Goal: Information Seeking & Learning: Learn about a topic

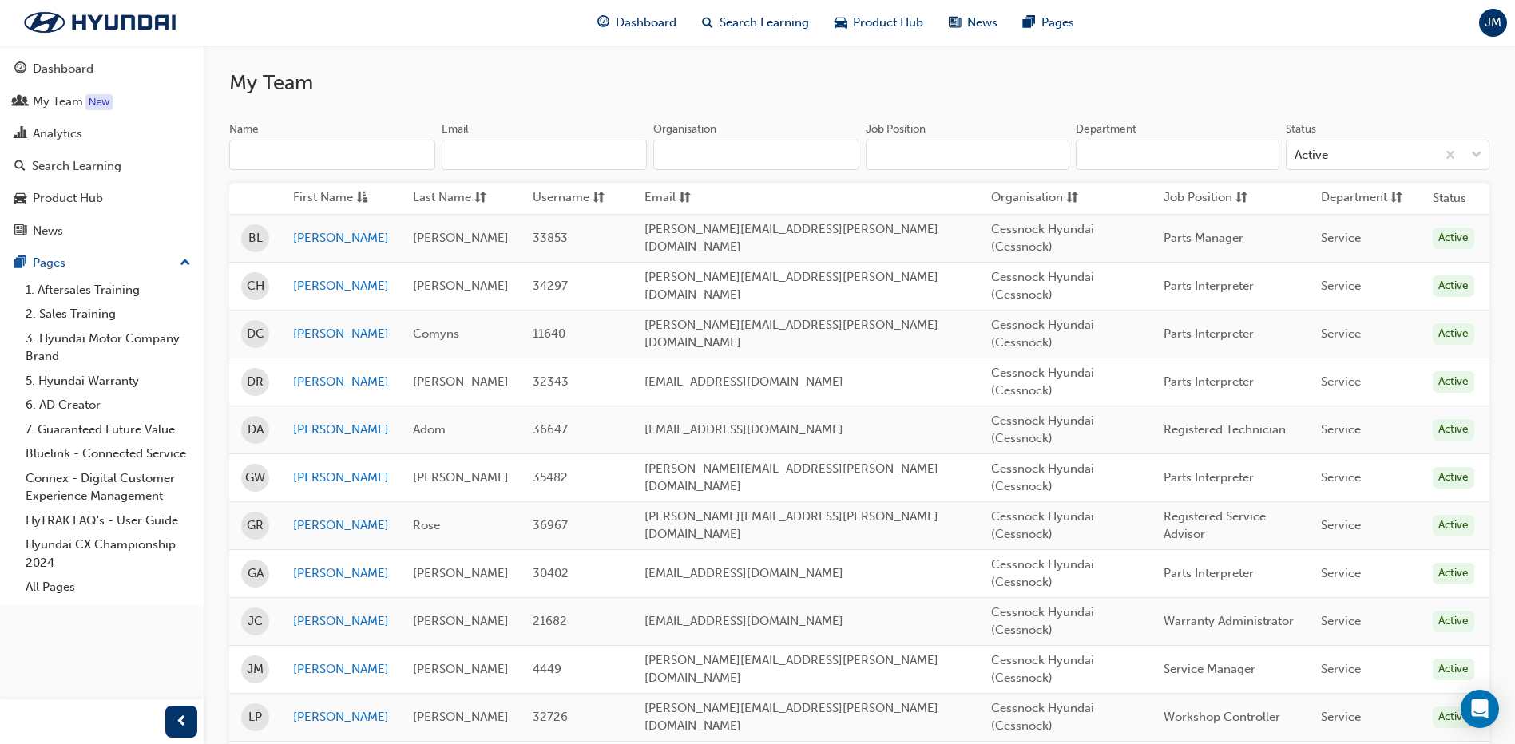
click at [1484, 25] on span "JM" at bounding box center [1492, 23] width 17 height 18
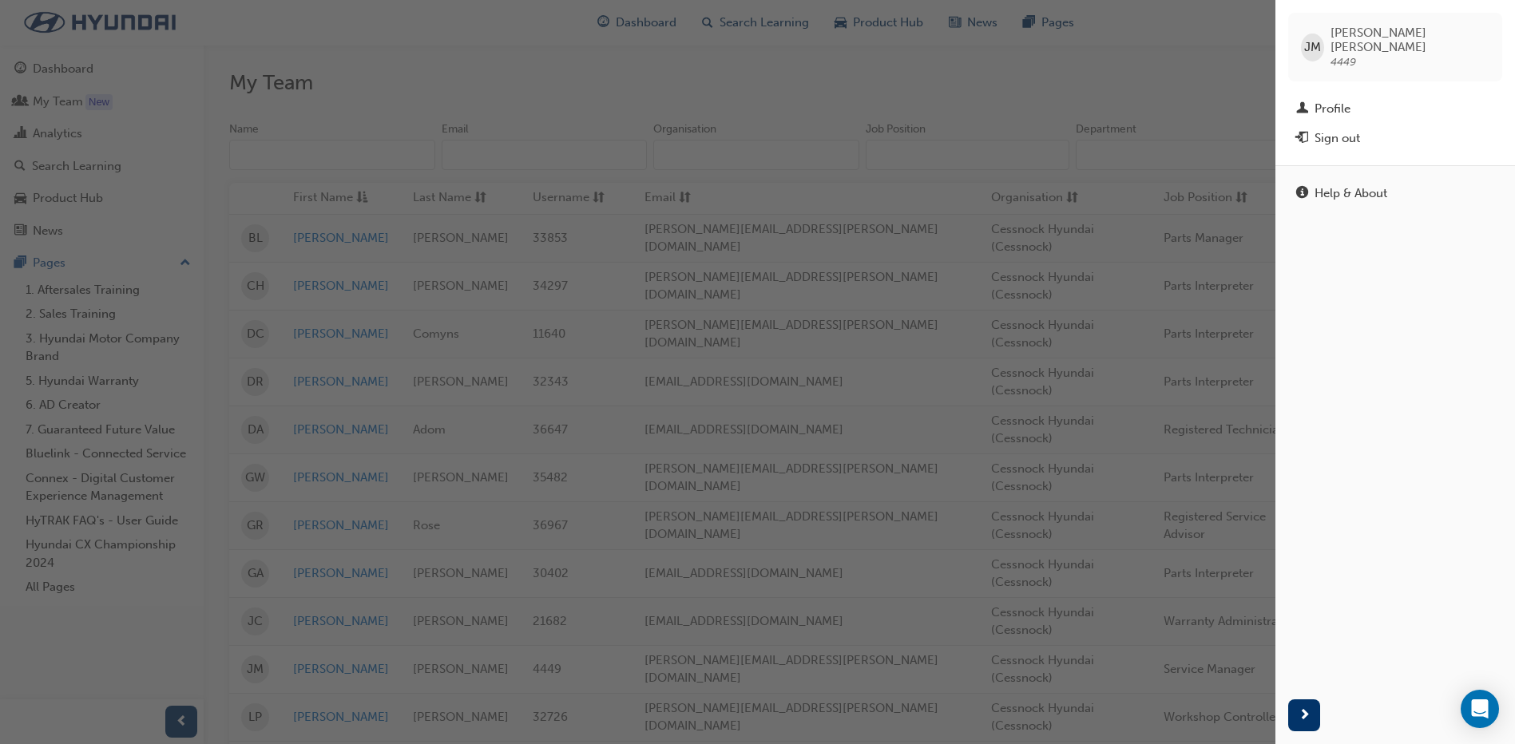
click at [1139, 45] on div "button" at bounding box center [637, 372] width 1275 height 744
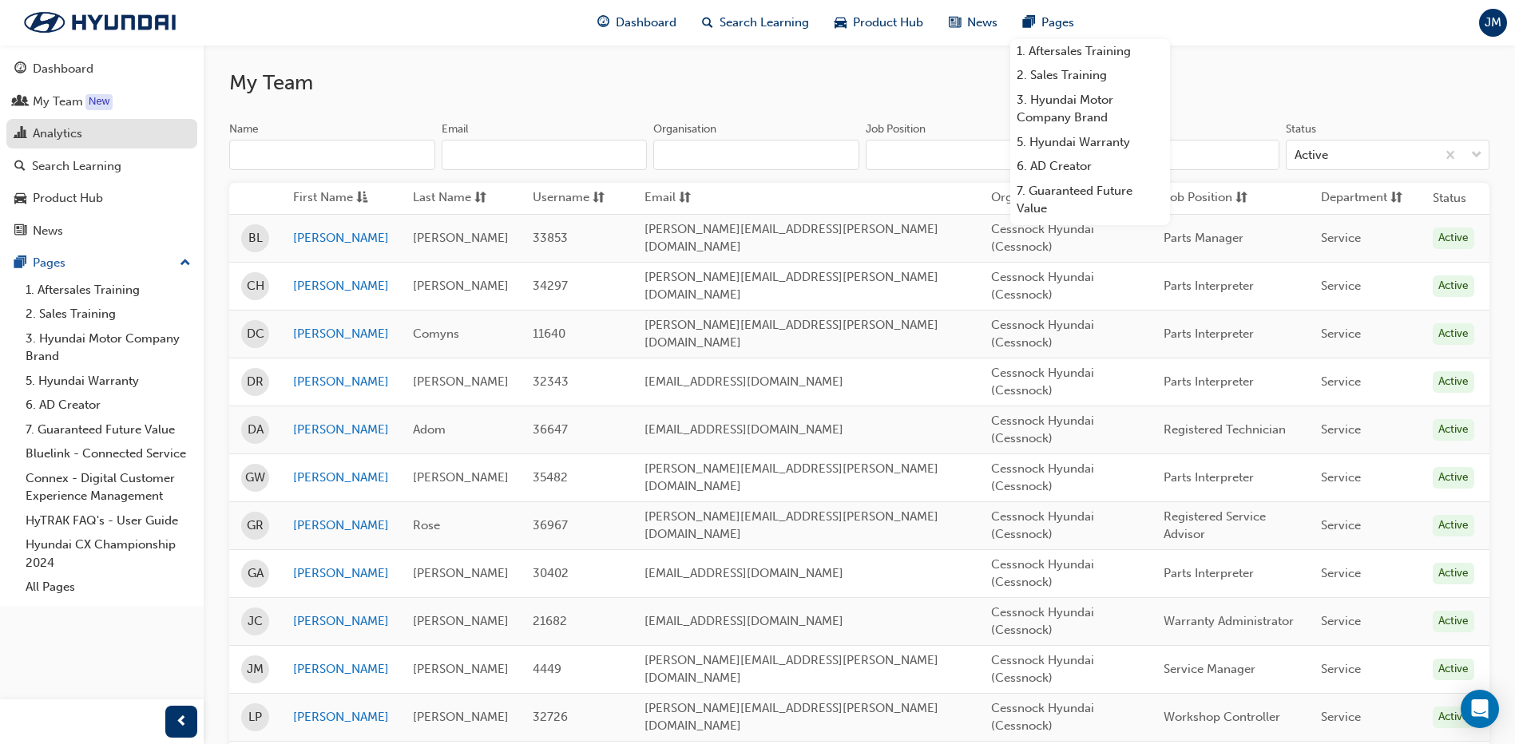
click at [51, 133] on div "Analytics" at bounding box center [58, 134] width 50 height 18
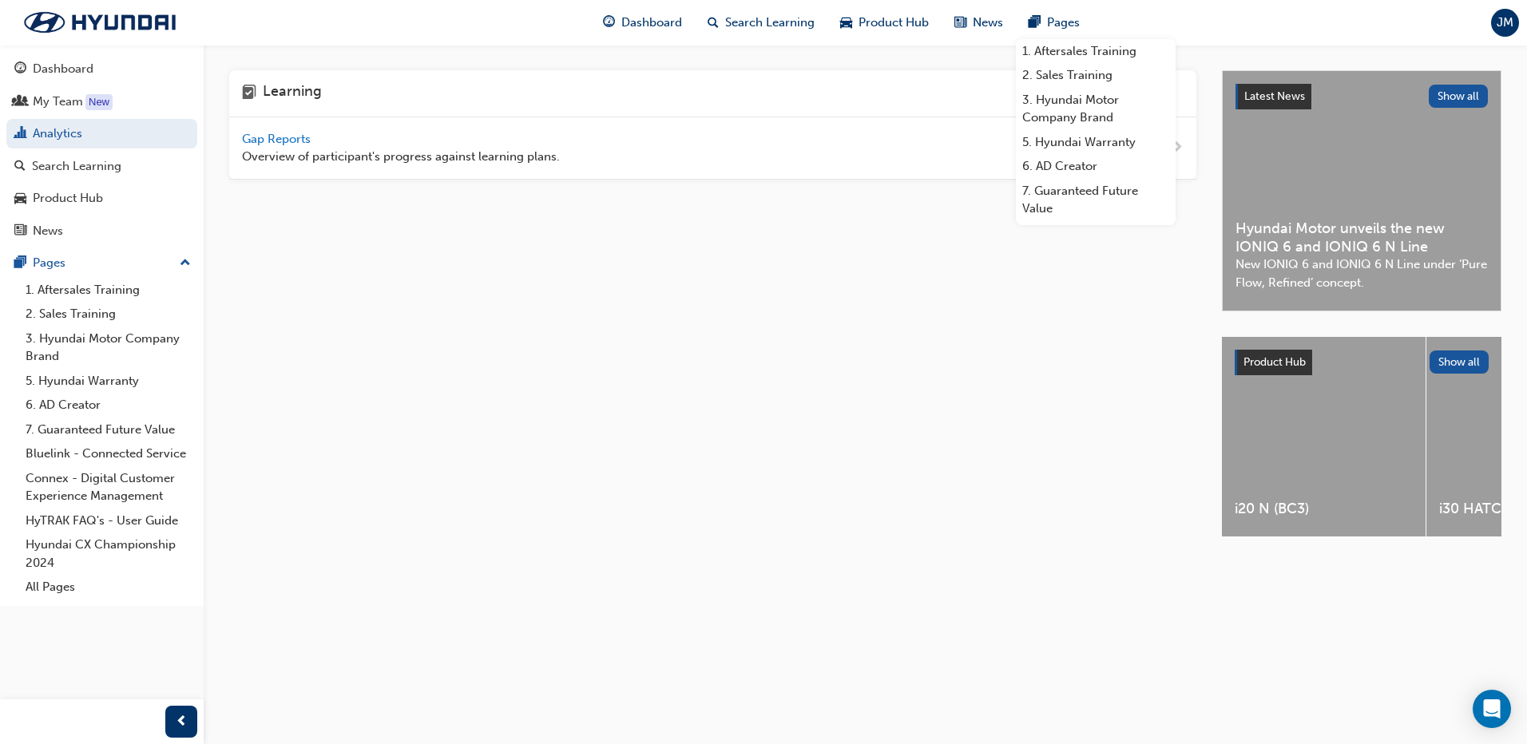
click at [291, 141] on span "Gap Reports" at bounding box center [278, 139] width 72 height 14
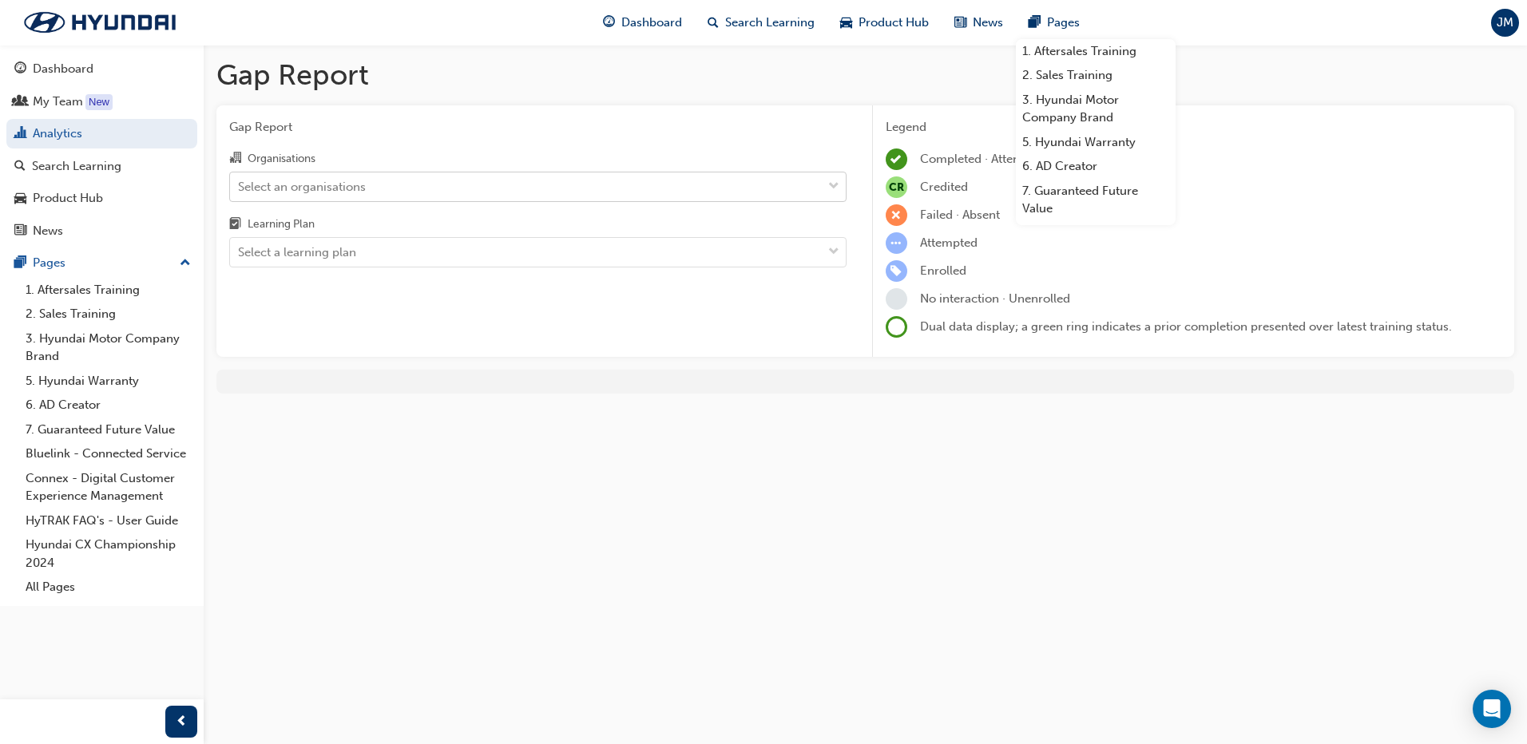
click at [648, 195] on div "Select an organisations" at bounding box center [526, 186] width 592 height 28
click at [240, 192] on input "Organisations Select an organisations" at bounding box center [239, 186] width 2 height 14
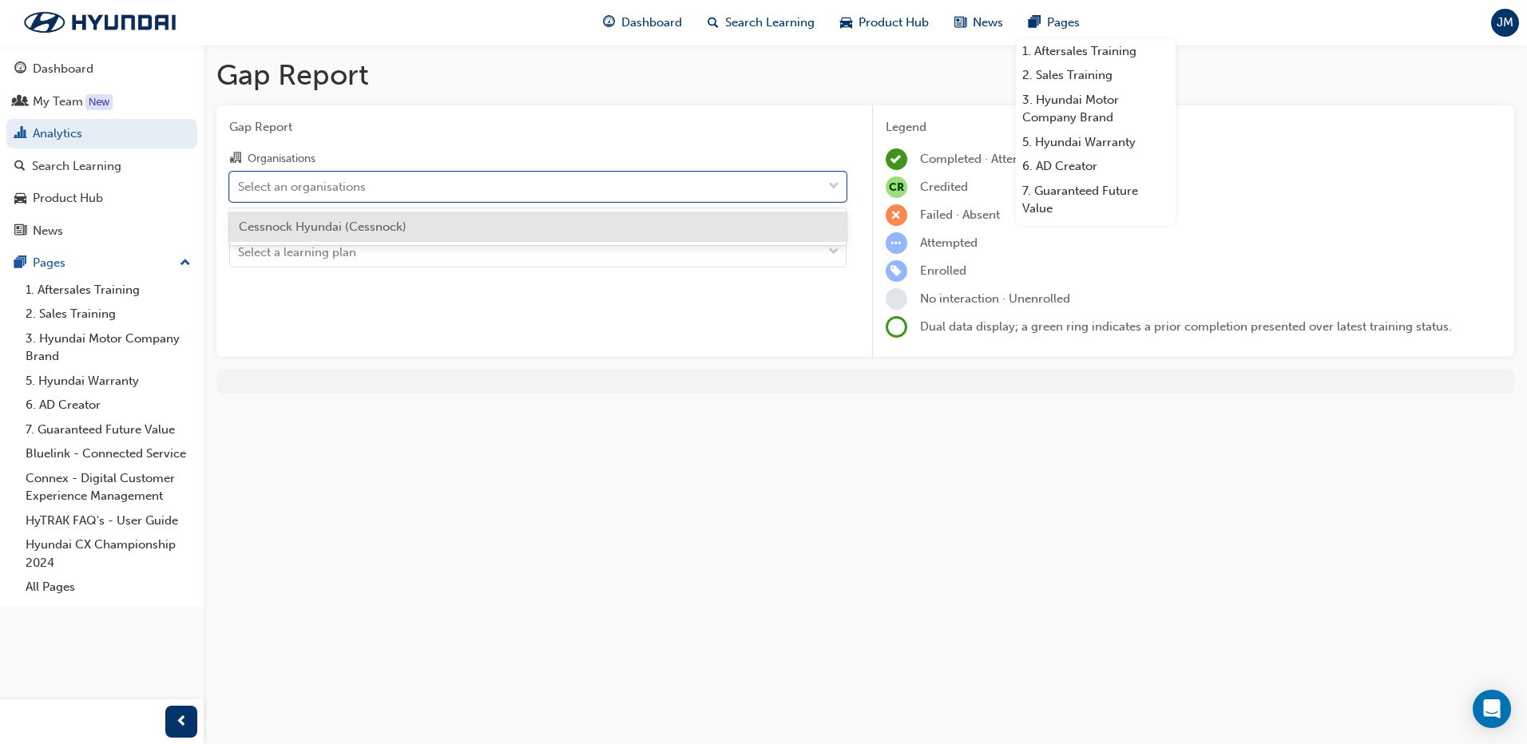
click at [604, 221] on div "Cessnock Hyundai (Cessnock)" at bounding box center [537, 227] width 617 height 31
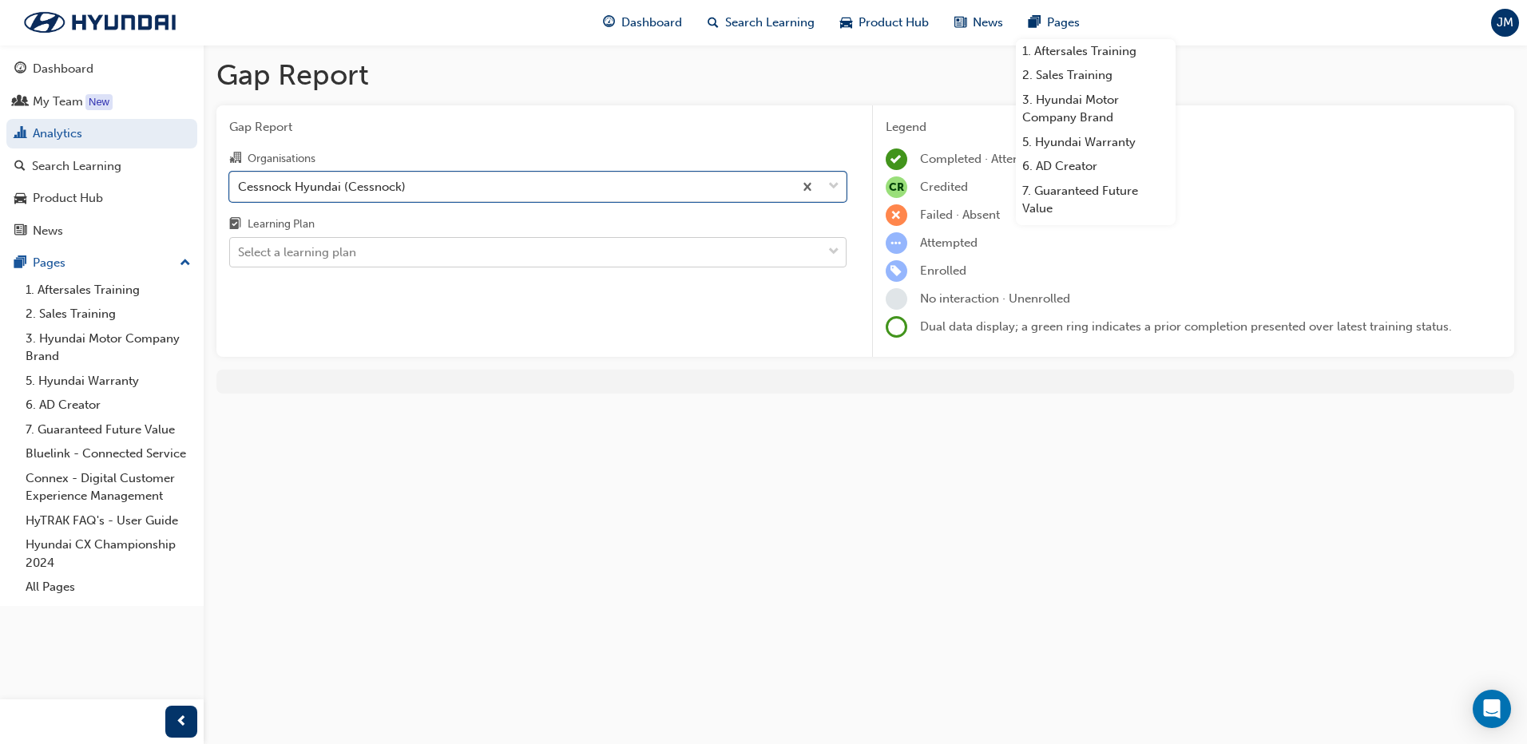
click at [576, 245] on div "Select a learning plan" at bounding box center [526, 253] width 592 height 28
click at [240, 245] on input "Learning Plan Select a learning plan" at bounding box center [239, 252] width 2 height 14
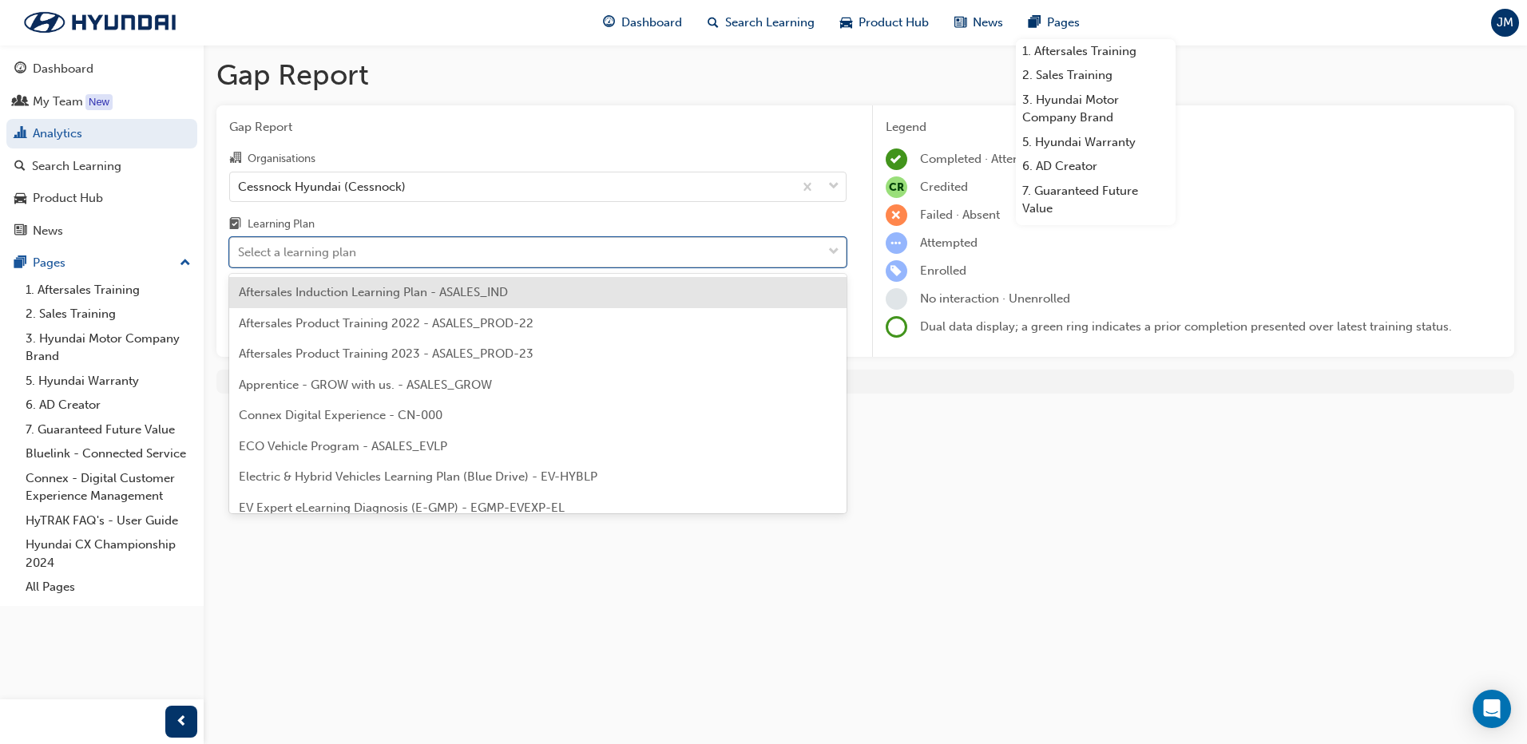
click at [397, 246] on div "Select a learning plan" at bounding box center [526, 253] width 592 height 28
click at [240, 246] on input "Learning Plan option Aftersales Induction Learning Plan - ASALES_IND focused, 1…" at bounding box center [239, 252] width 2 height 14
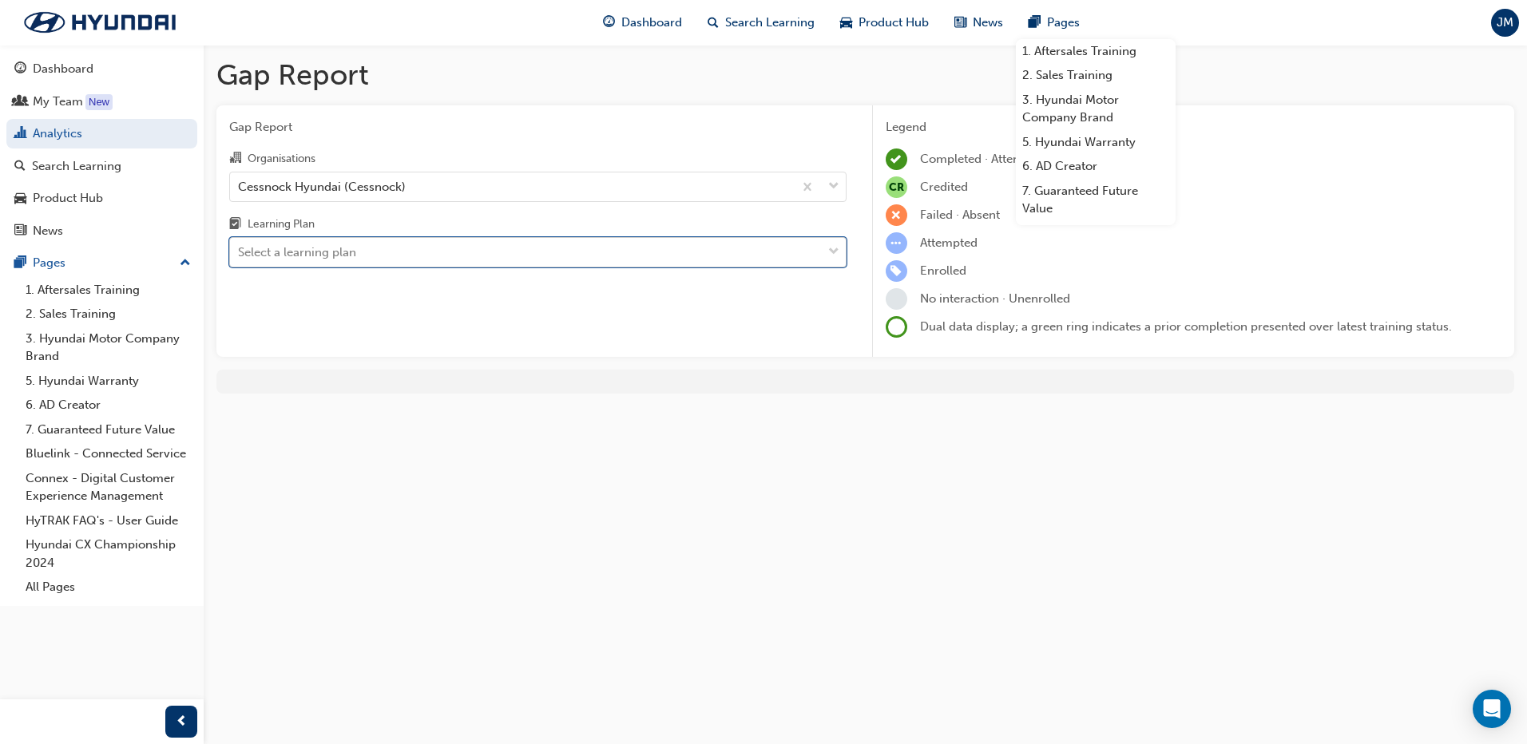
click at [396, 253] on div "Select a learning plan" at bounding box center [526, 253] width 592 height 28
click at [240, 253] on input "Learning Plan 0 results available. Select is focused ,type to refine list, pres…" at bounding box center [239, 252] width 2 height 14
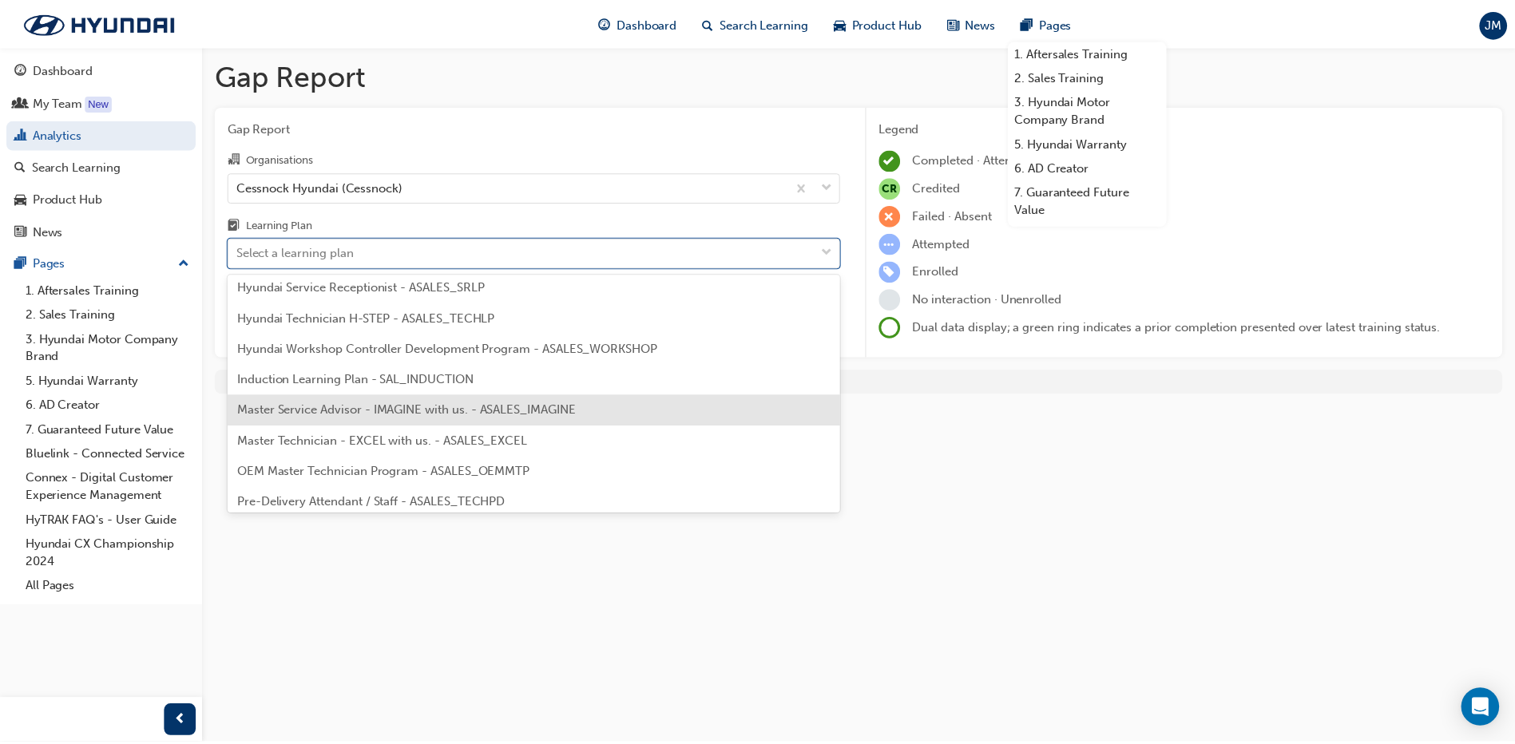
scroll to position [639, 0]
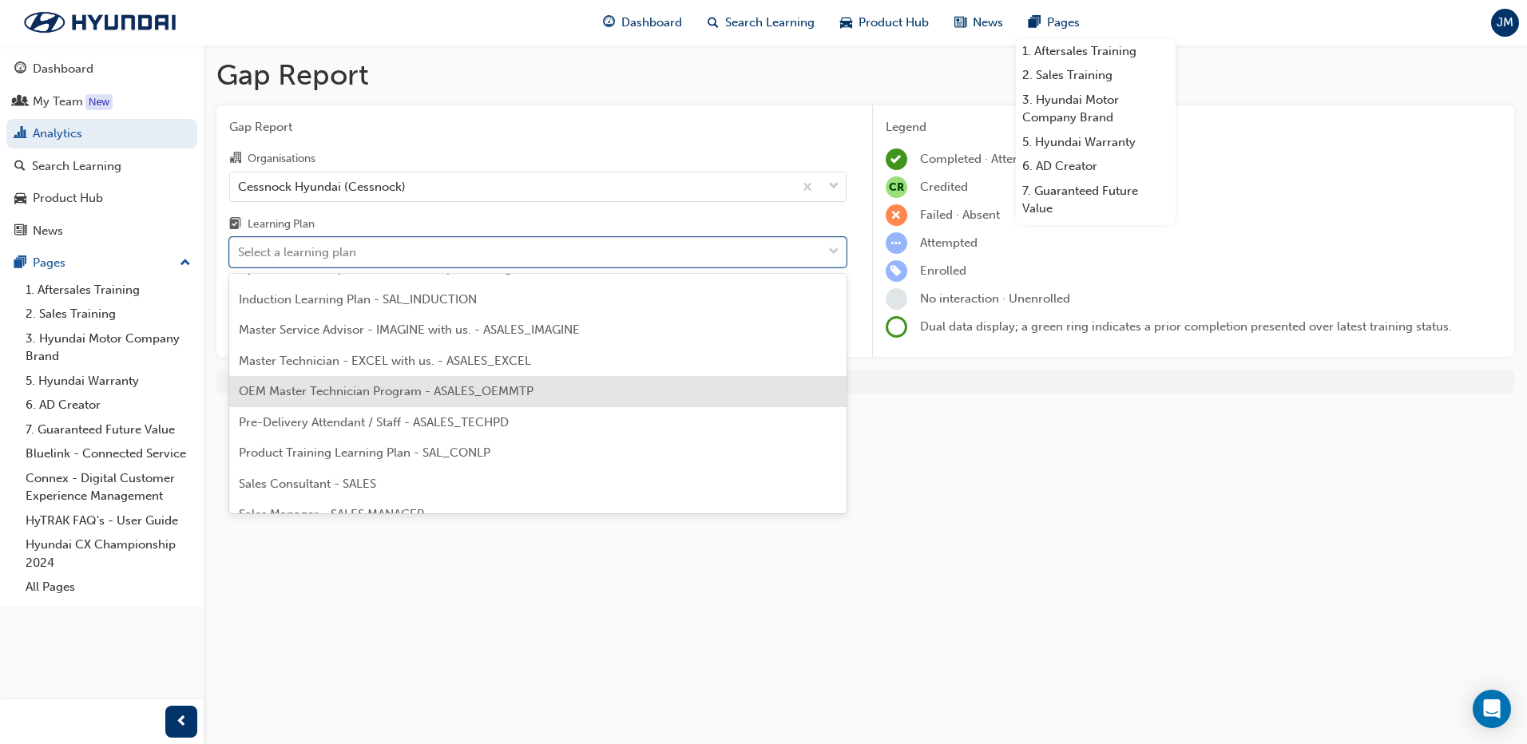
click at [394, 400] on div "OEM Master Technician Program - ASALES_OEMMTP" at bounding box center [537, 391] width 617 height 31
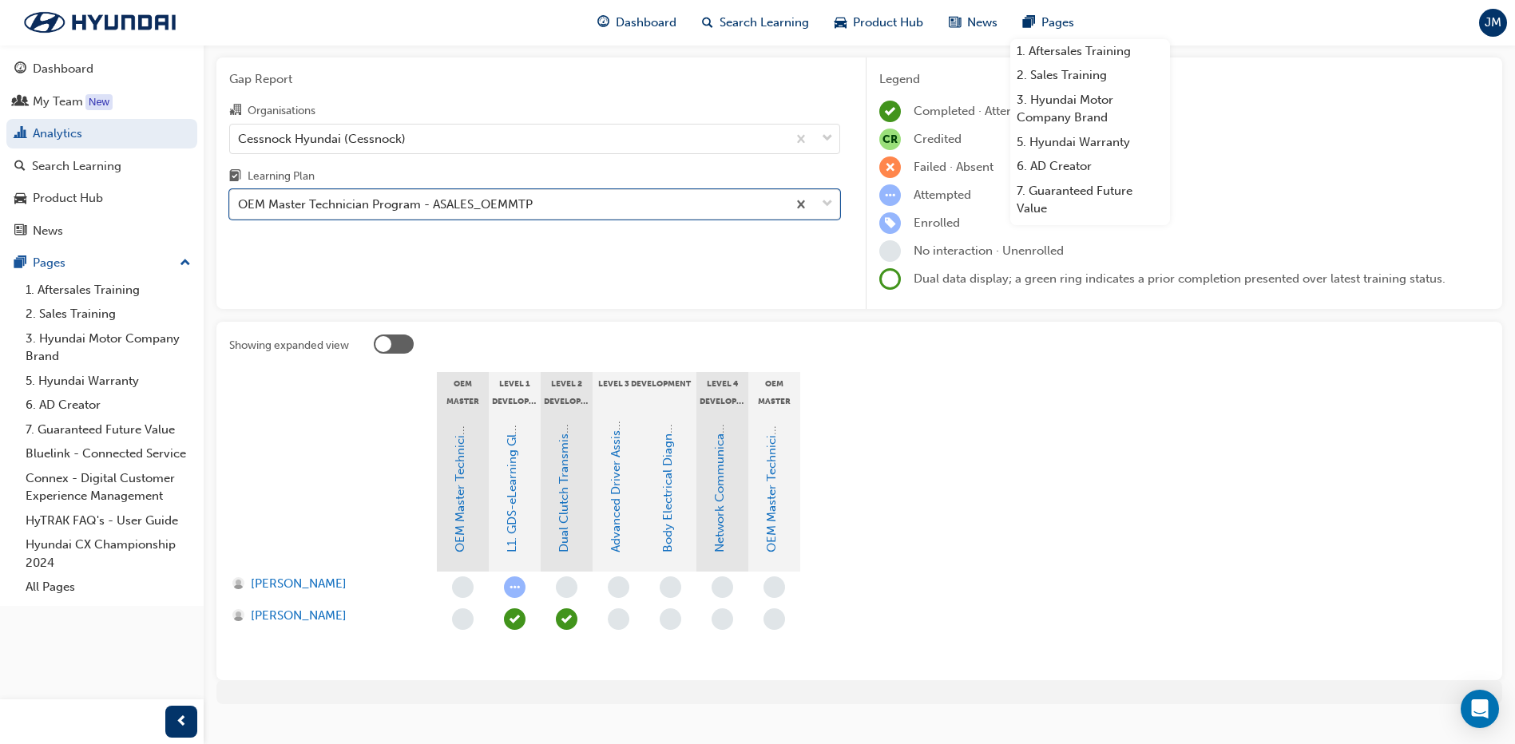
scroll to position [73, 0]
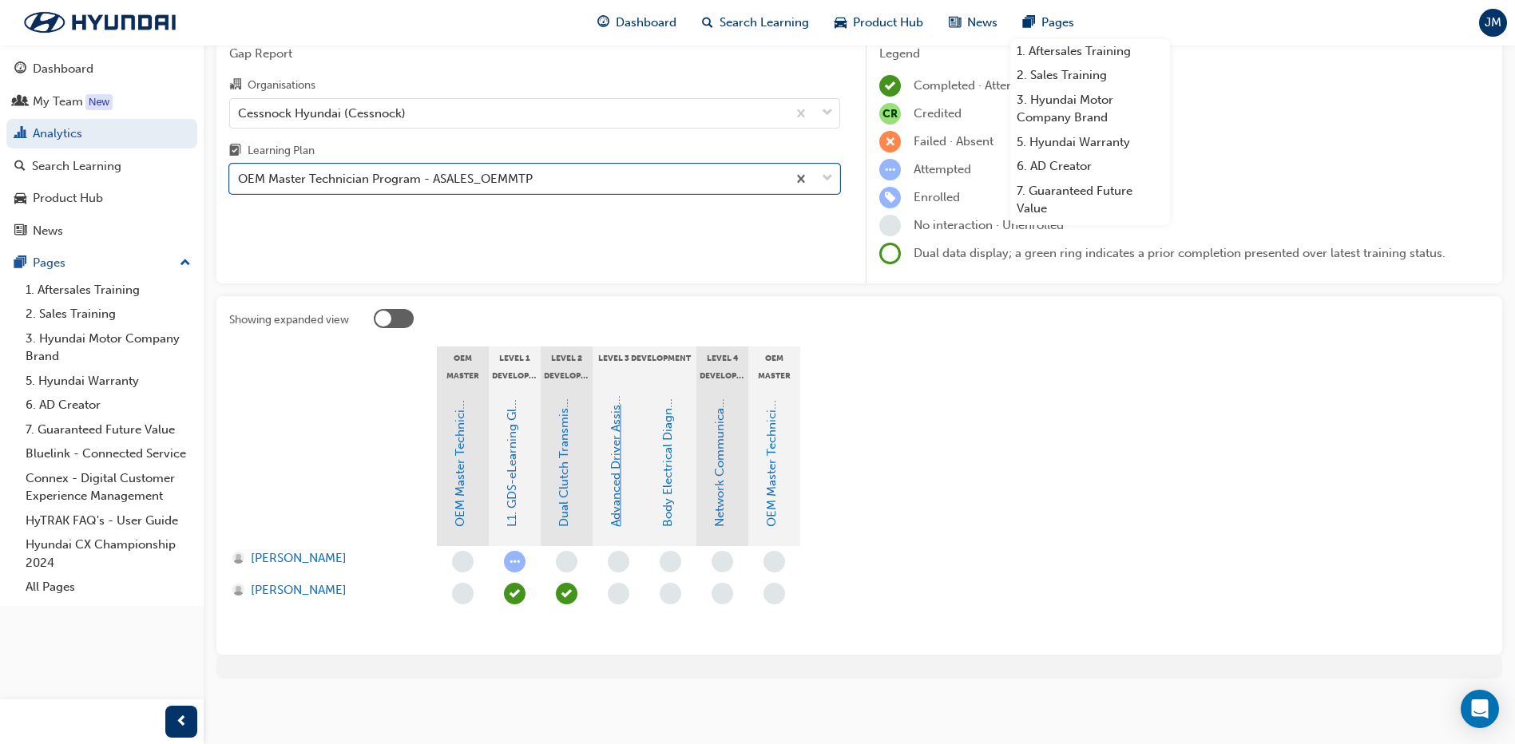
click at [617, 487] on link "Advanced Driver Assist Systems" at bounding box center [615, 439] width 14 height 175
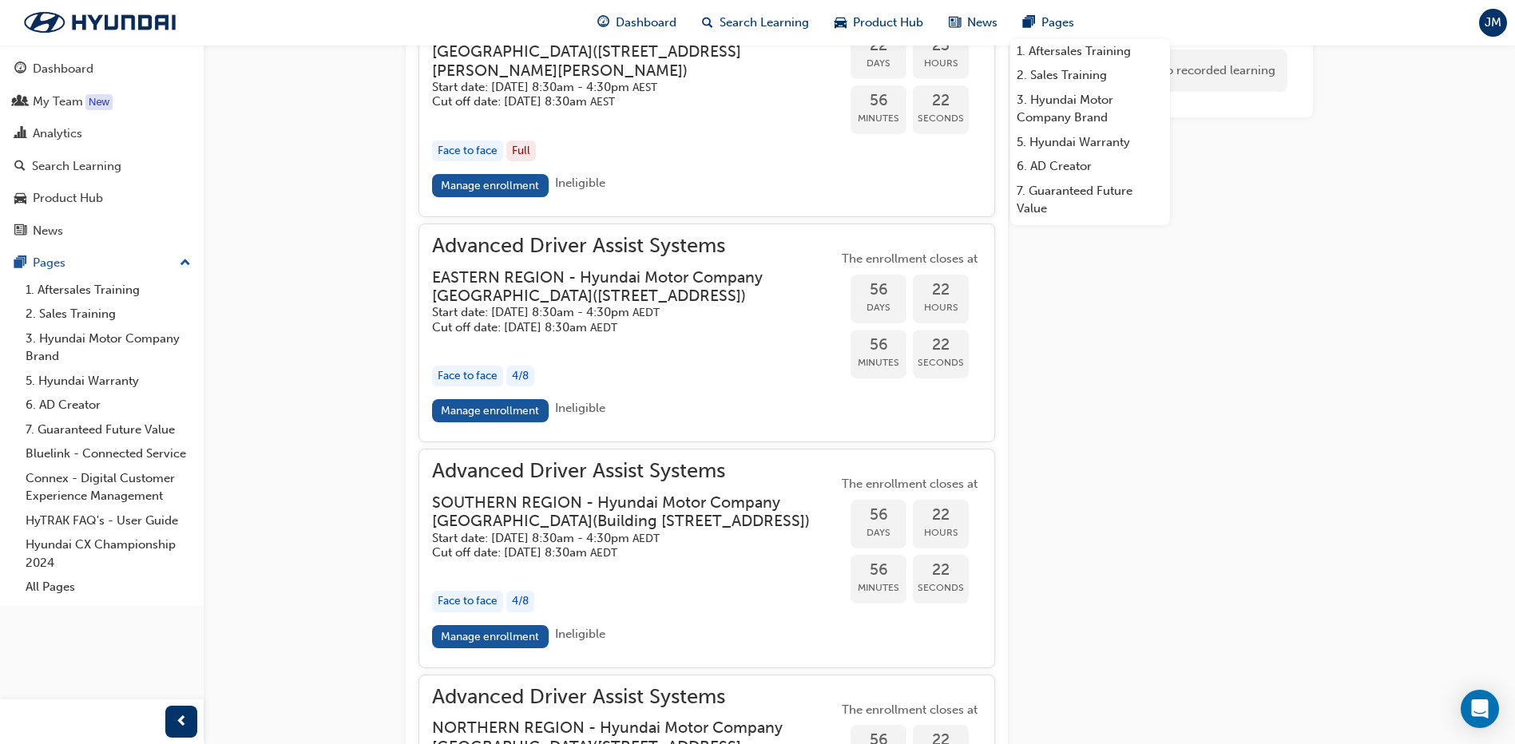
scroll to position [2303, 0]
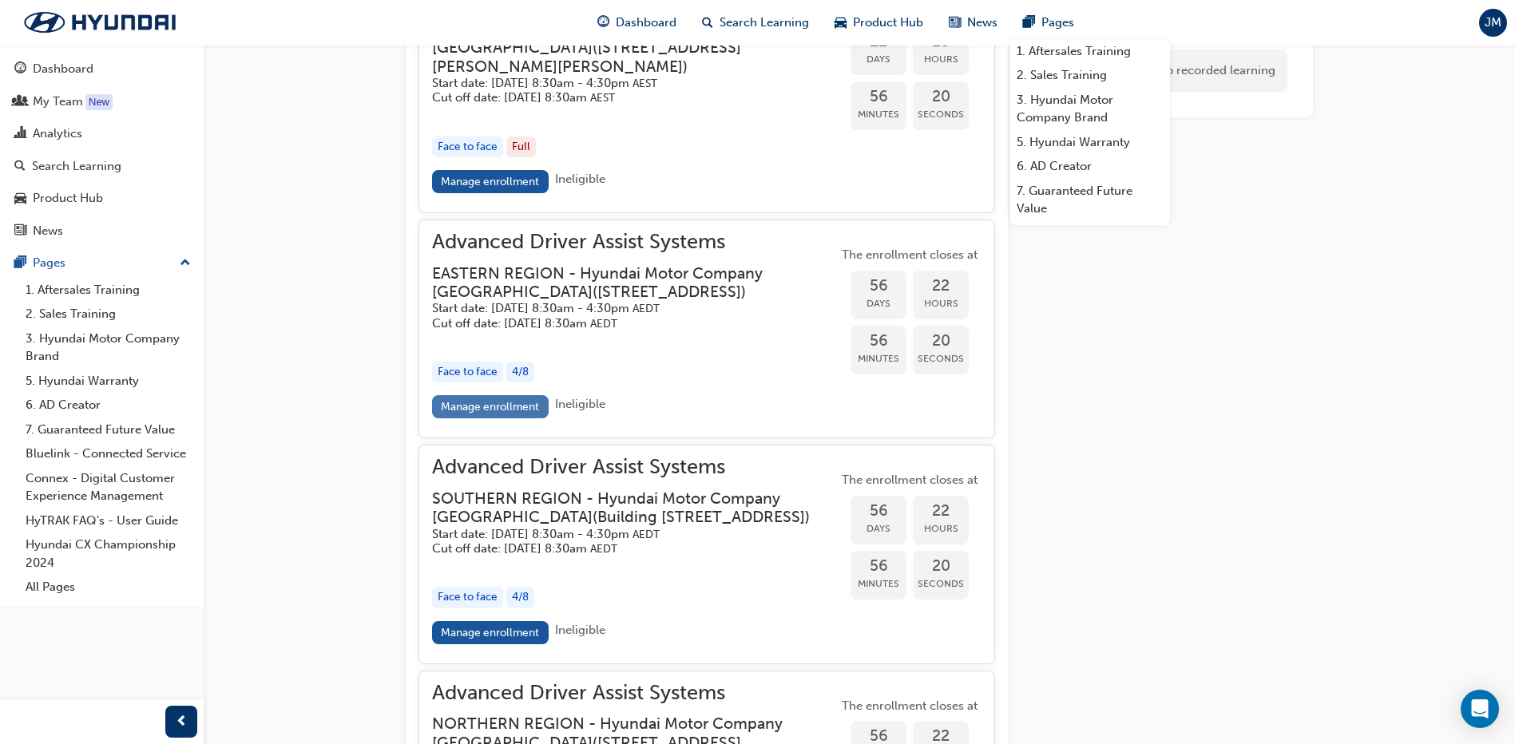
click at [501, 418] on link "Manage enrollment" at bounding box center [490, 406] width 117 height 23
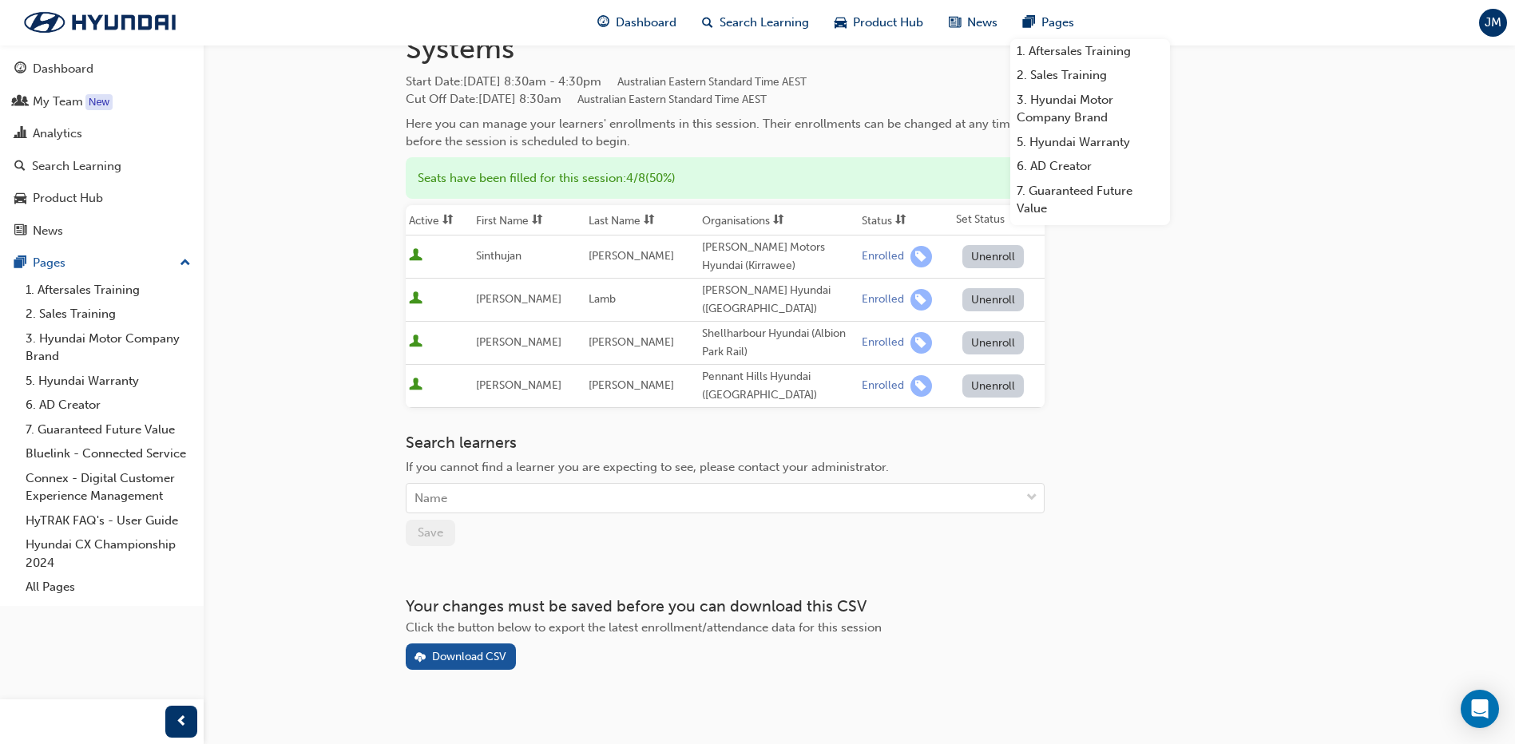
scroll to position [102, 0]
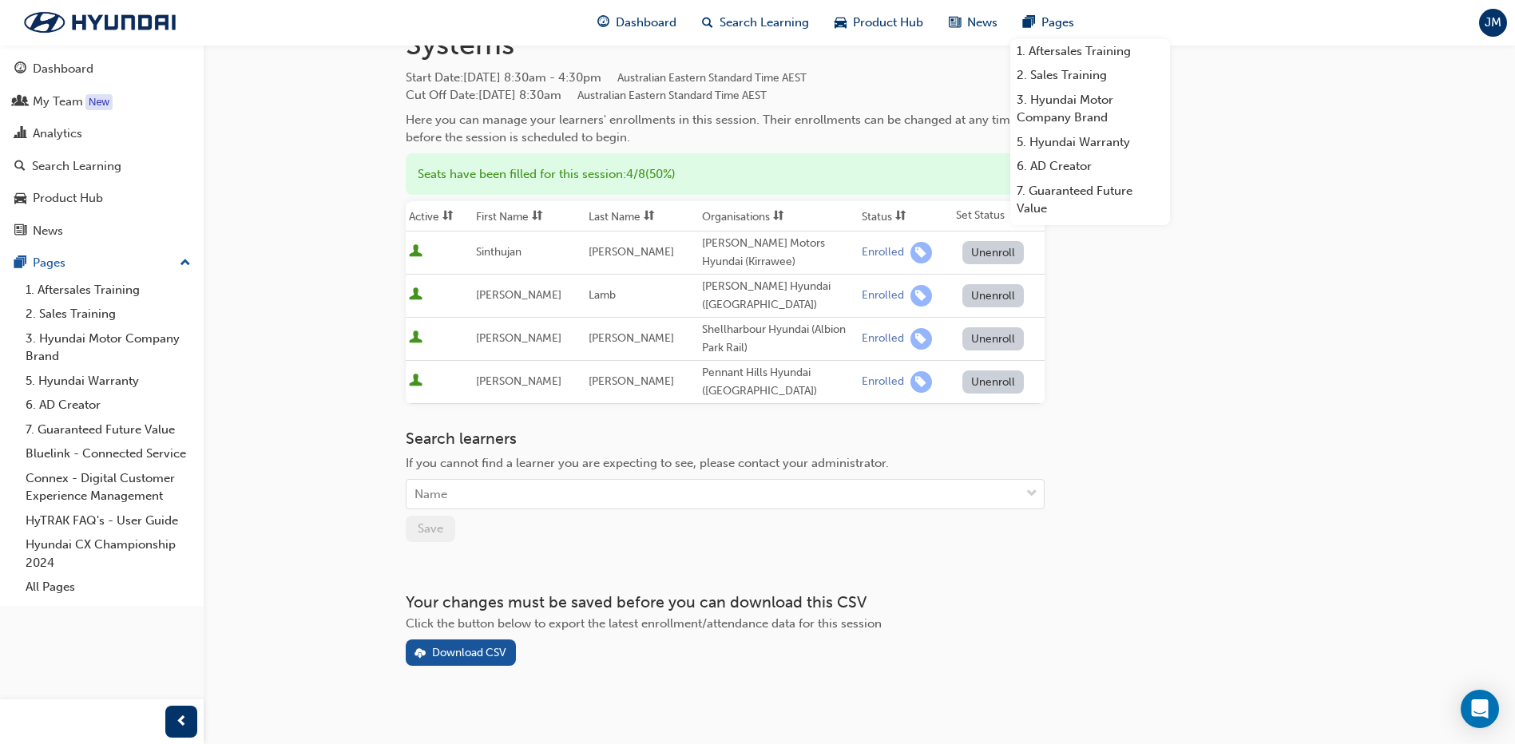
click at [689, 481] on div "Name" at bounding box center [712, 495] width 613 height 28
type input "sp"
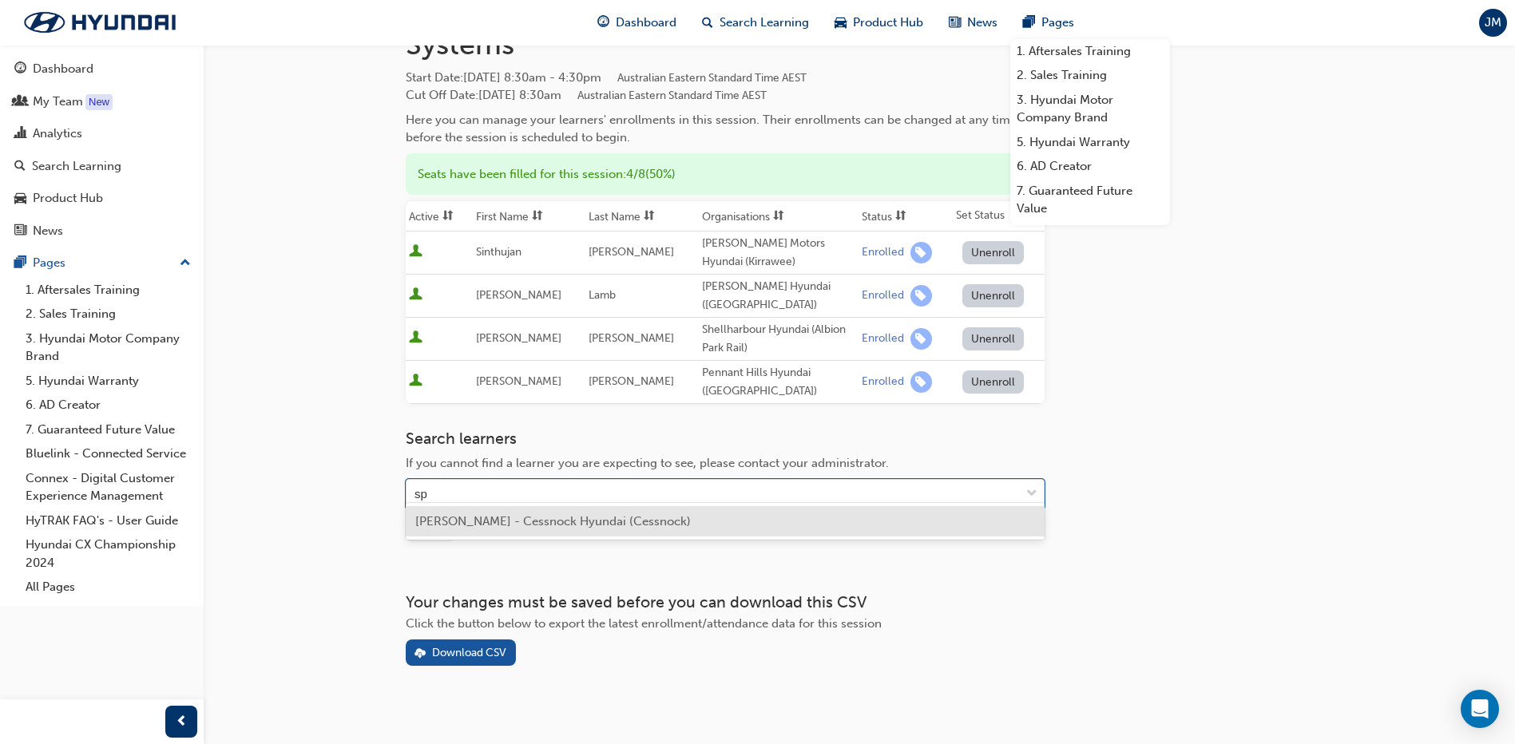
click at [564, 514] on span "[PERSON_NAME] - Cessnock Hyundai (Cessnock)" at bounding box center [552, 521] width 275 height 14
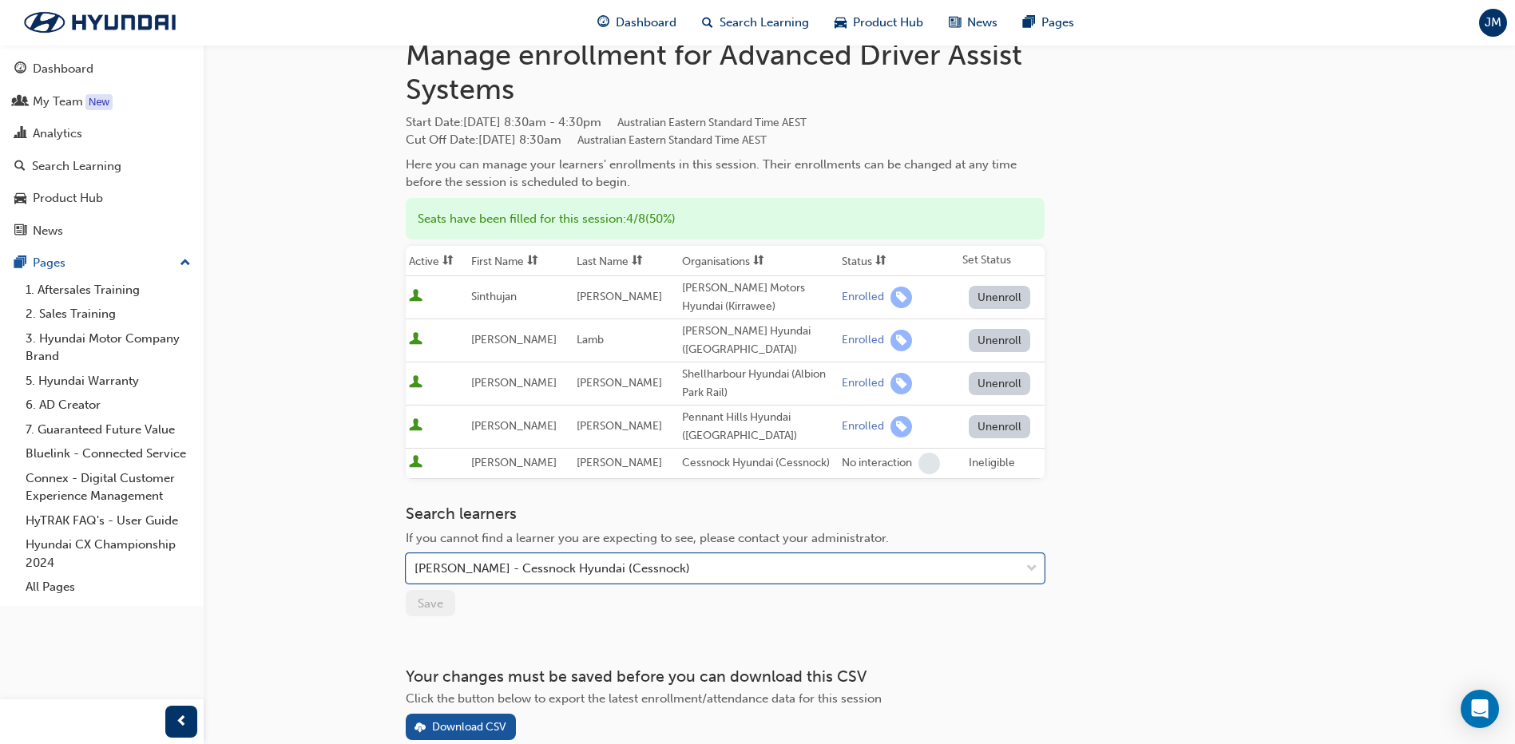
scroll to position [0, 0]
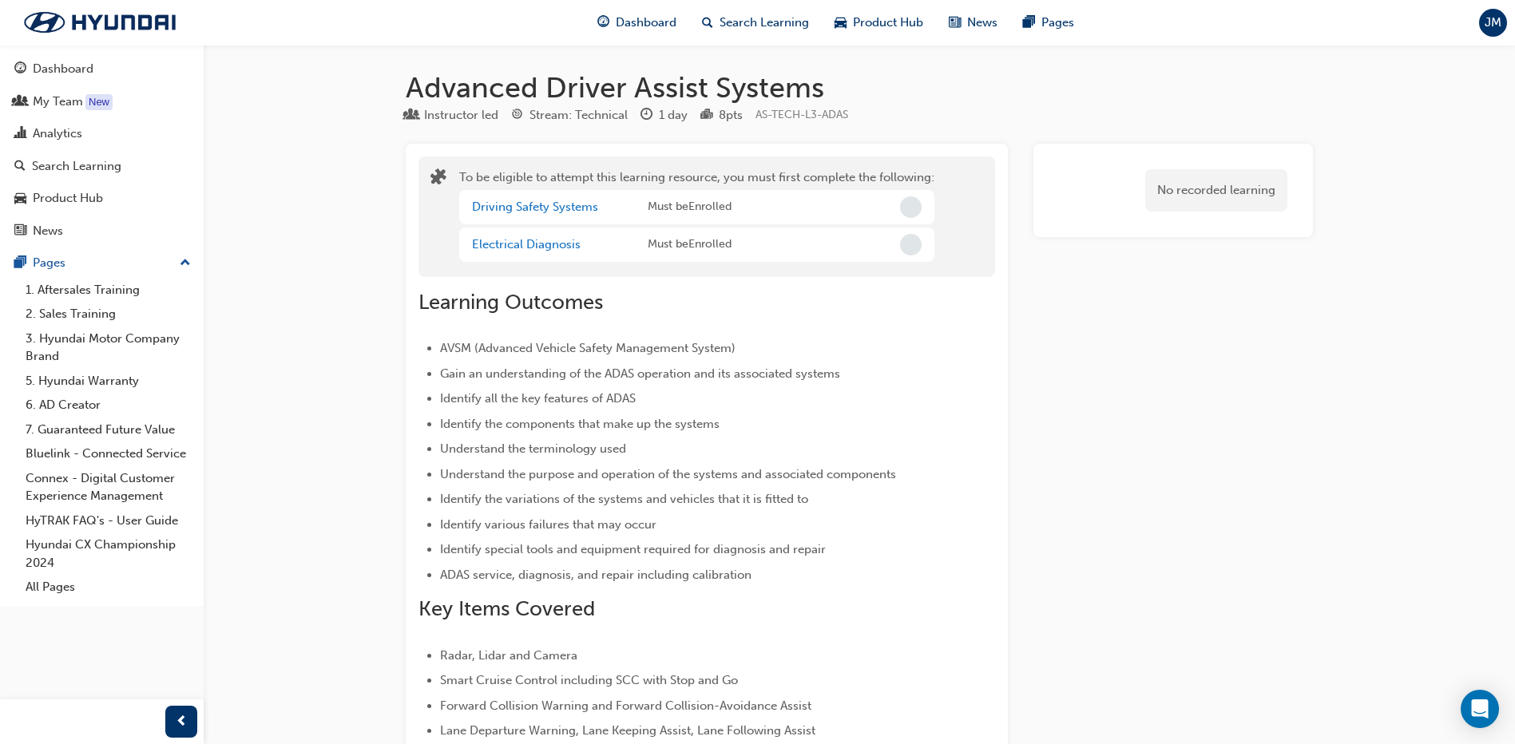
scroll to position [2303, 0]
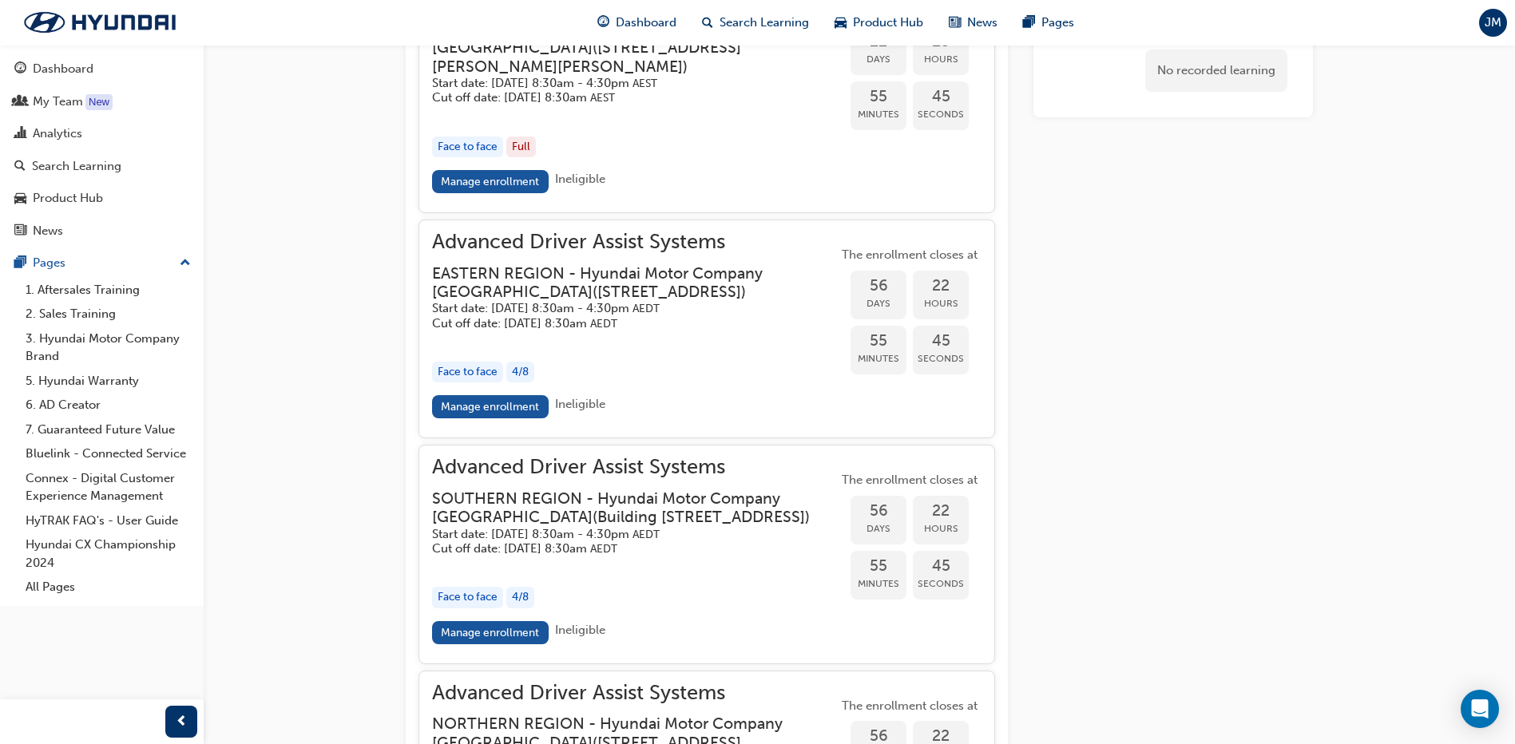
click at [717, 302] on h3 "EASTERN REGION - Hyundai Motor Company [GEOGRAPHIC_DATA] ( [STREET_ADDRESS] )" at bounding box center [622, 283] width 380 height 38
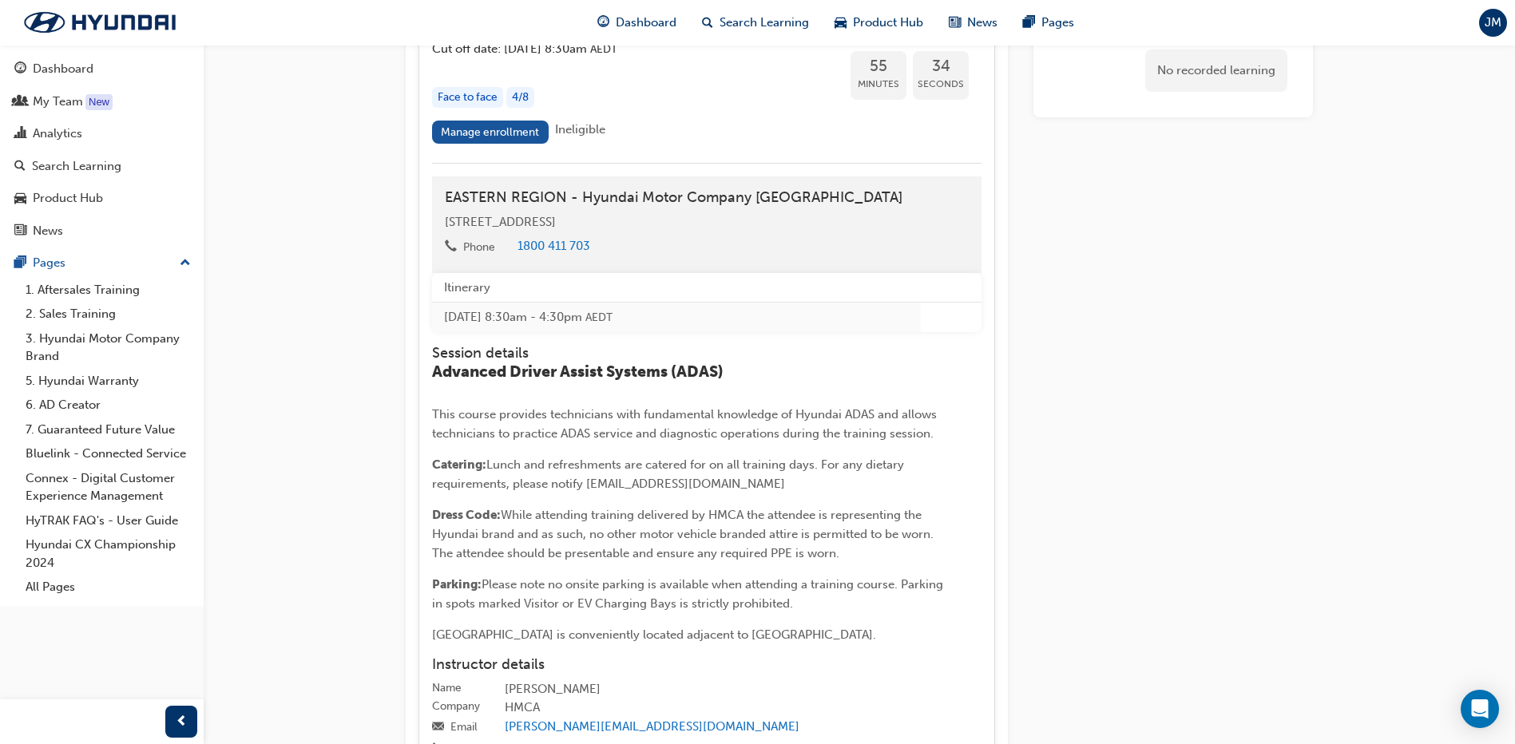
scroll to position [2543, 0]
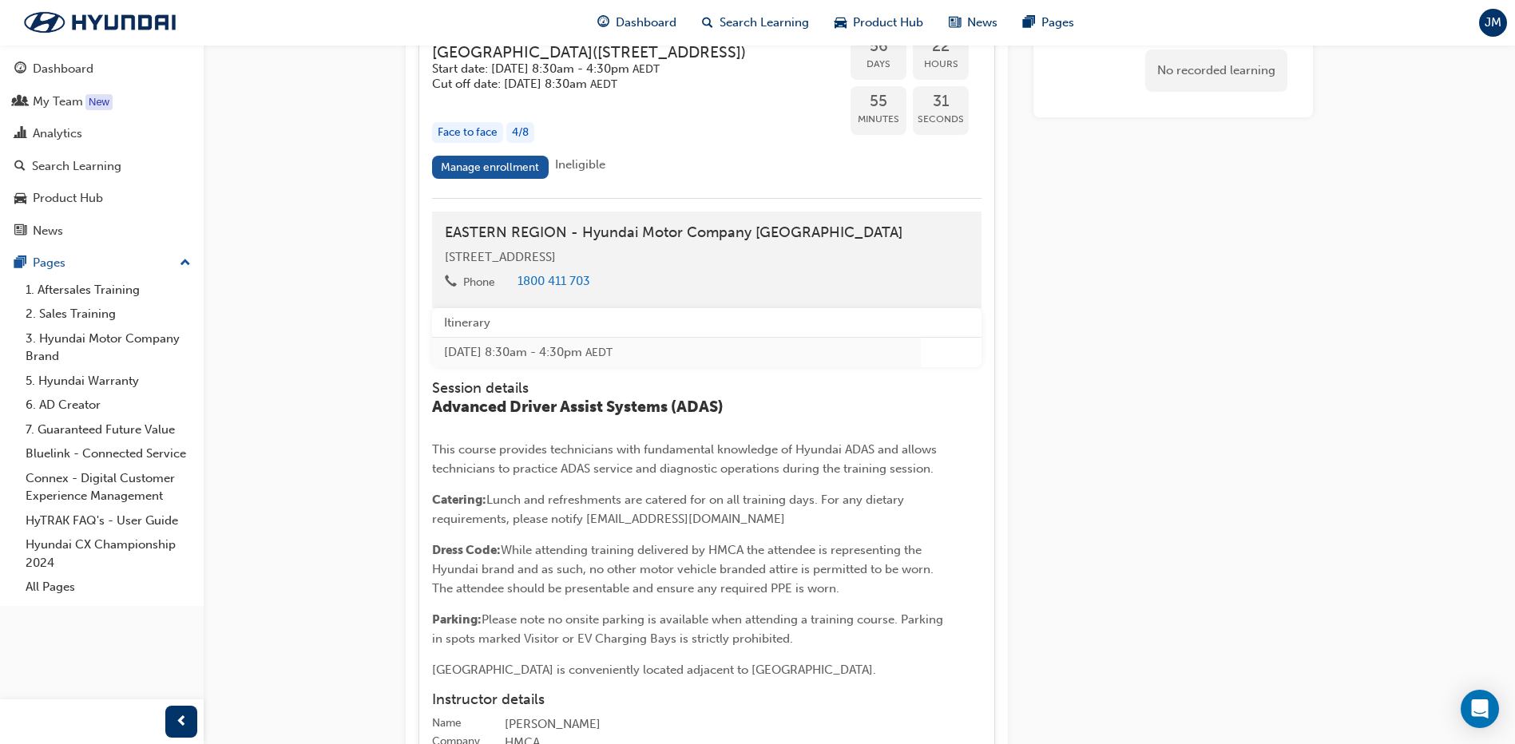
click at [599, 172] on span "Ineligible" at bounding box center [580, 164] width 50 height 14
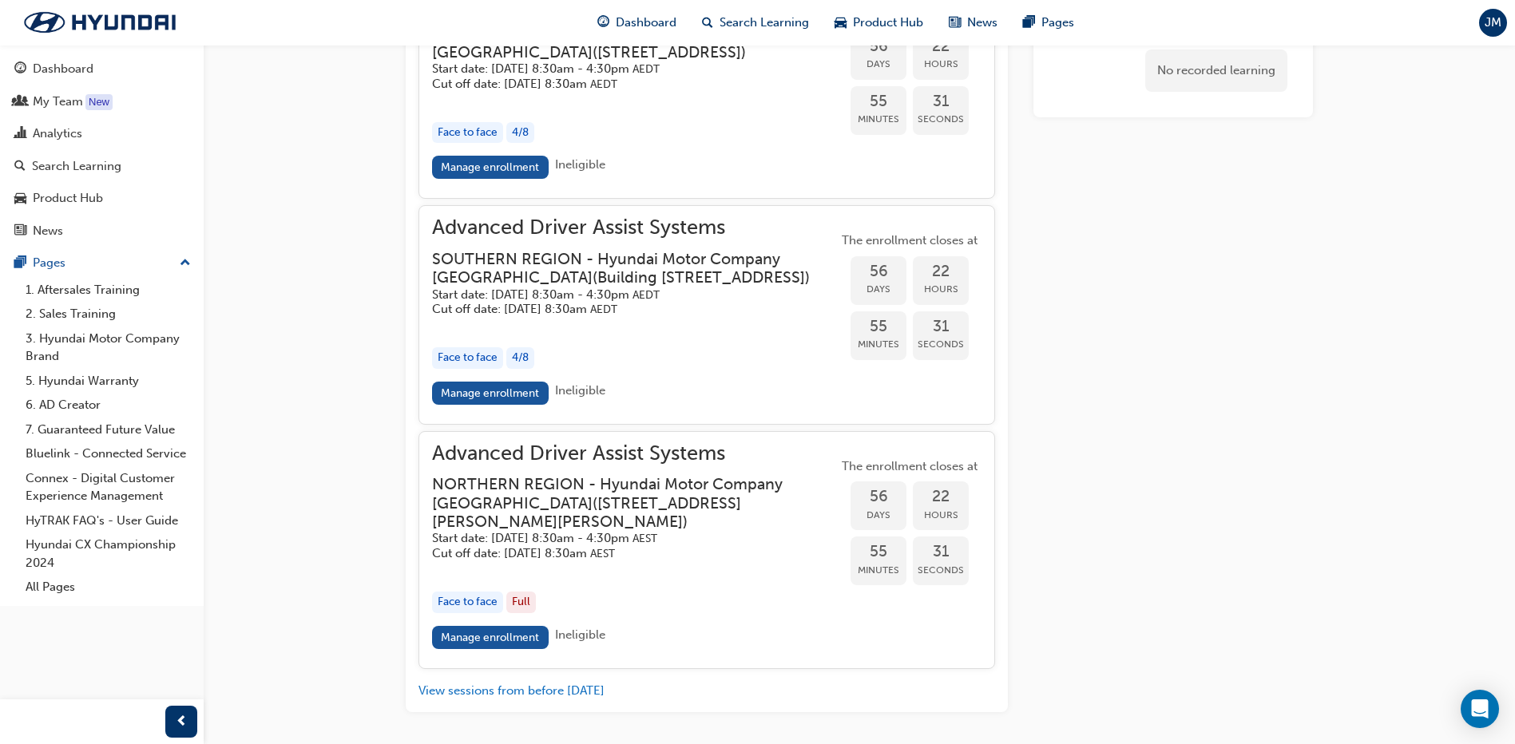
click at [599, 172] on span "Ineligible" at bounding box center [580, 164] width 50 height 14
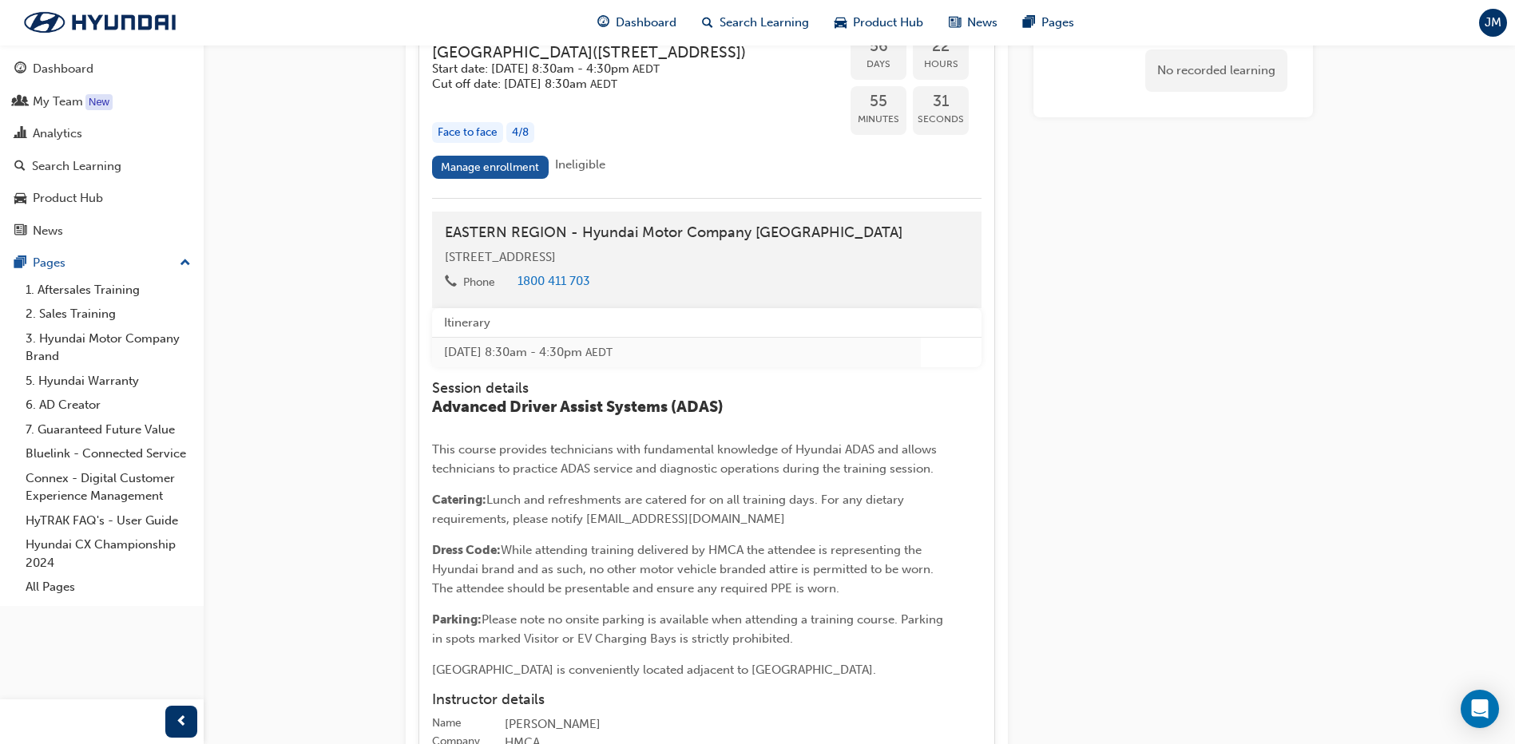
click at [599, 172] on span "Ineligible" at bounding box center [580, 164] width 50 height 14
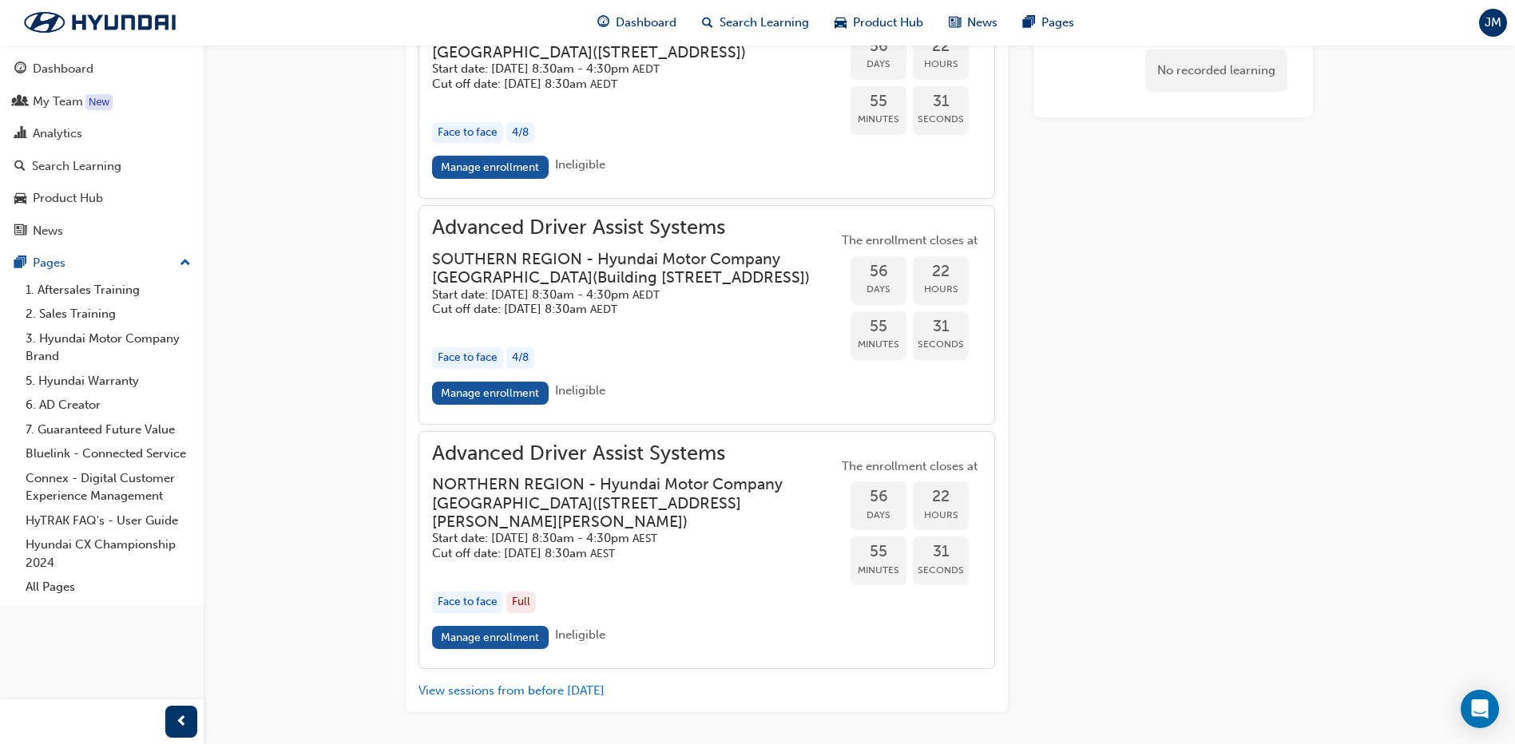
click at [599, 172] on span "Ineligible" at bounding box center [580, 164] width 50 height 14
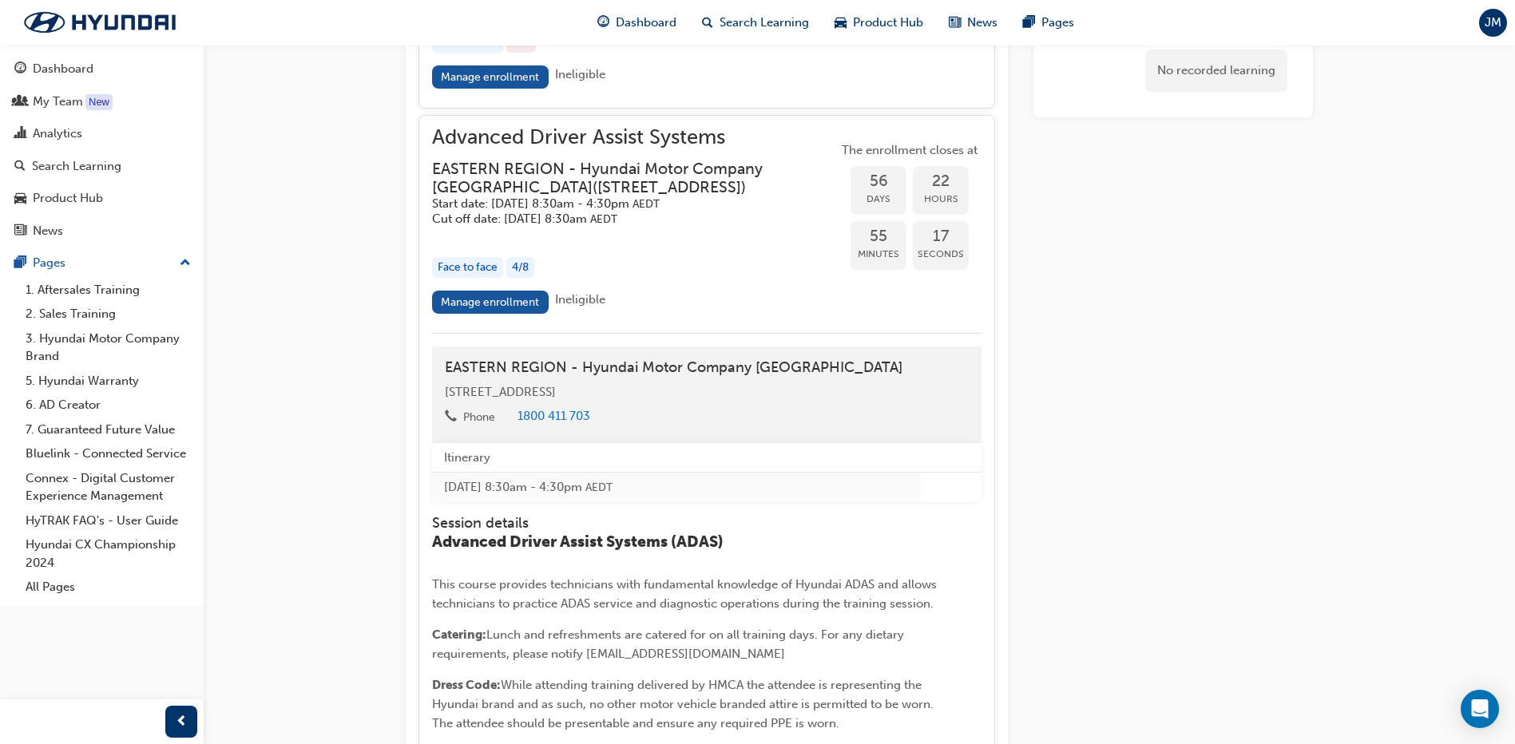
scroll to position [2383, 0]
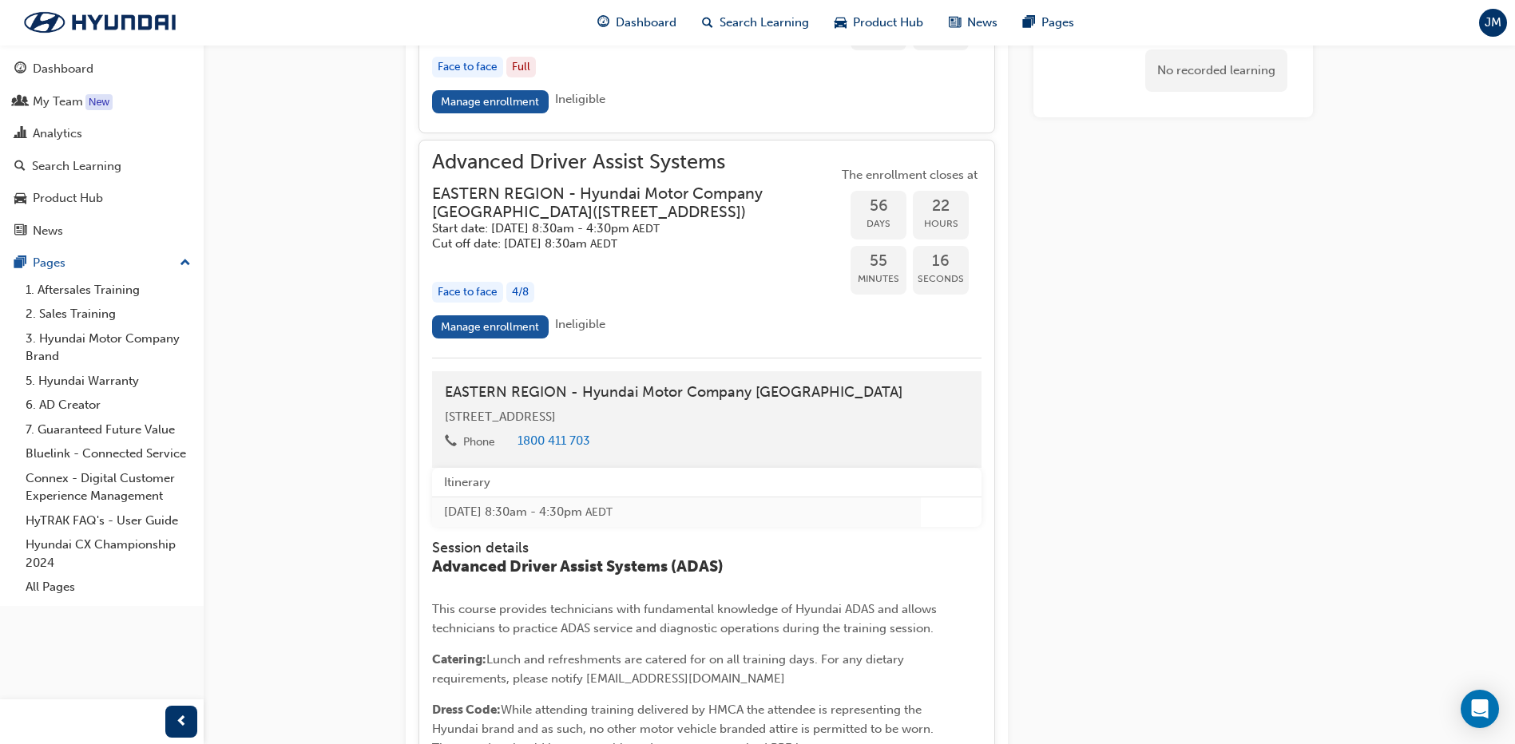
click at [676, 222] on h3 "EASTERN REGION - Hyundai Motor Company [GEOGRAPHIC_DATA] ( [STREET_ADDRESS] )" at bounding box center [622, 203] width 380 height 38
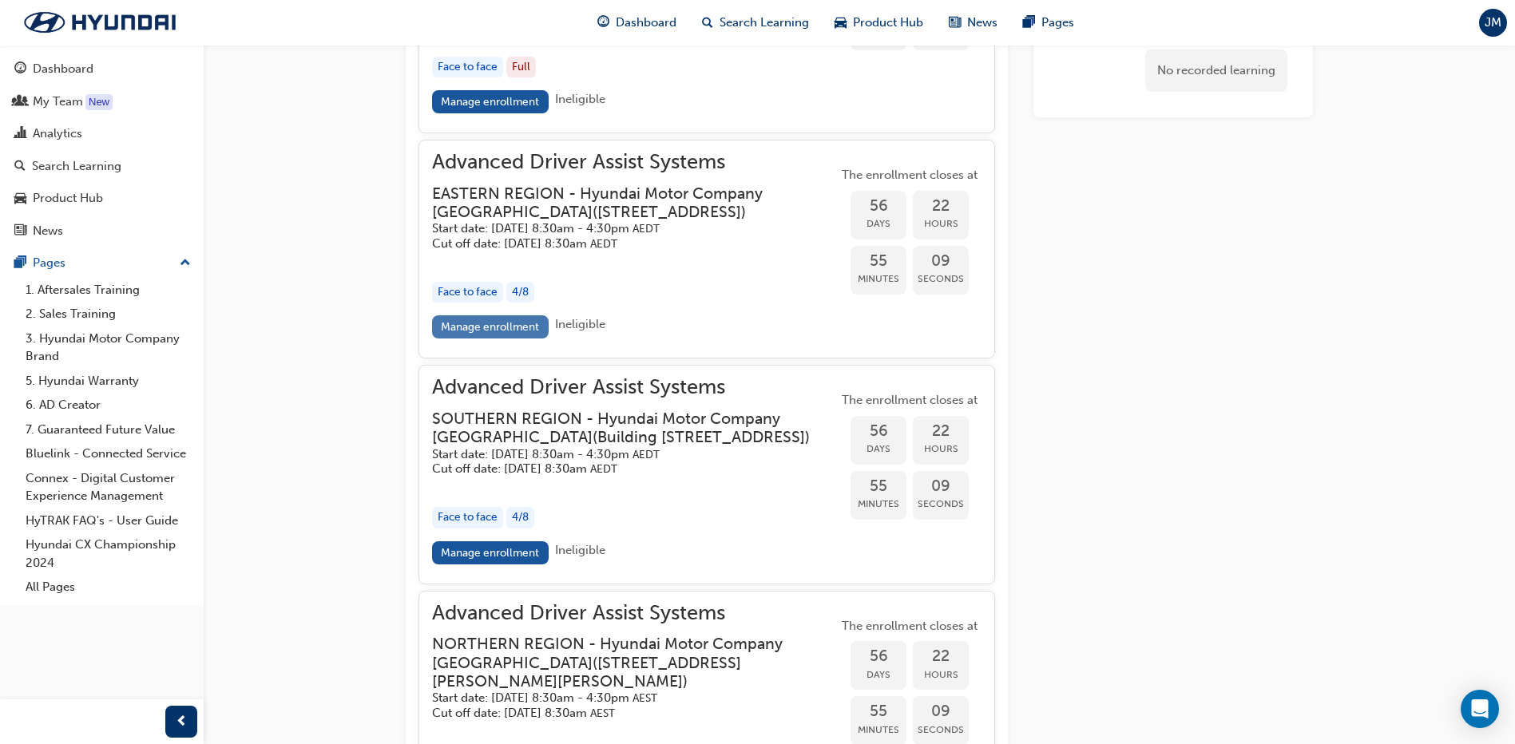
click at [475, 339] on link "Manage enrollment" at bounding box center [490, 326] width 117 height 23
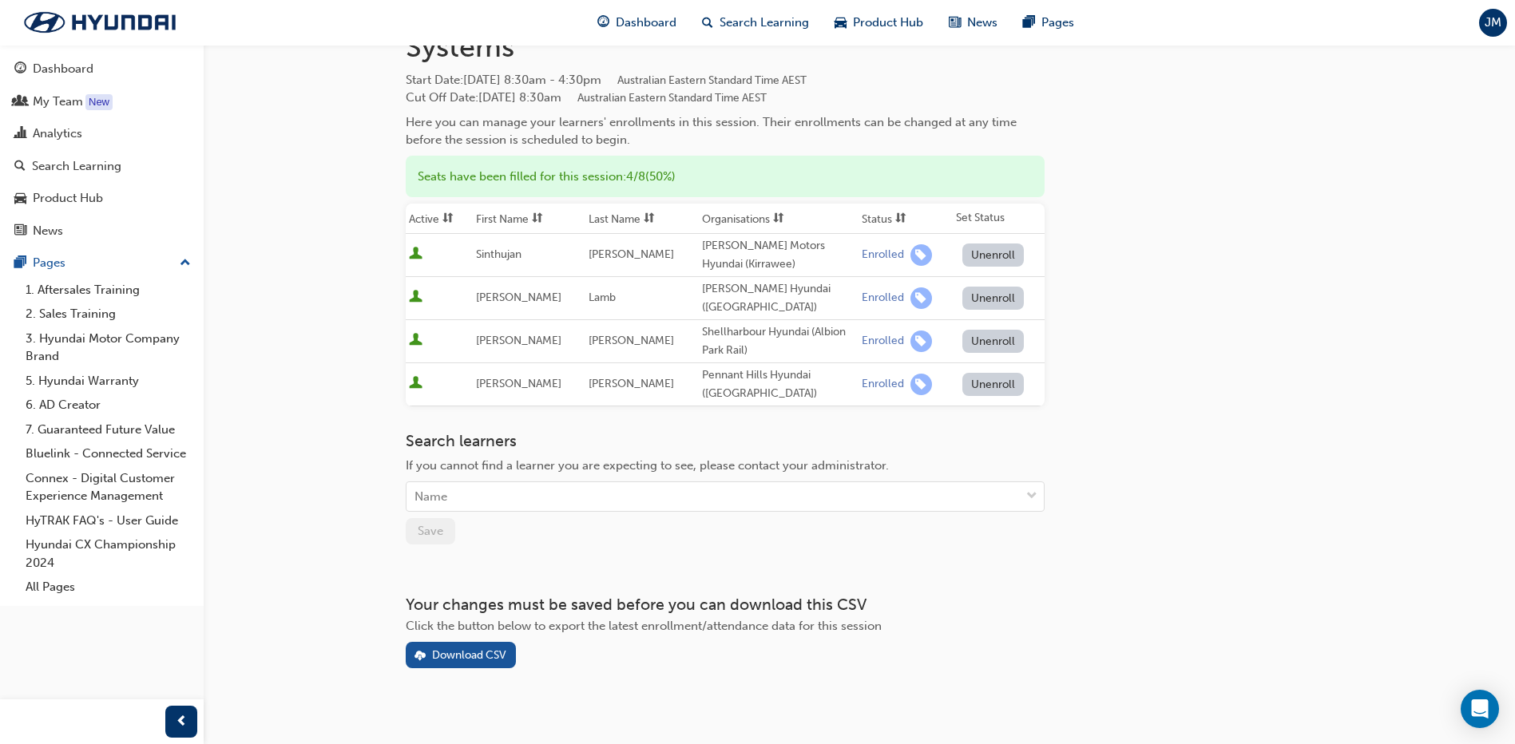
scroll to position [102, 0]
click at [505, 481] on div "Name" at bounding box center [712, 495] width 613 height 28
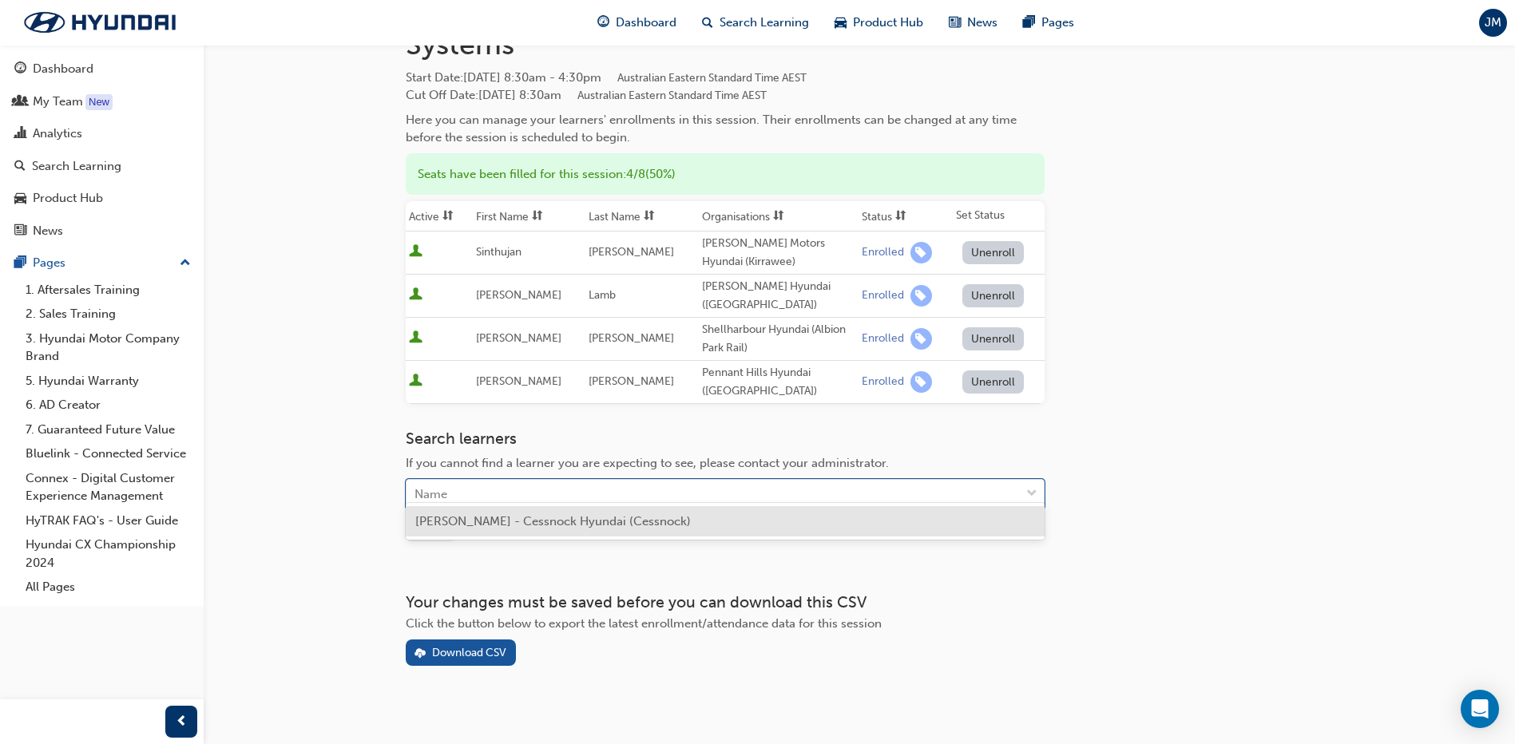
click at [492, 522] on span "[PERSON_NAME] - Cessnock Hyundai (Cessnock)" at bounding box center [552, 521] width 275 height 14
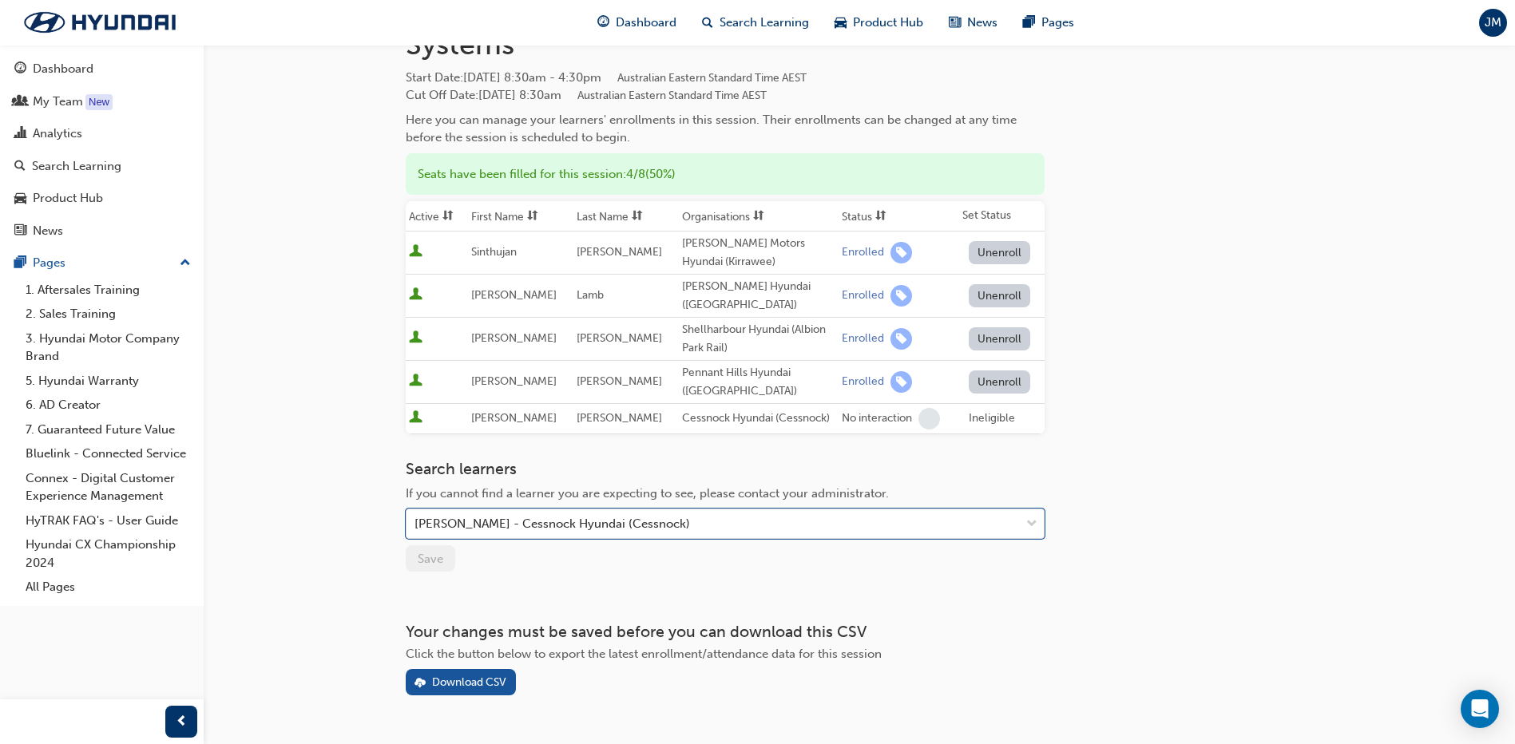
click at [1000, 412] on div "Ineligible" at bounding box center [991, 419] width 46 height 18
click at [918, 410] on span "learningRecordVerb_NONE-icon" at bounding box center [929, 419] width 22 height 22
click at [881, 411] on div "No interaction" at bounding box center [877, 418] width 70 height 15
click at [985, 410] on div "Ineligible" at bounding box center [991, 419] width 46 height 18
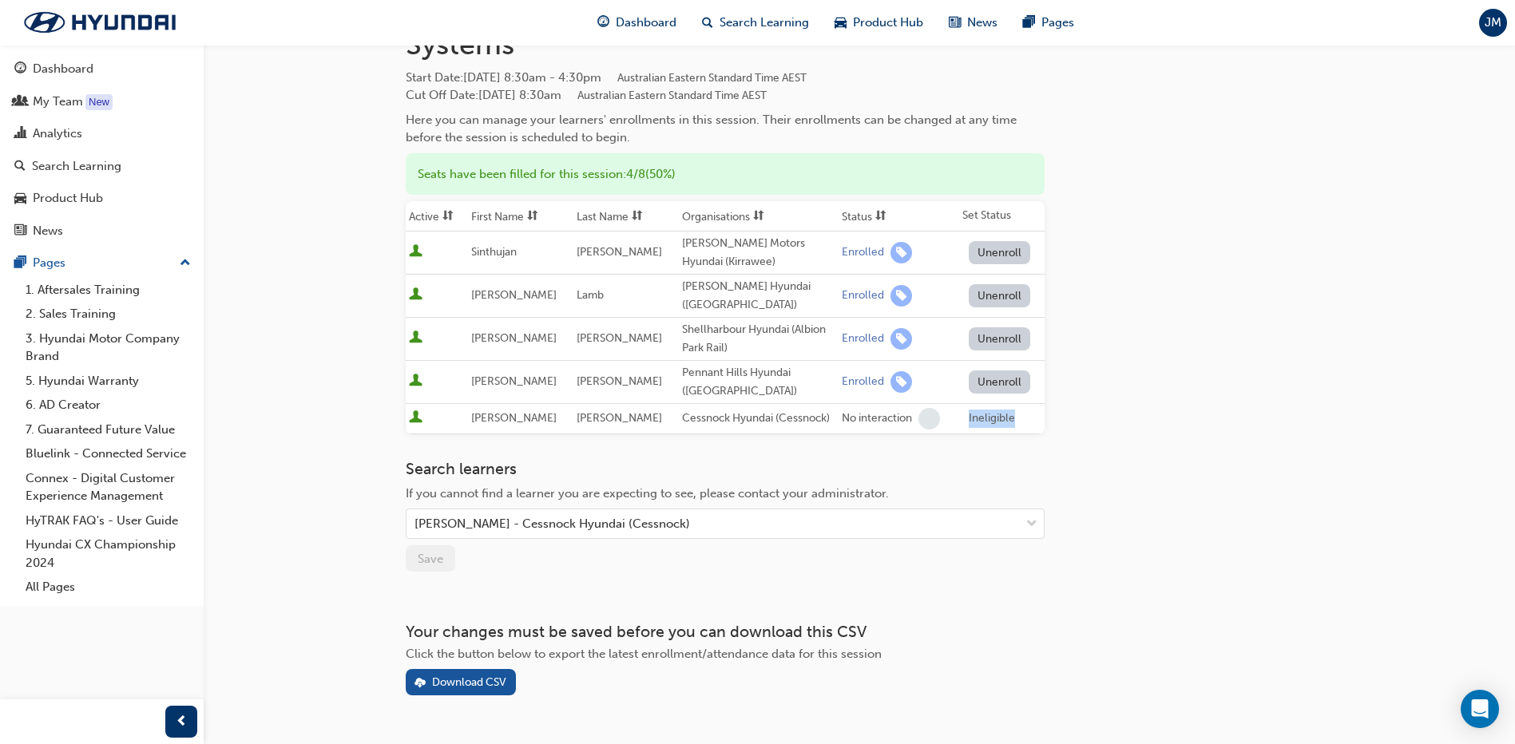
click at [985, 410] on div "Ineligible" at bounding box center [991, 419] width 46 height 18
drag, startPoint x: 985, startPoint y: 402, endPoint x: 913, endPoint y: 406, distance: 72.8
click at [918, 408] on span "learningRecordVerb_NONE-icon" at bounding box center [929, 419] width 22 height 22
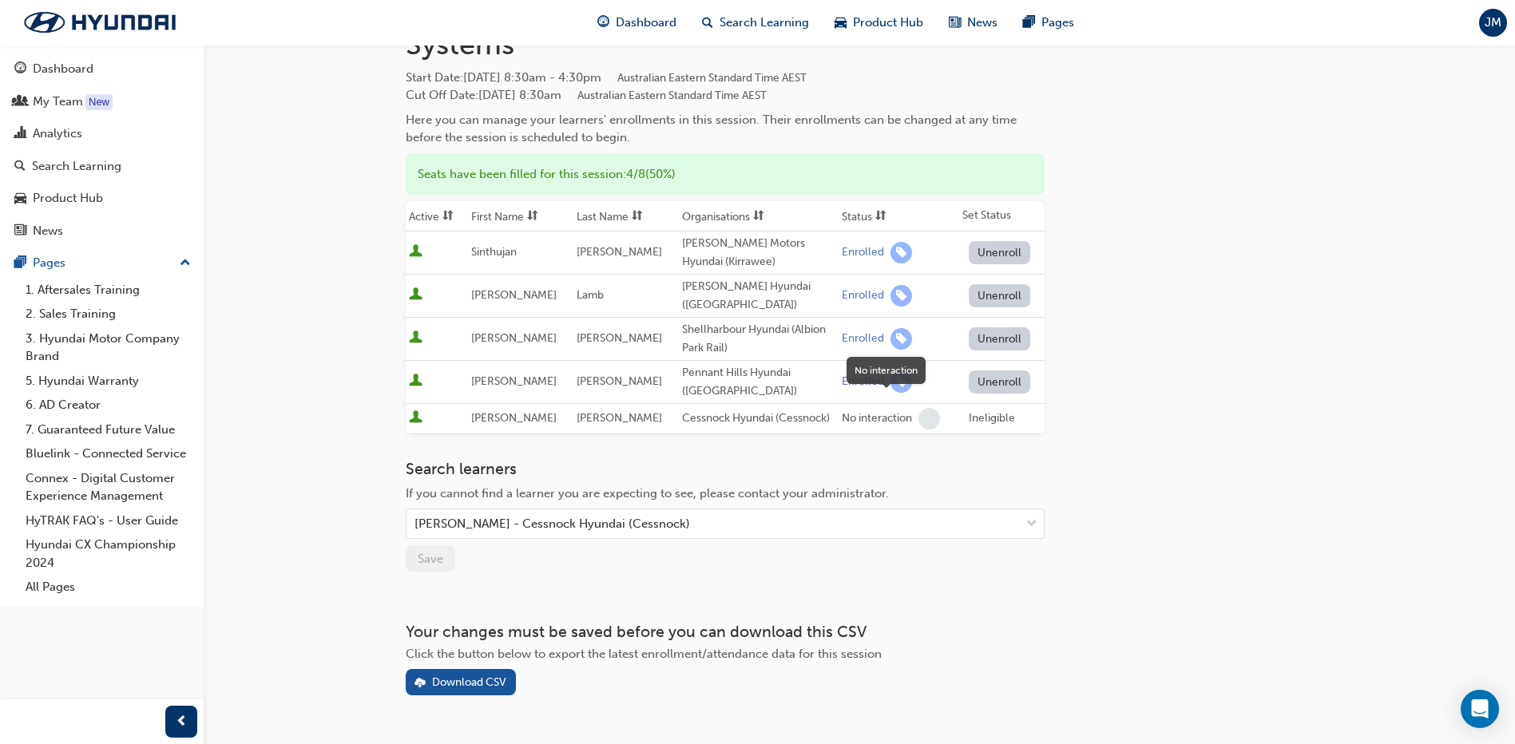
click at [918, 408] on span "learningRecordVerb_NONE-icon" at bounding box center [929, 419] width 22 height 22
drag, startPoint x: 774, startPoint y: 402, endPoint x: 761, endPoint y: 406, distance: 13.4
click at [773, 410] on div "Cessnock Hyundai (Cessnock)" at bounding box center [758, 419] width 153 height 18
click at [584, 411] on span "[PERSON_NAME]" at bounding box center [618, 418] width 85 height 14
click at [408, 410] on td at bounding box center [437, 419] width 62 height 30
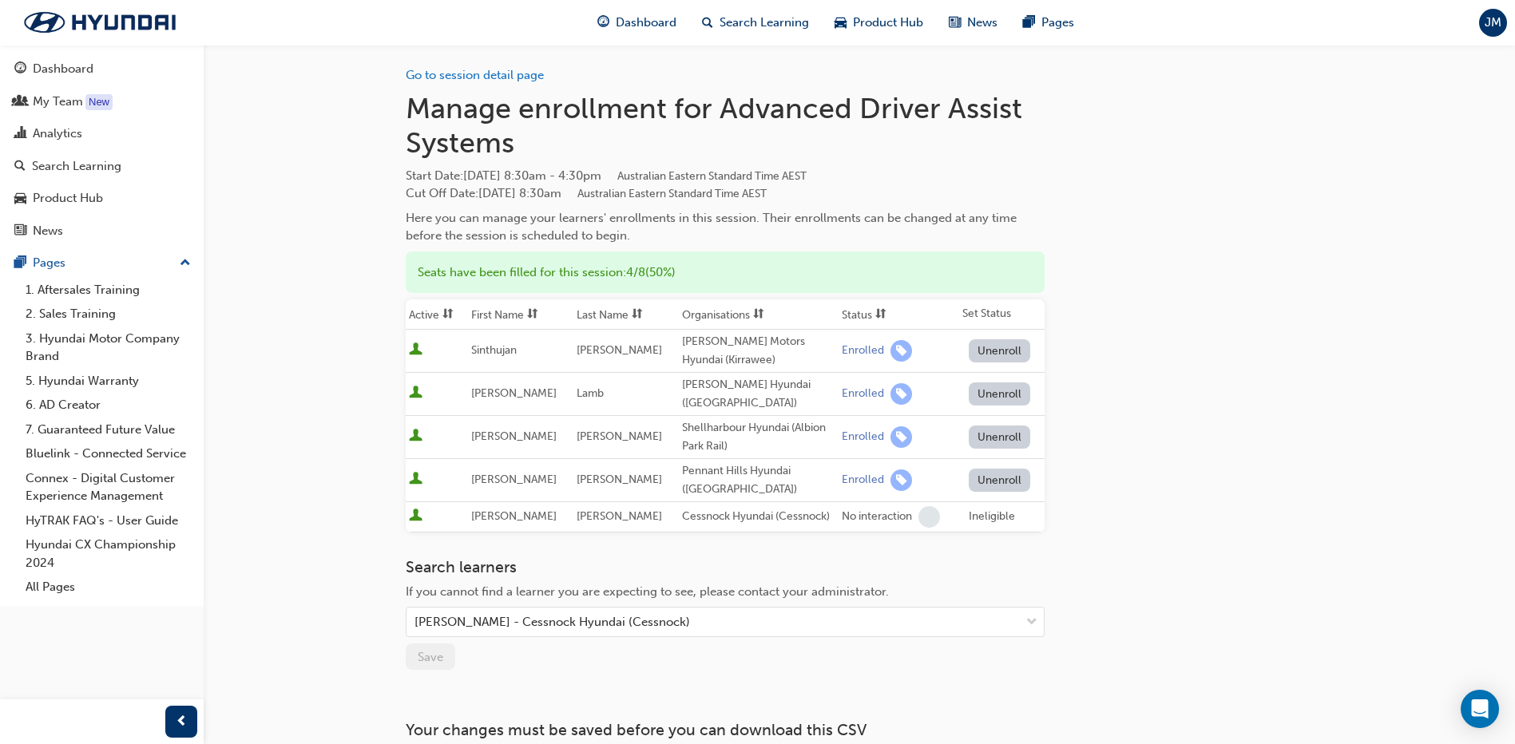
scroll to position [0, 0]
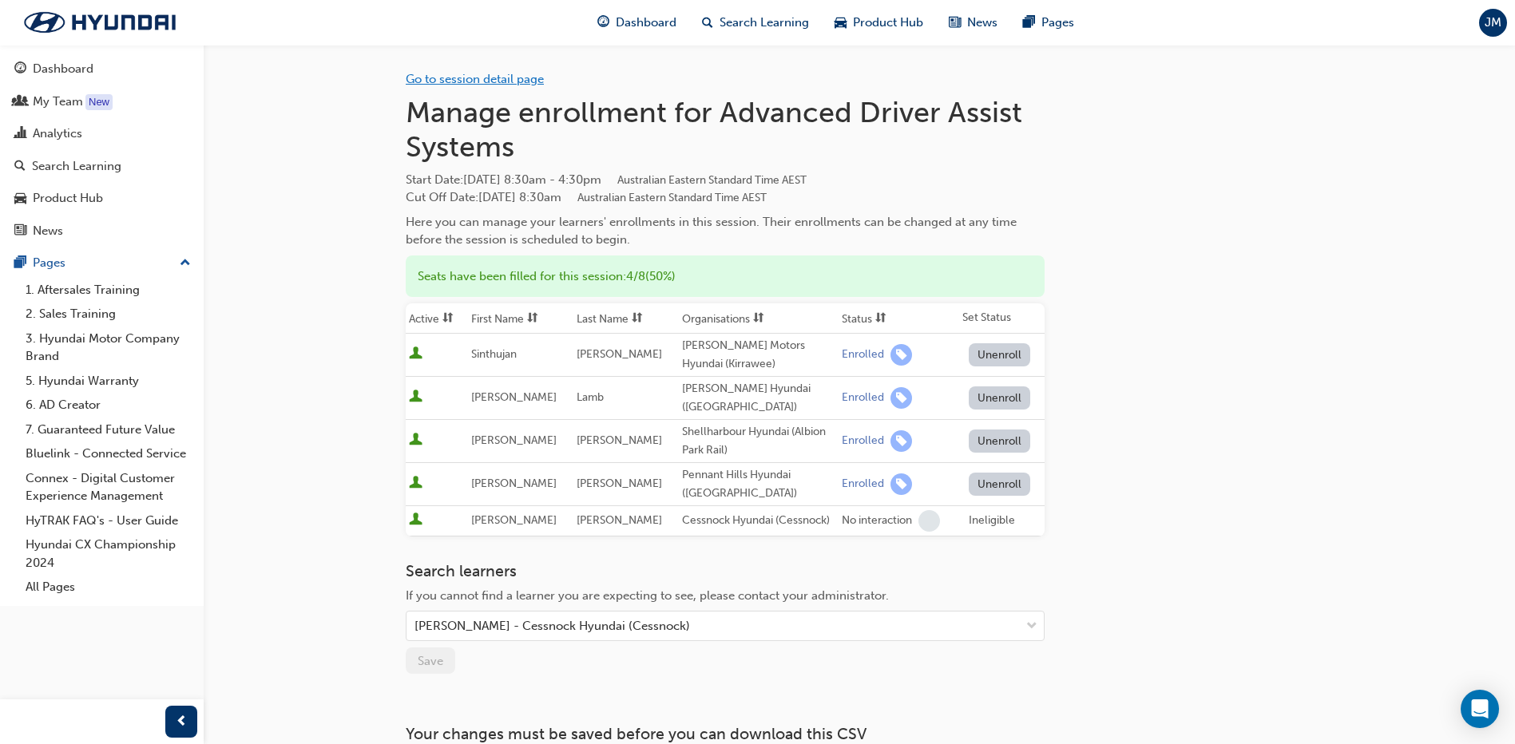
click at [477, 83] on link "Go to session detail page" at bounding box center [475, 79] width 138 height 14
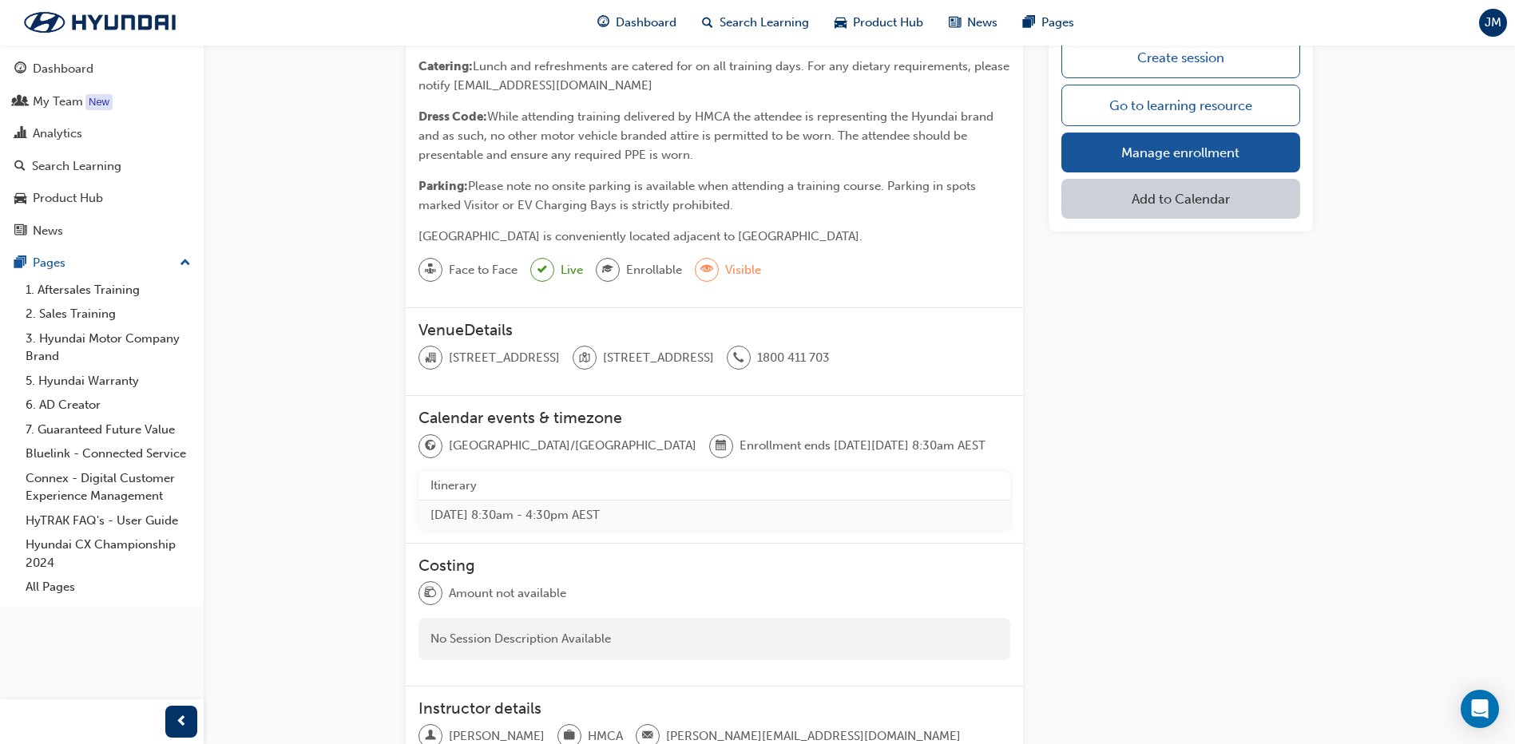
scroll to position [241, 0]
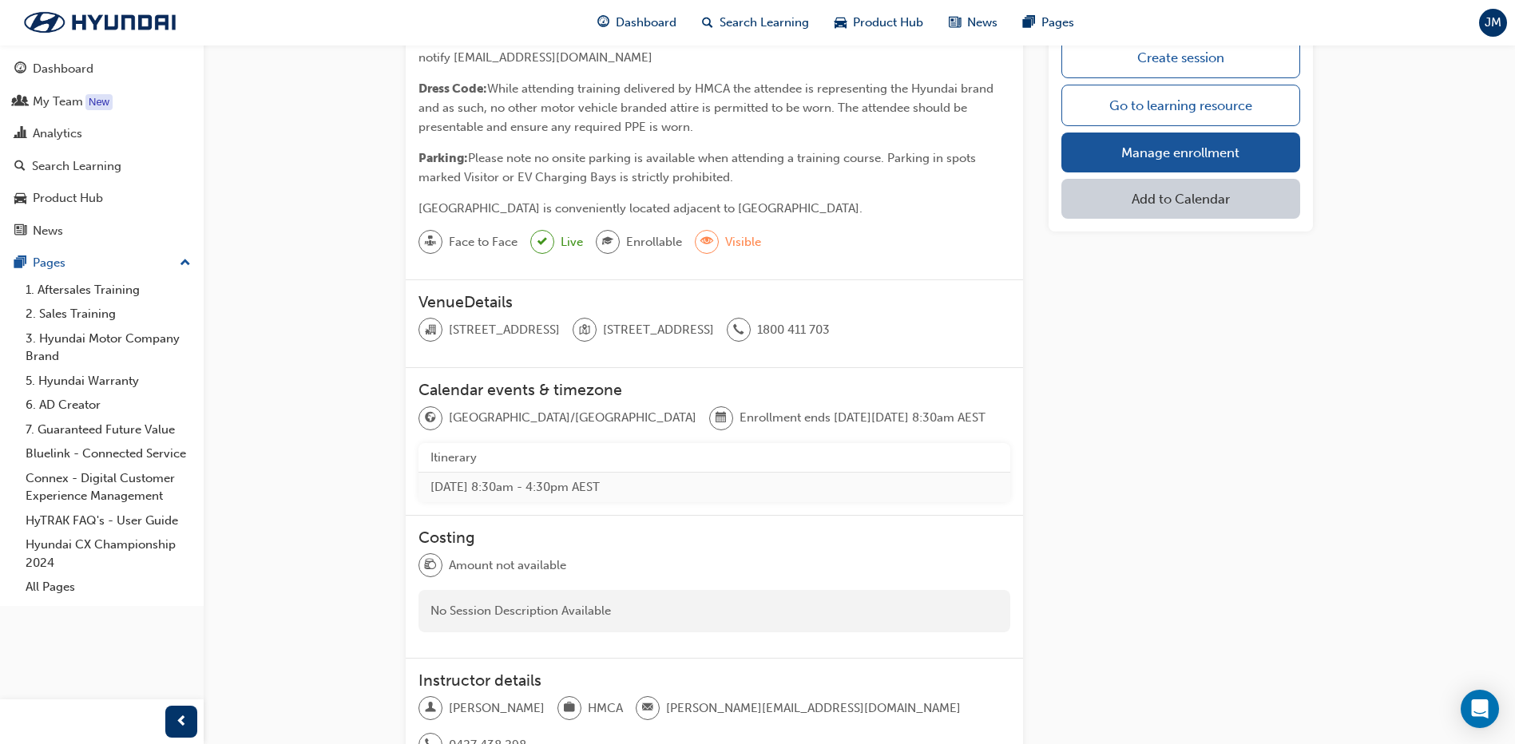
click at [605, 244] on span "graduationCap-icon" at bounding box center [607, 242] width 11 height 21
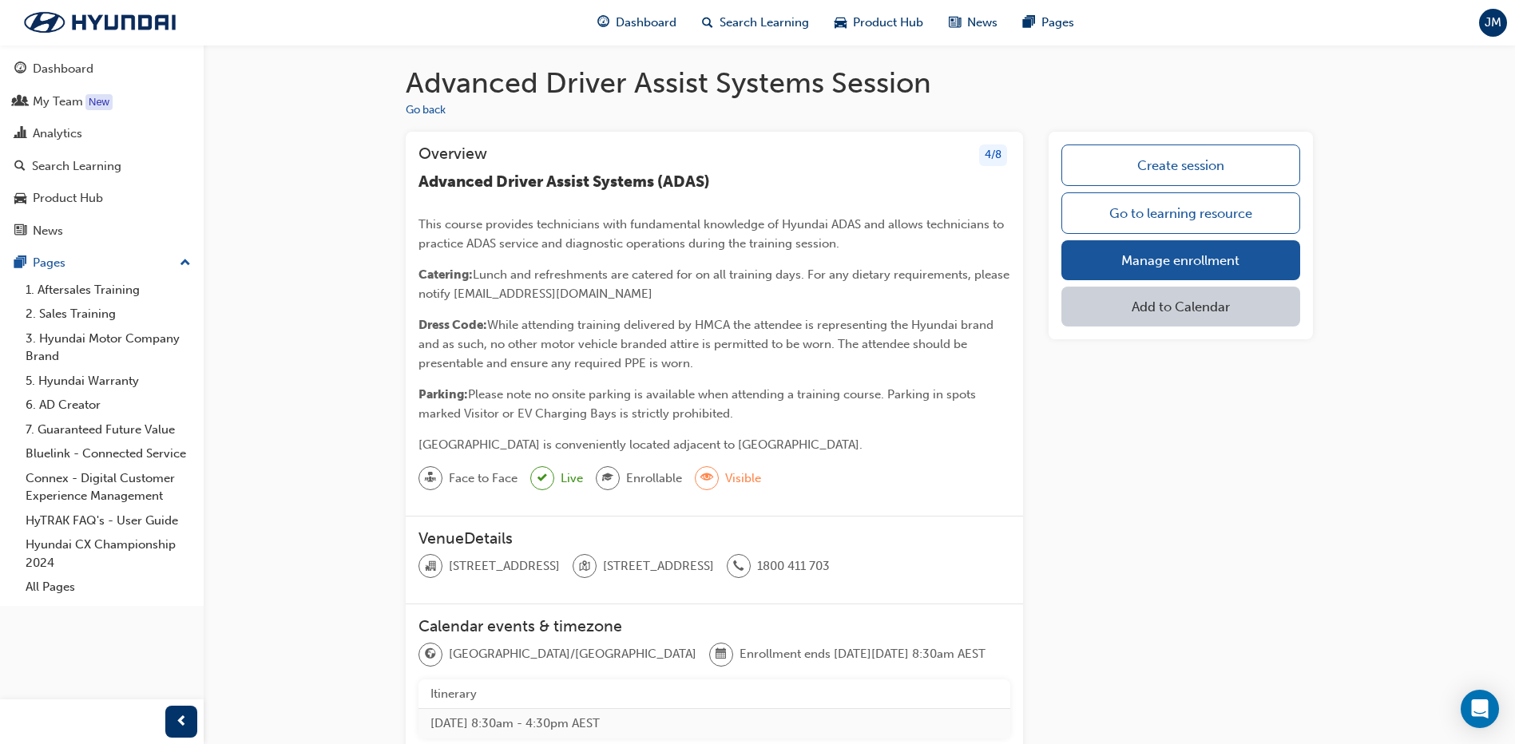
scroll to position [0, 0]
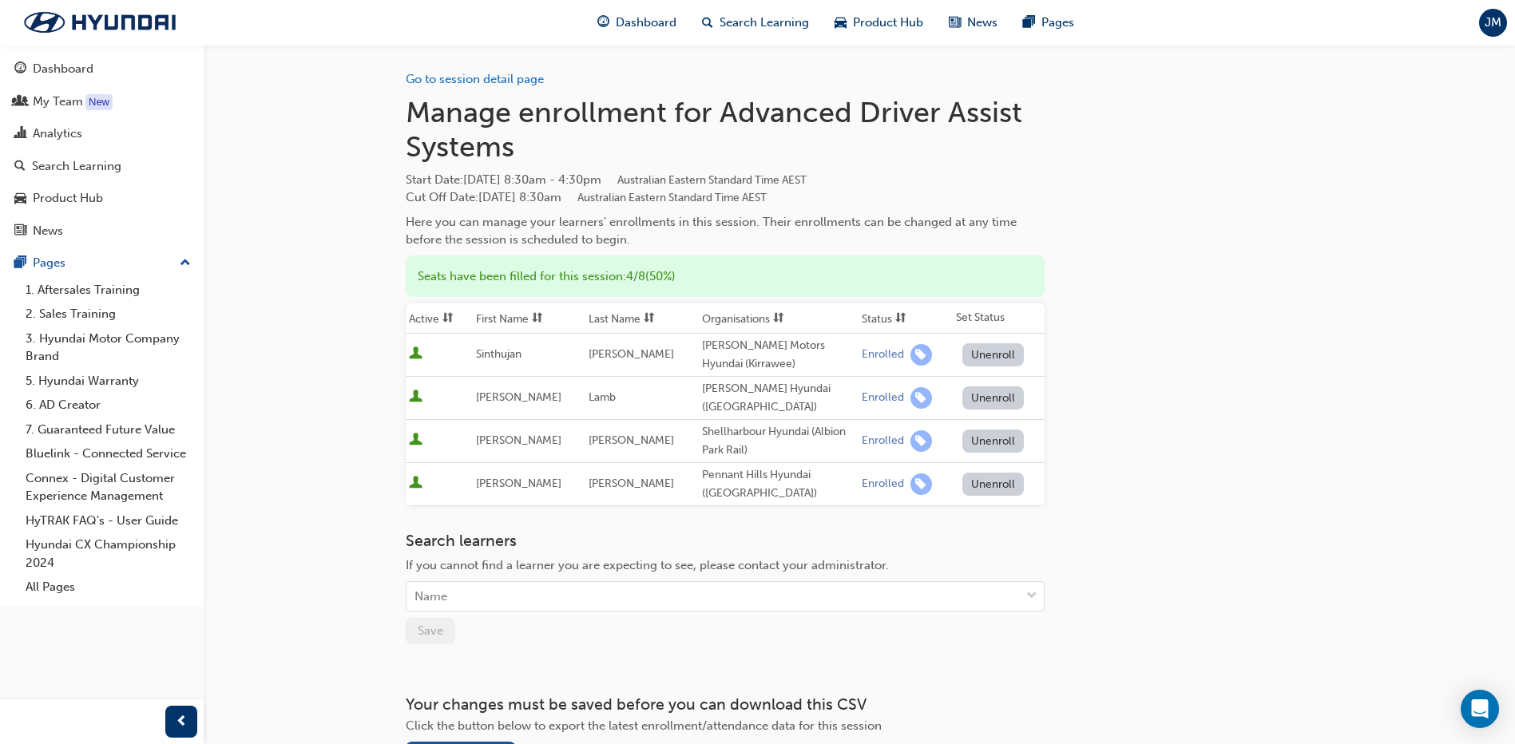
scroll to position [2383, 0]
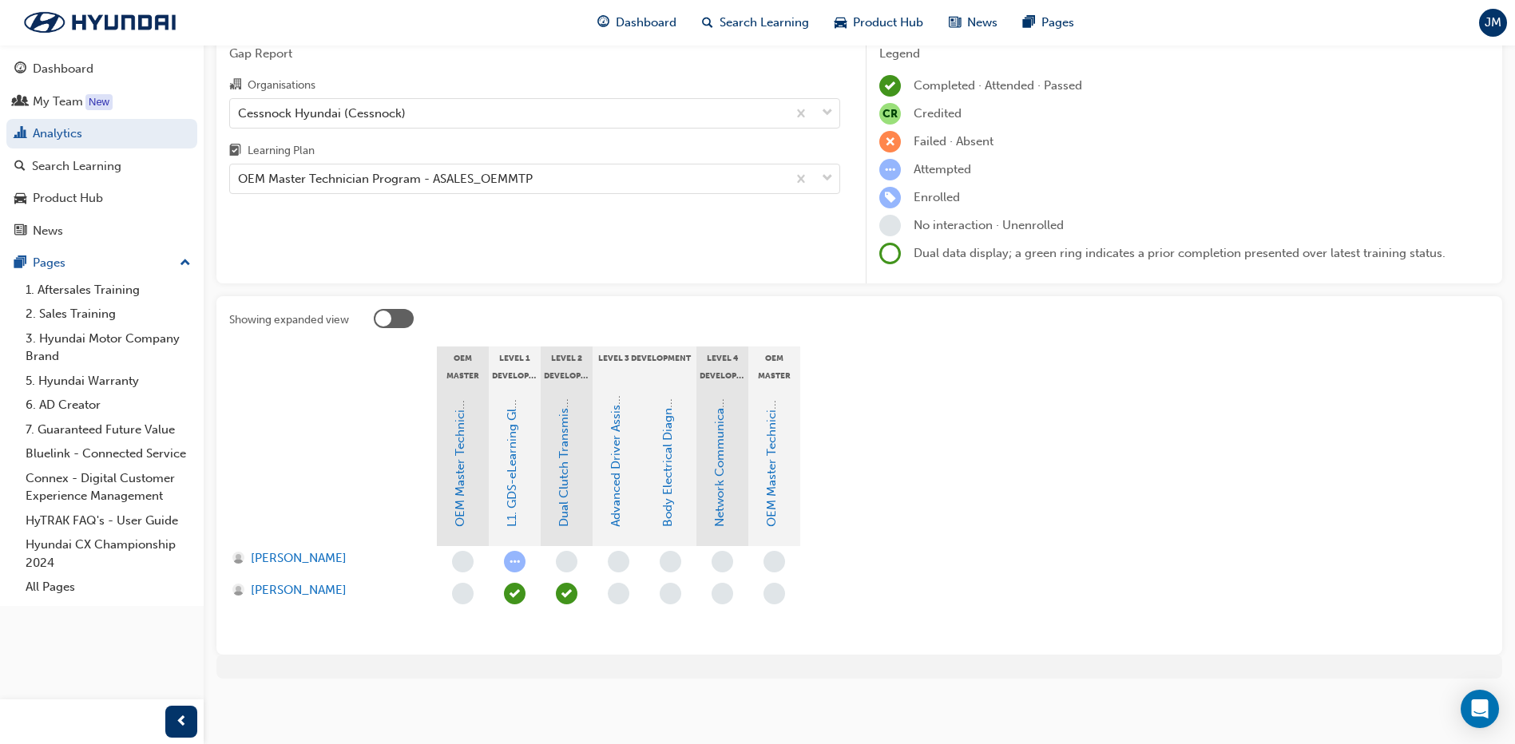
scroll to position [73, 0]
click at [663, 508] on link "Body Electrical Diagnosis" at bounding box center [667, 456] width 14 height 141
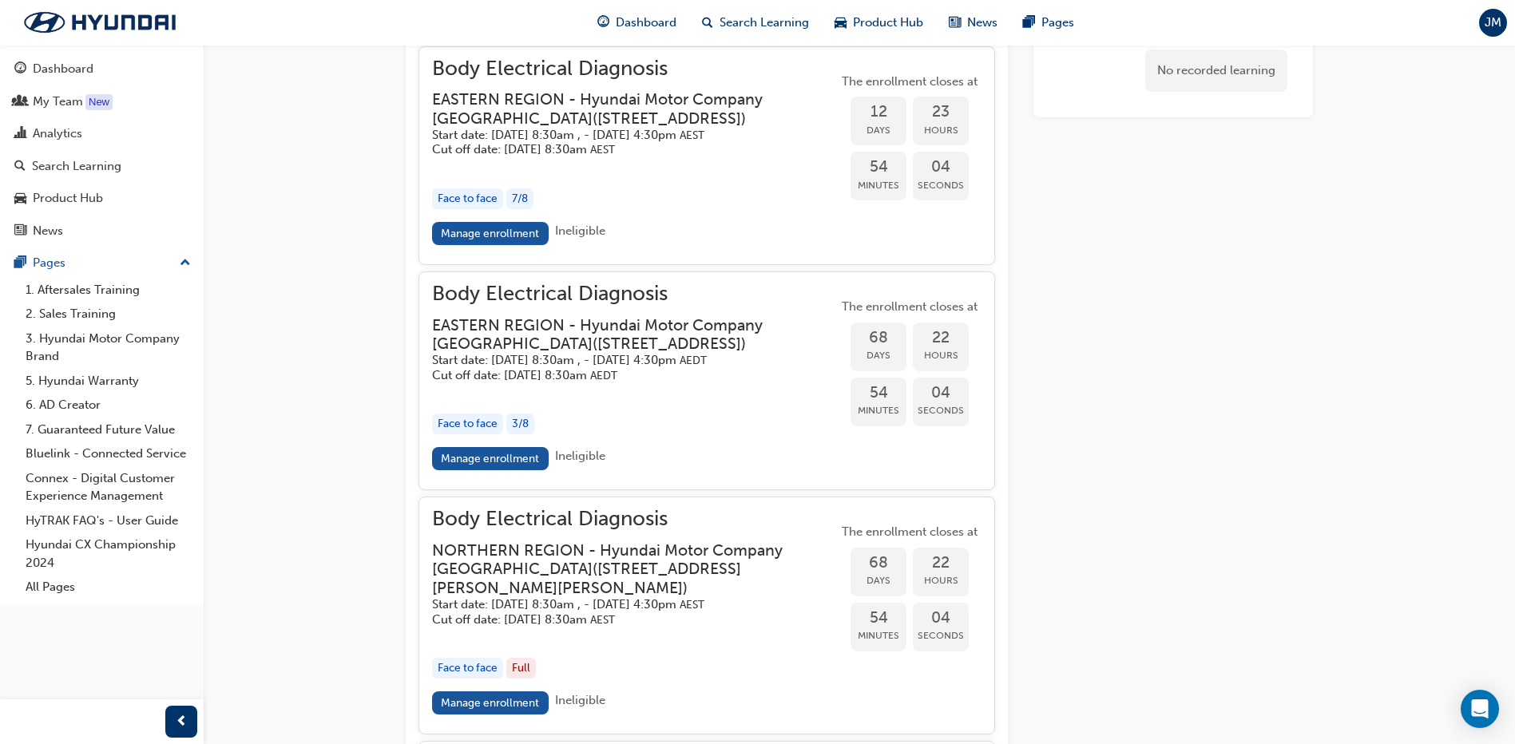
scroll to position [1762, 0]
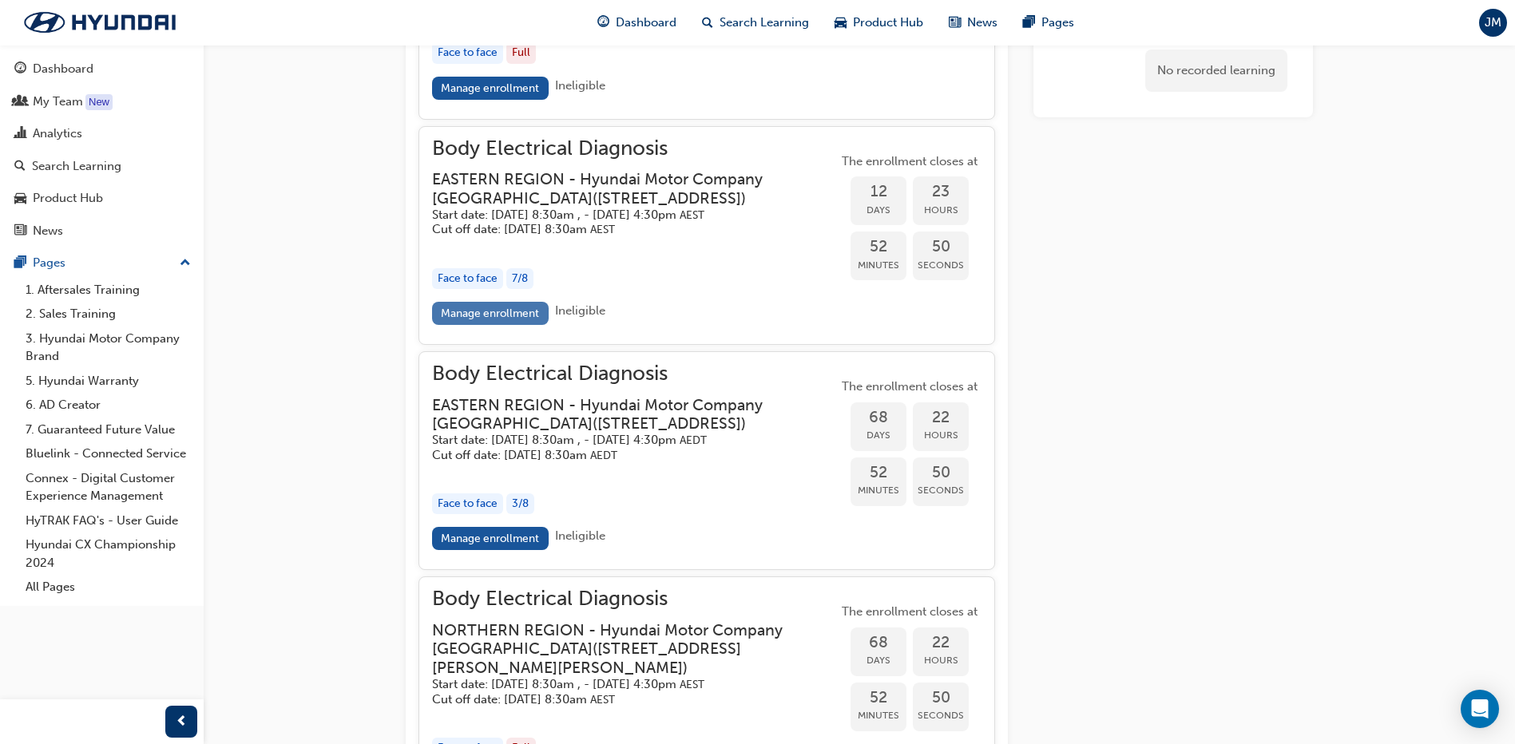
click at [517, 325] on link "Manage enrollment" at bounding box center [490, 313] width 117 height 23
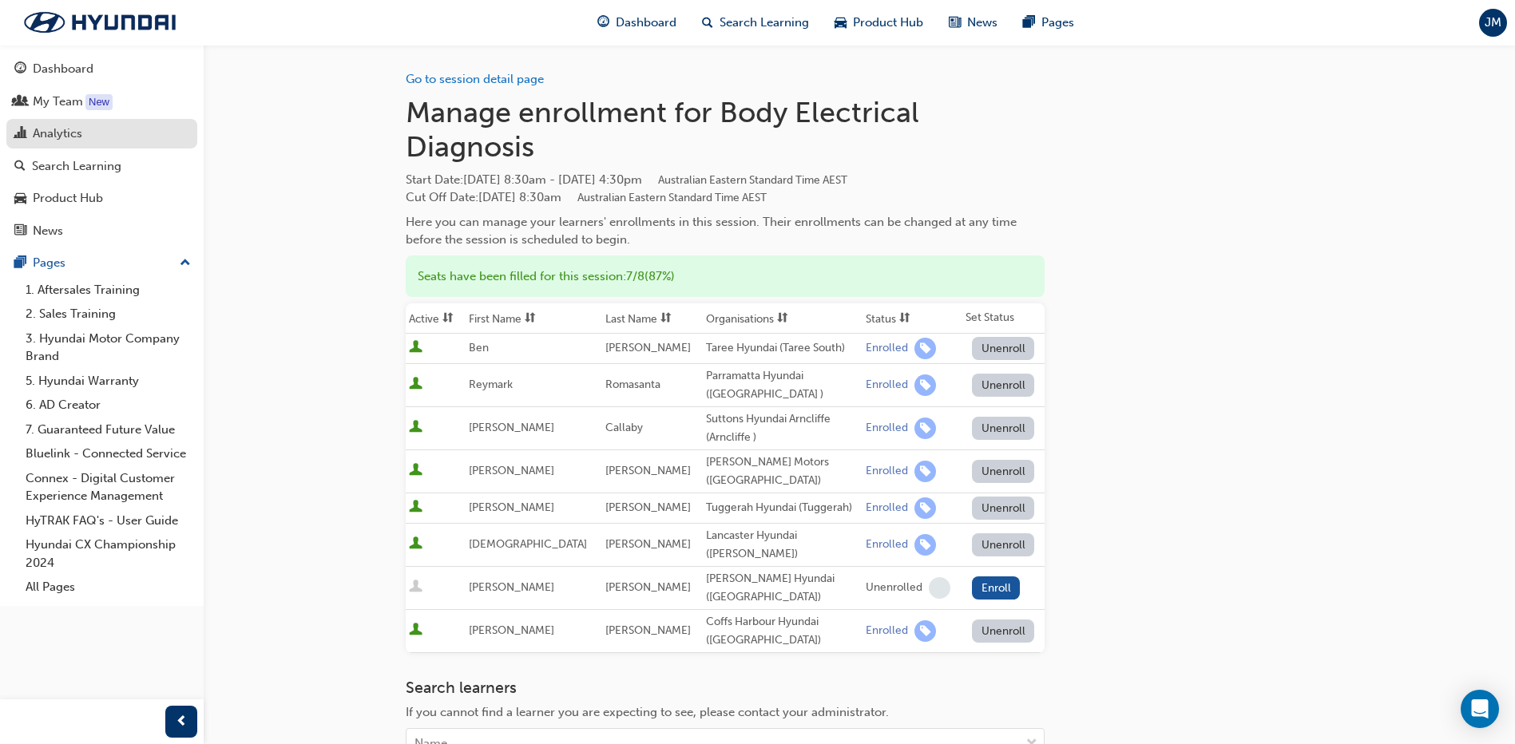
click at [59, 138] on div "Analytics" at bounding box center [58, 134] width 50 height 18
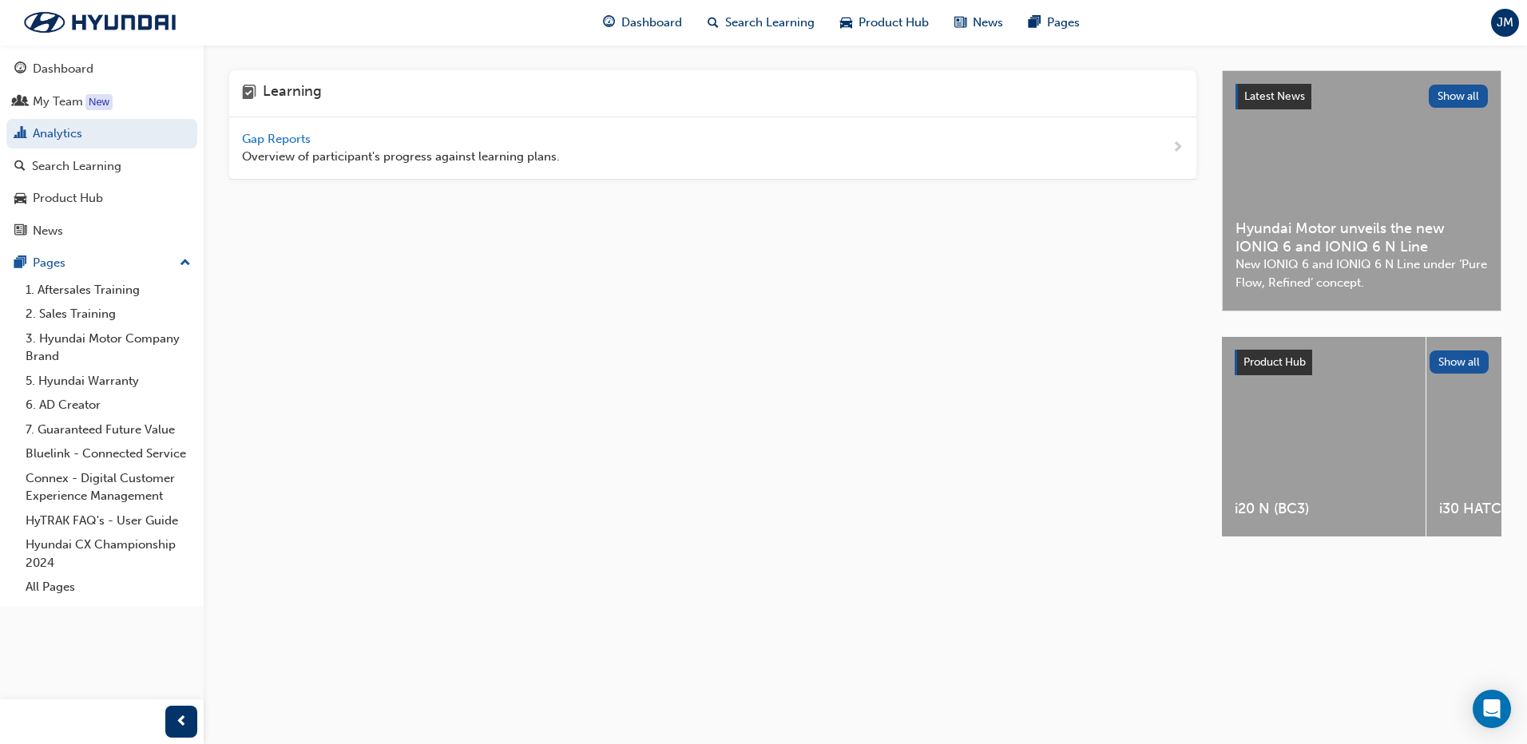
click at [269, 137] on span "Gap Reports" at bounding box center [278, 139] width 72 height 14
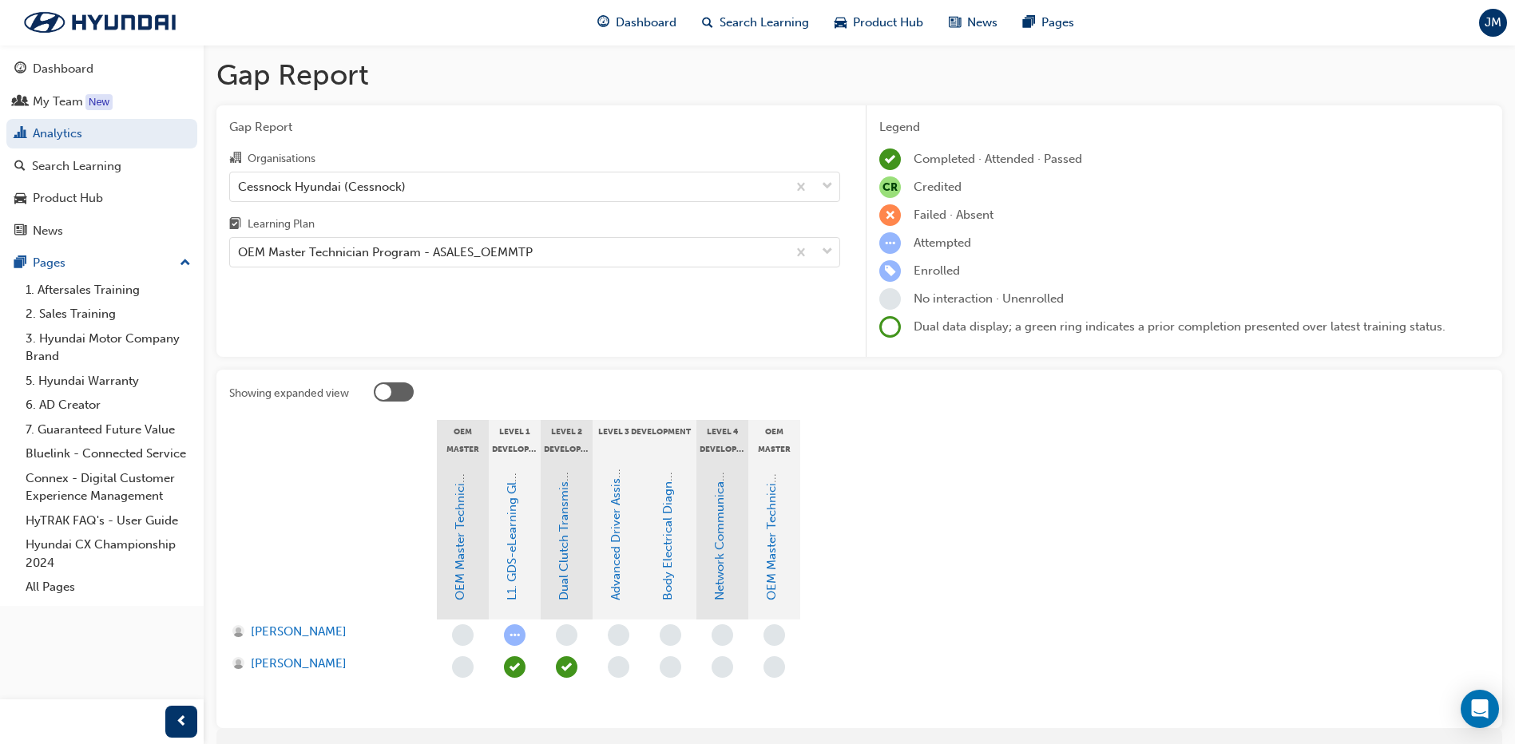
scroll to position [73, 0]
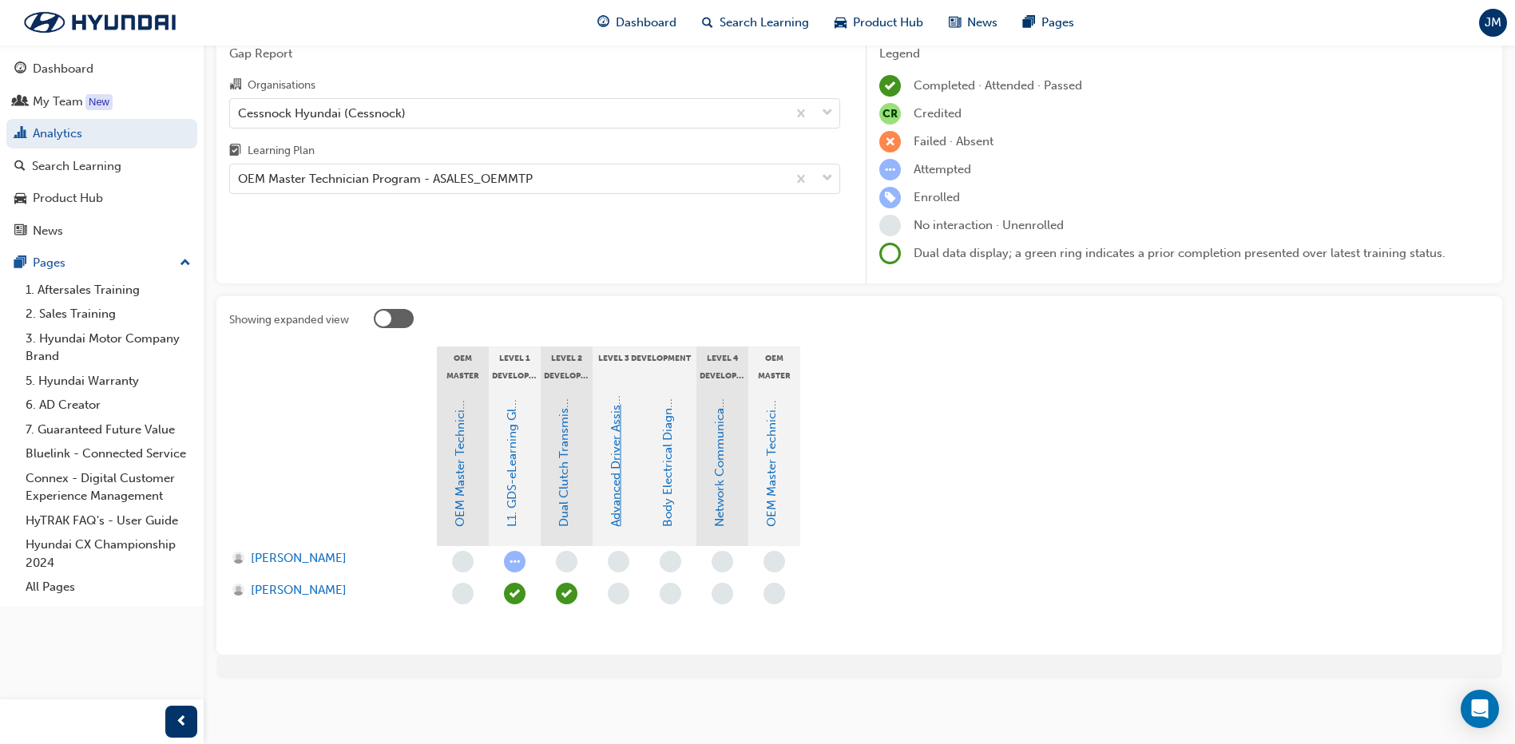
click at [616, 473] on link "Advanced Driver Assist Systems" at bounding box center [615, 439] width 14 height 175
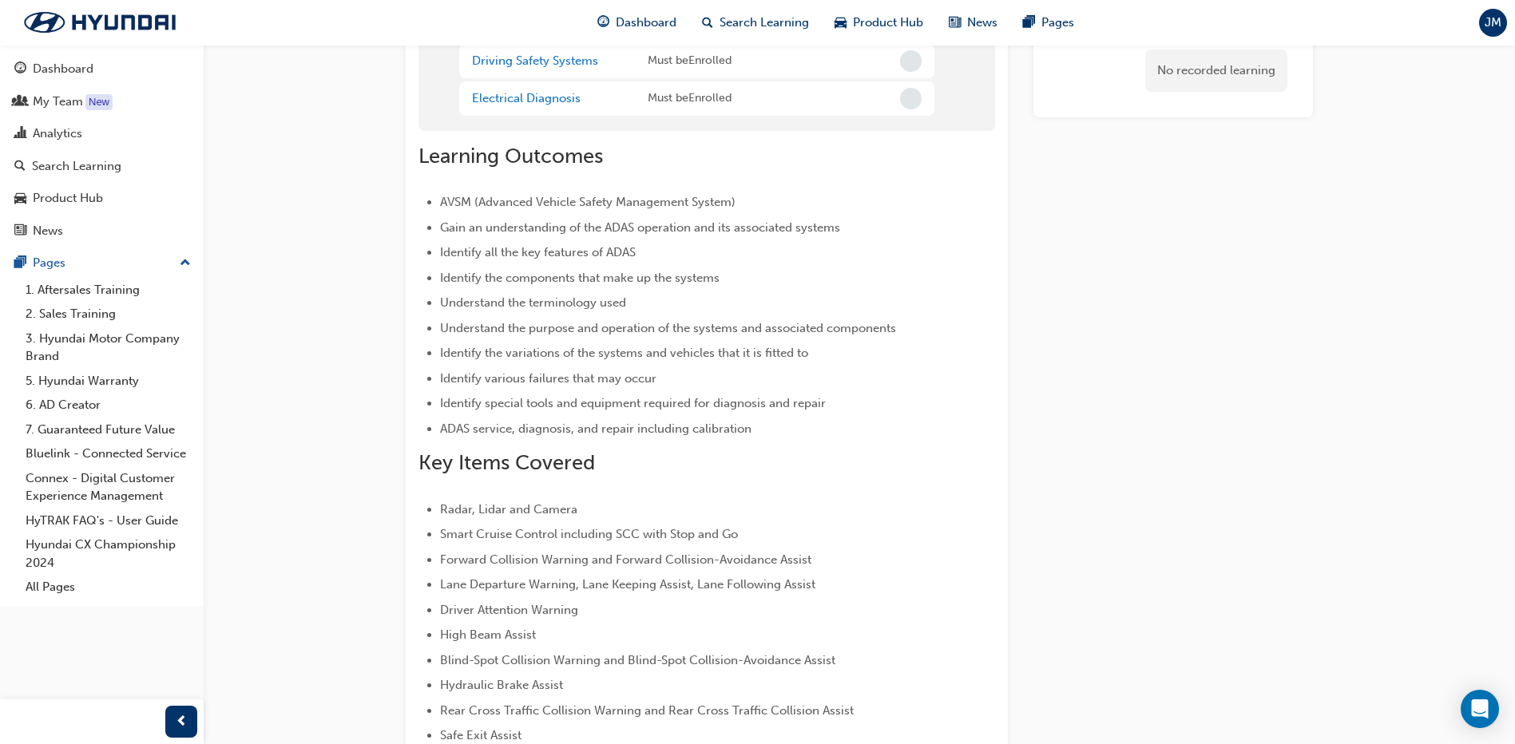
scroll to position [6, 0]
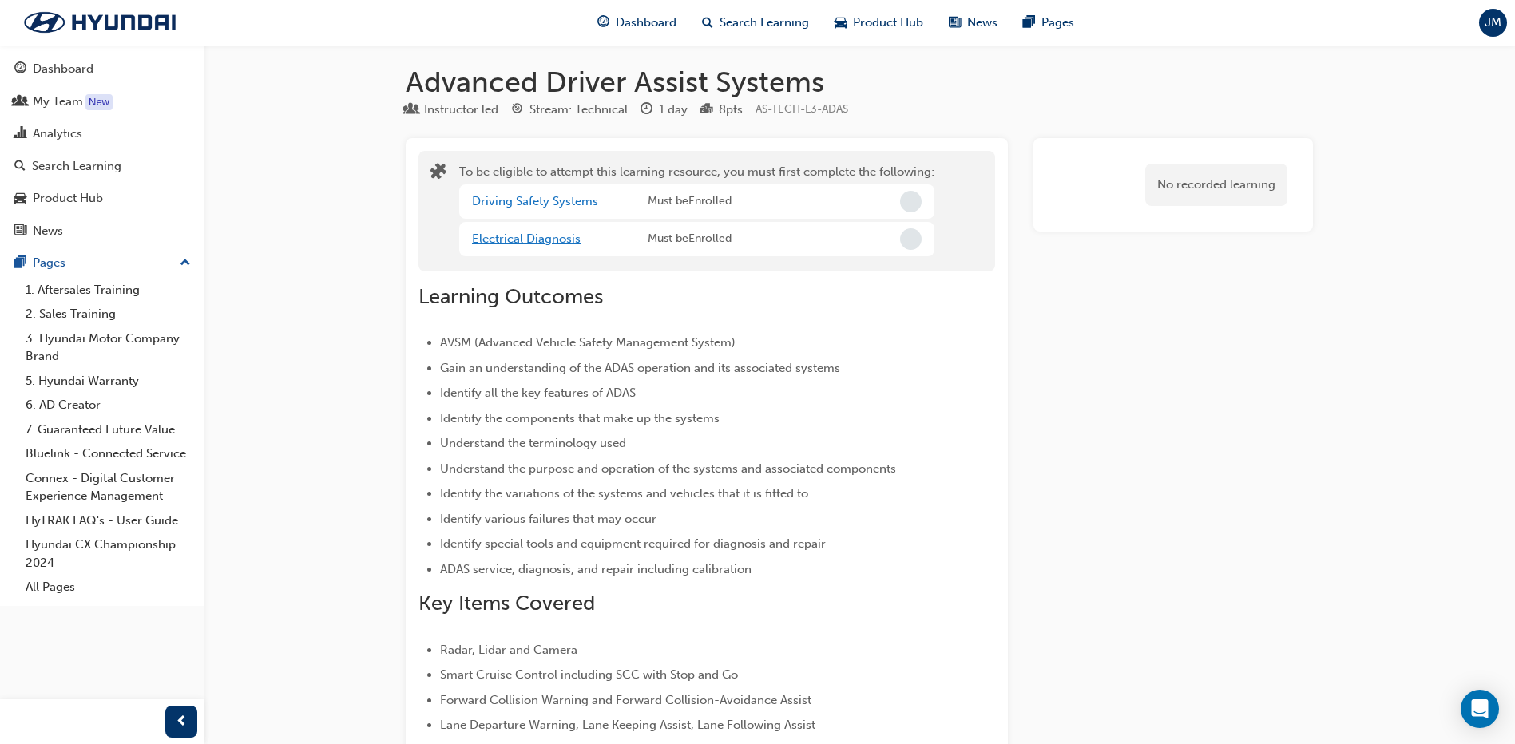
click at [545, 243] on link "Electrical Diagnosis" at bounding box center [526, 239] width 109 height 14
click at [541, 207] on link "Driving Safety Systems" at bounding box center [535, 201] width 126 height 14
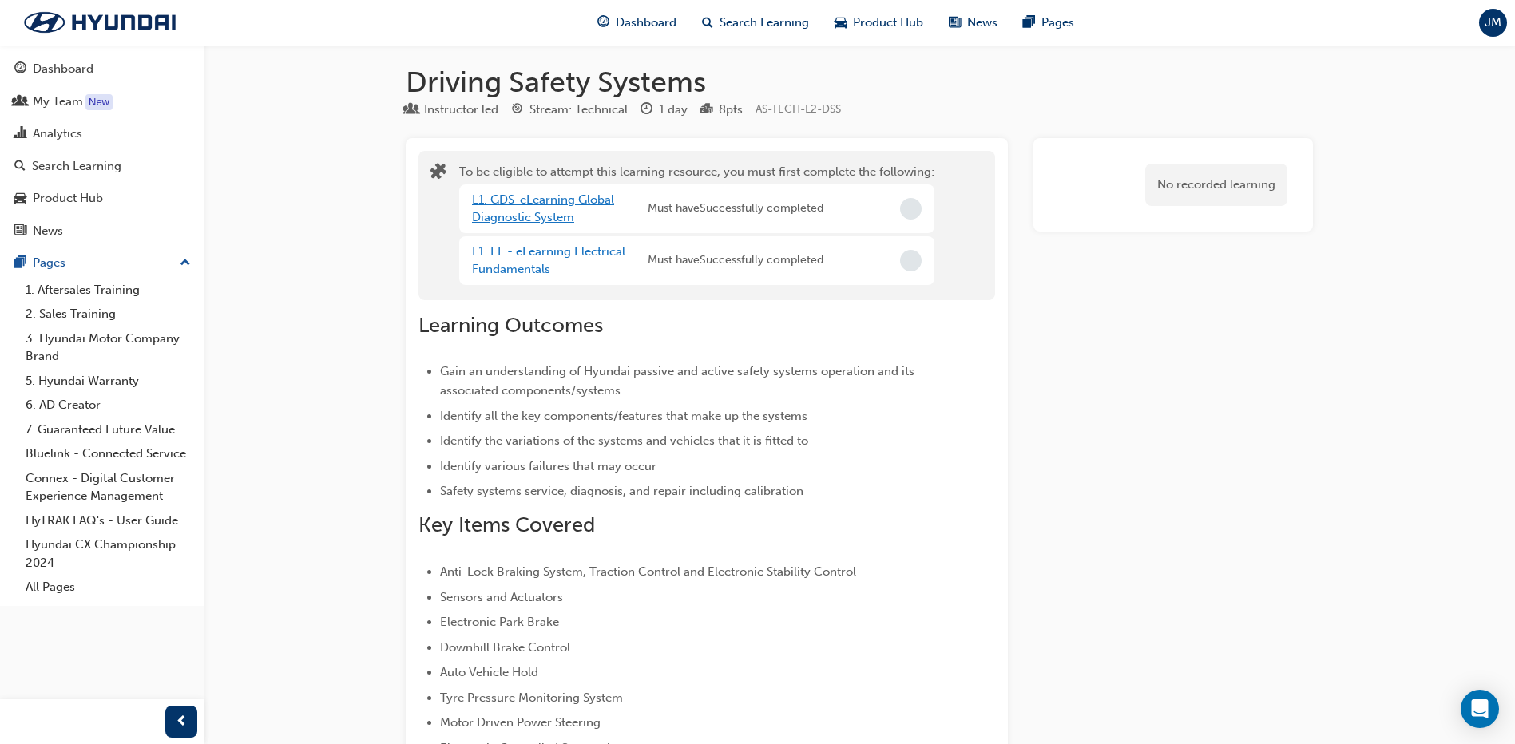
click at [541, 213] on link "L1. GDS-eLearning Global Diagnostic System" at bounding box center [543, 208] width 142 height 33
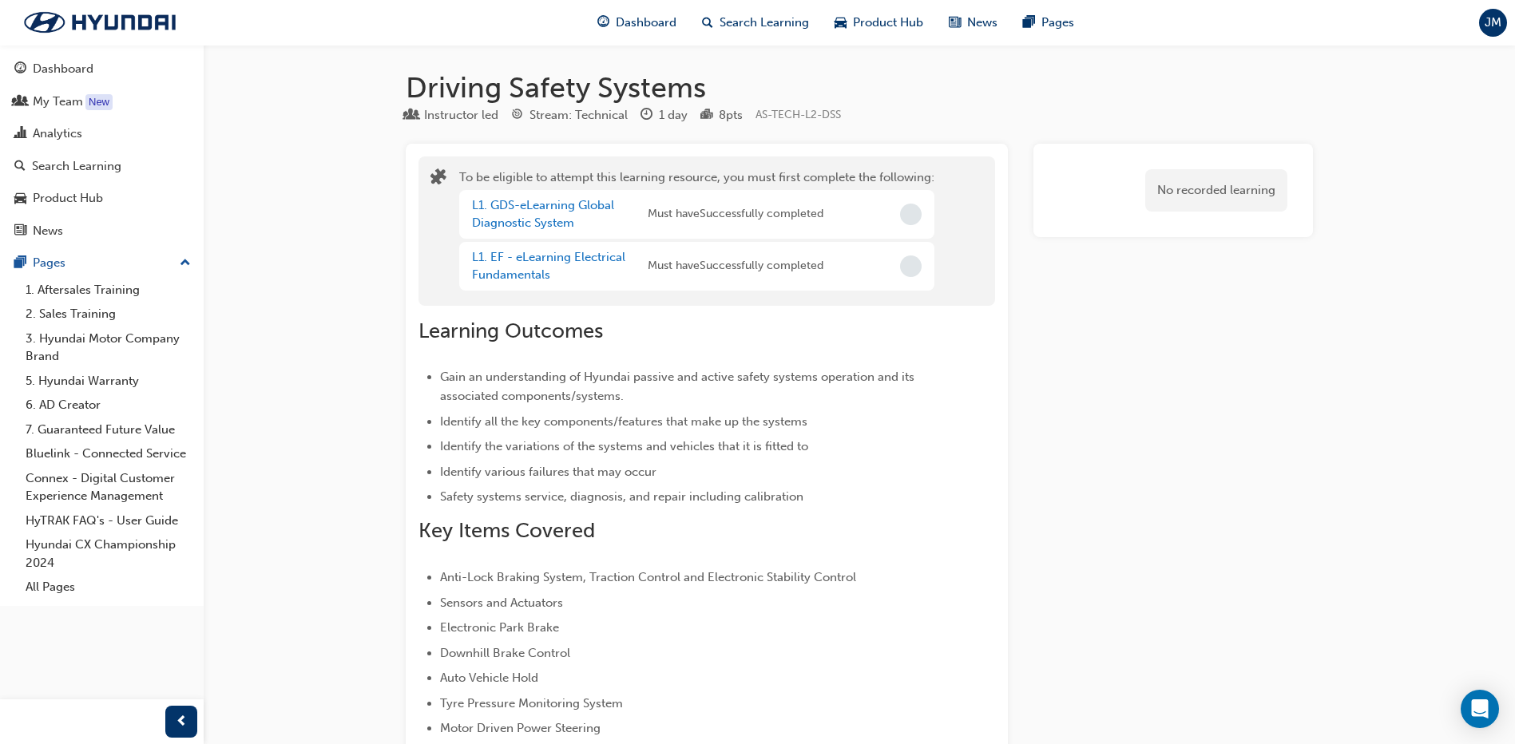
scroll to position [6, 0]
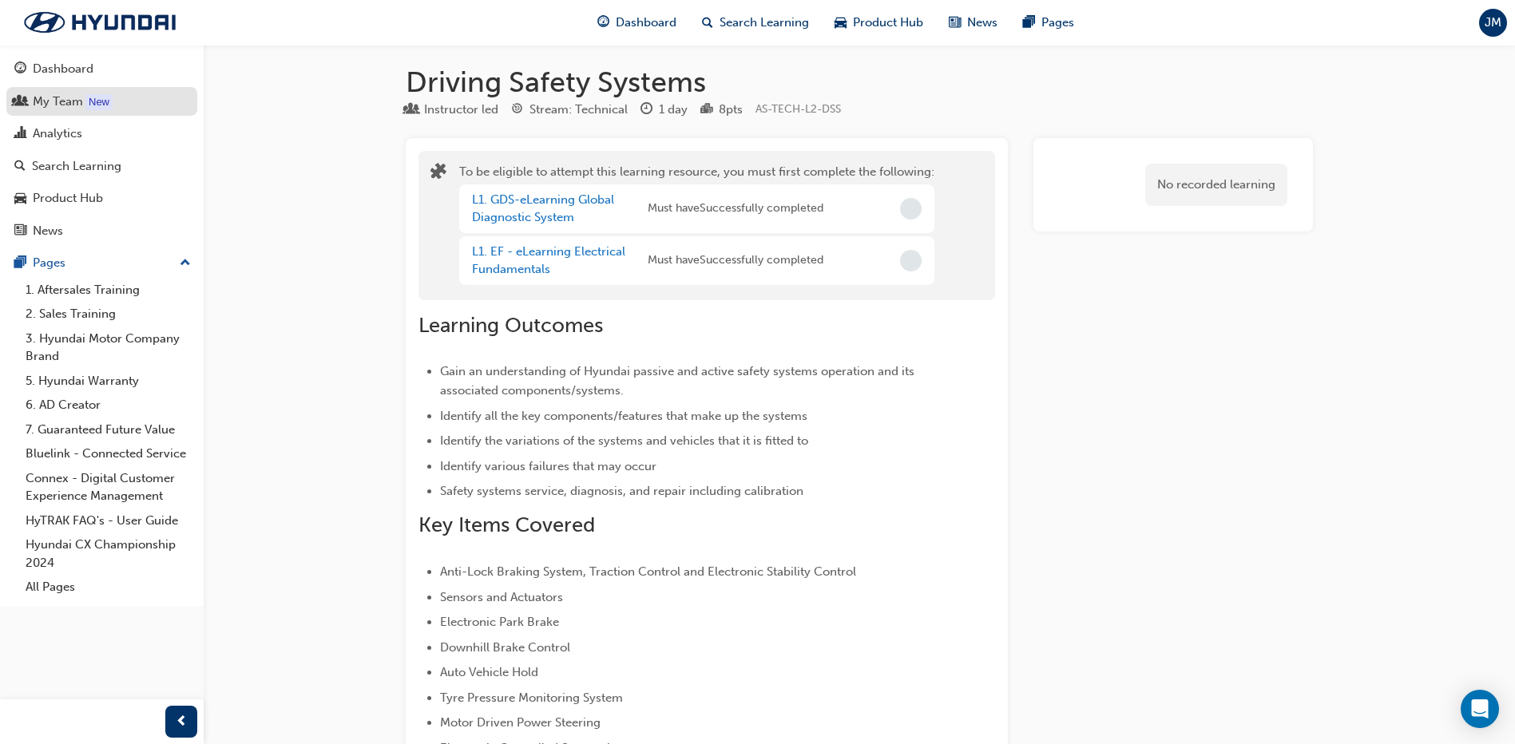
click at [55, 105] on div "My Team" at bounding box center [58, 102] width 50 height 18
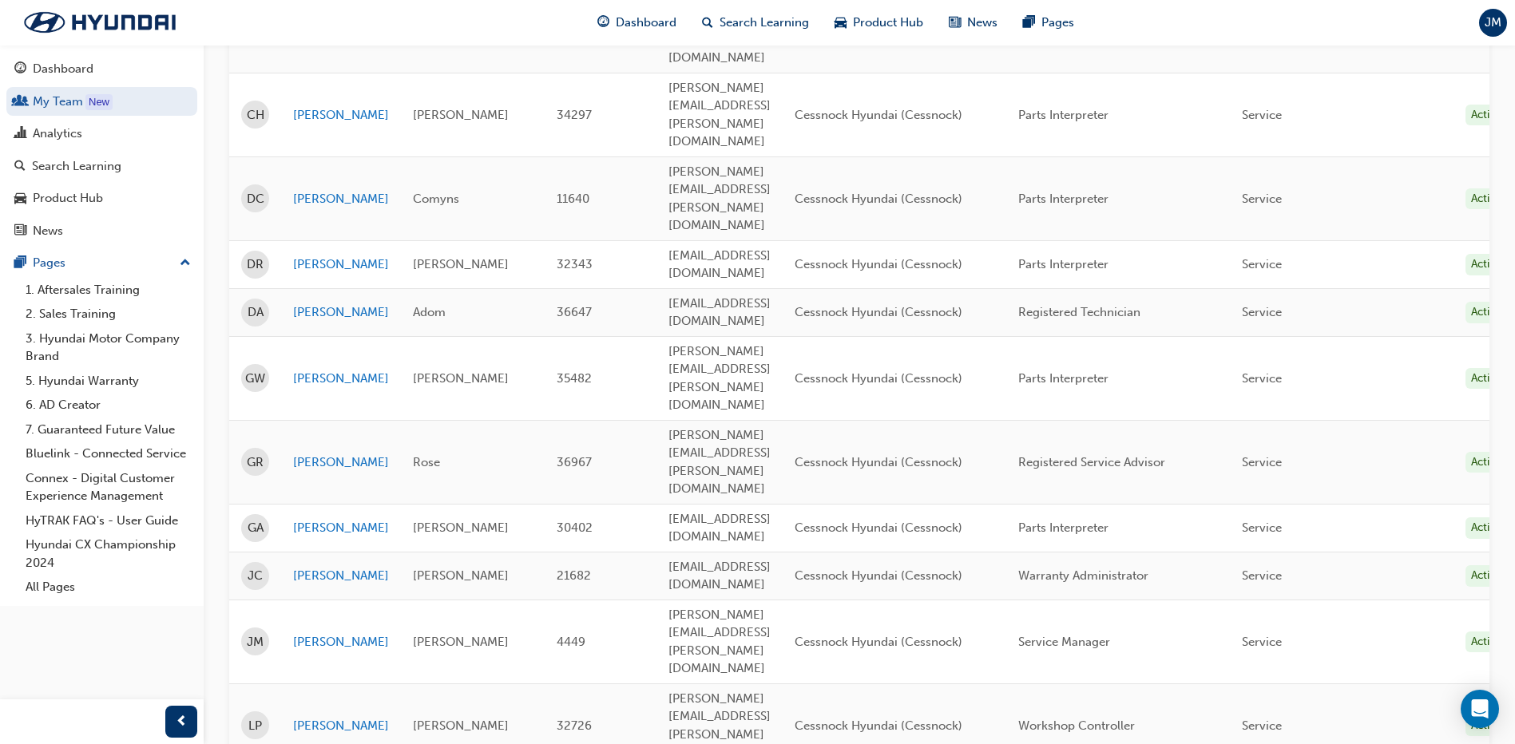
scroll to position [319, 0]
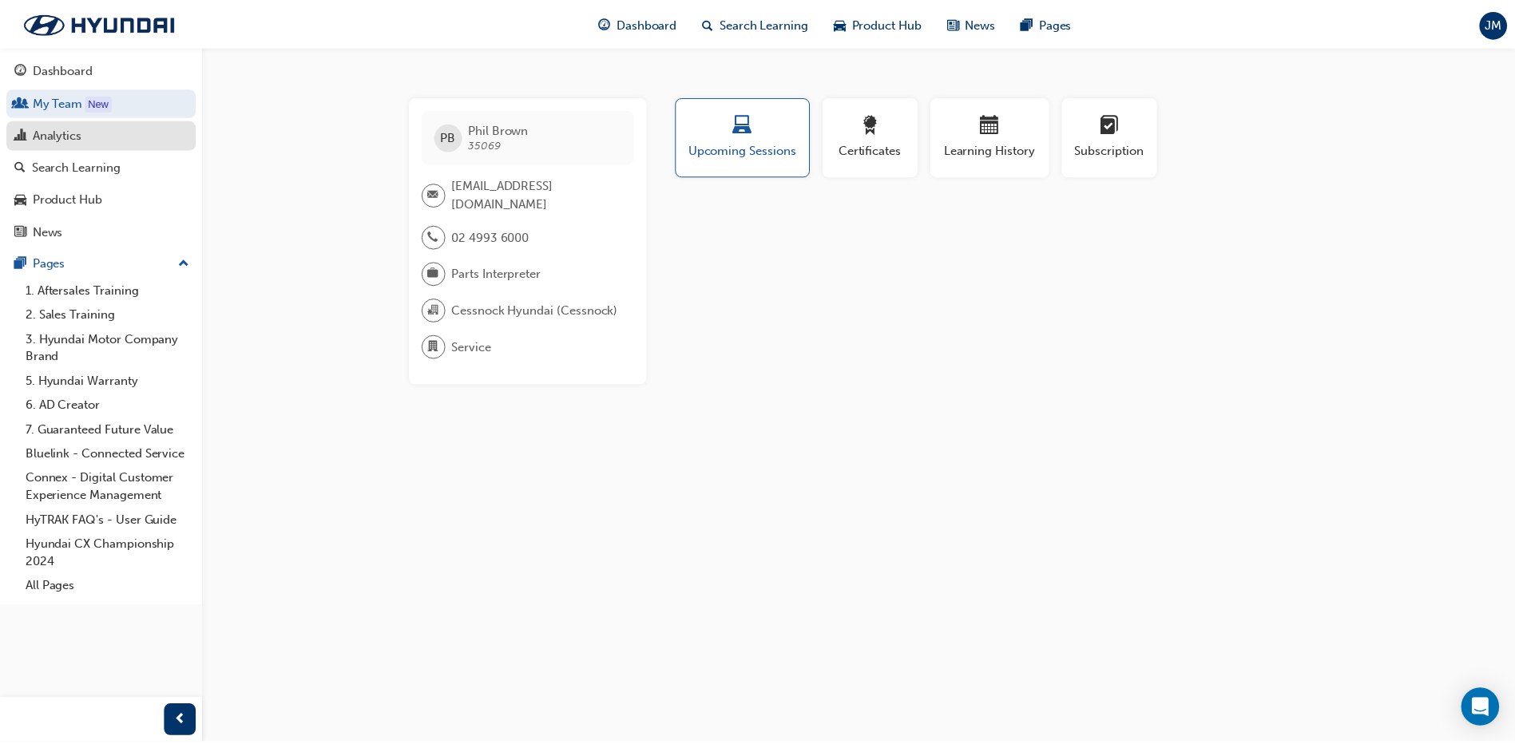
scroll to position [319, 0]
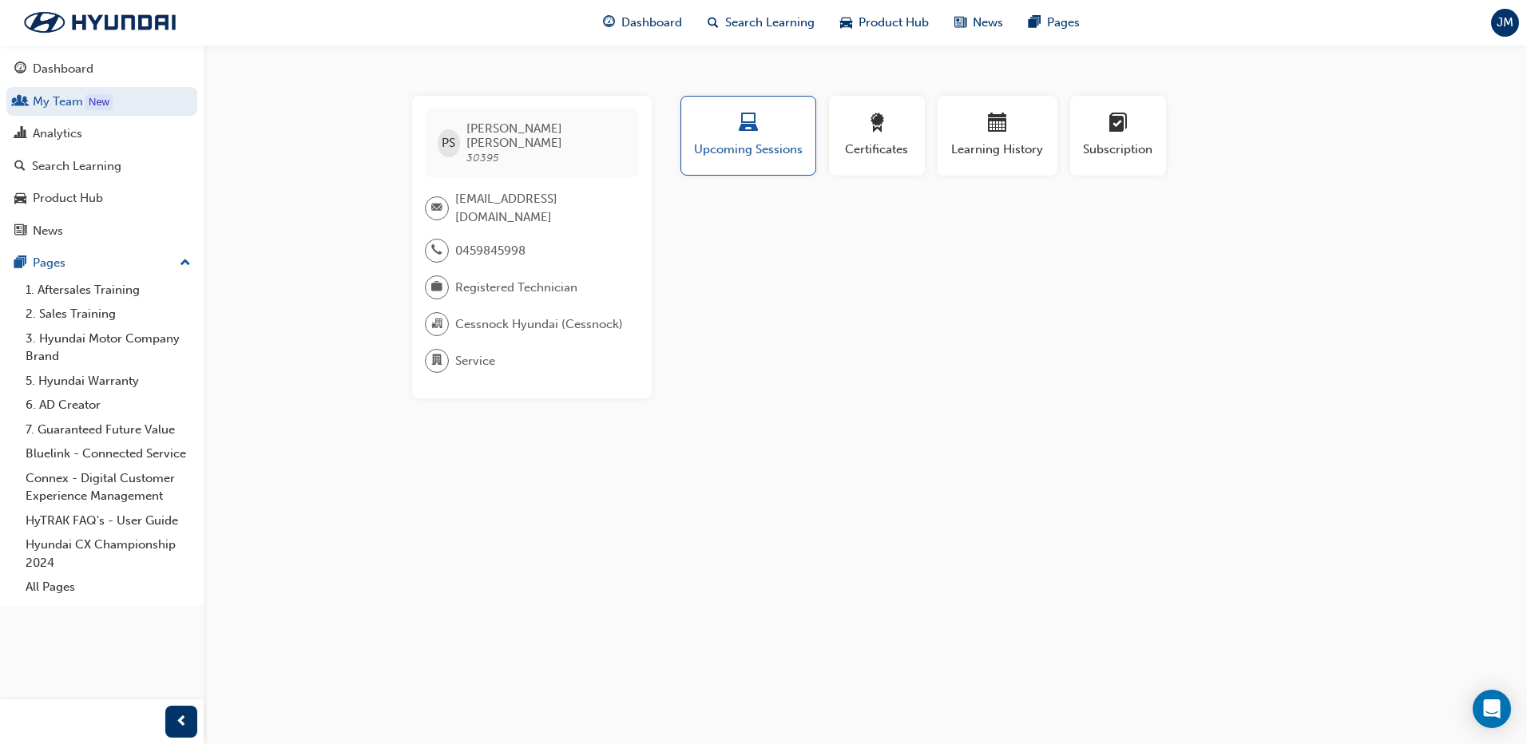
click at [961, 176] on div "Learning History" at bounding box center [997, 142] width 133 height 93
click at [975, 162] on button "Learning History" at bounding box center [997, 136] width 120 height 80
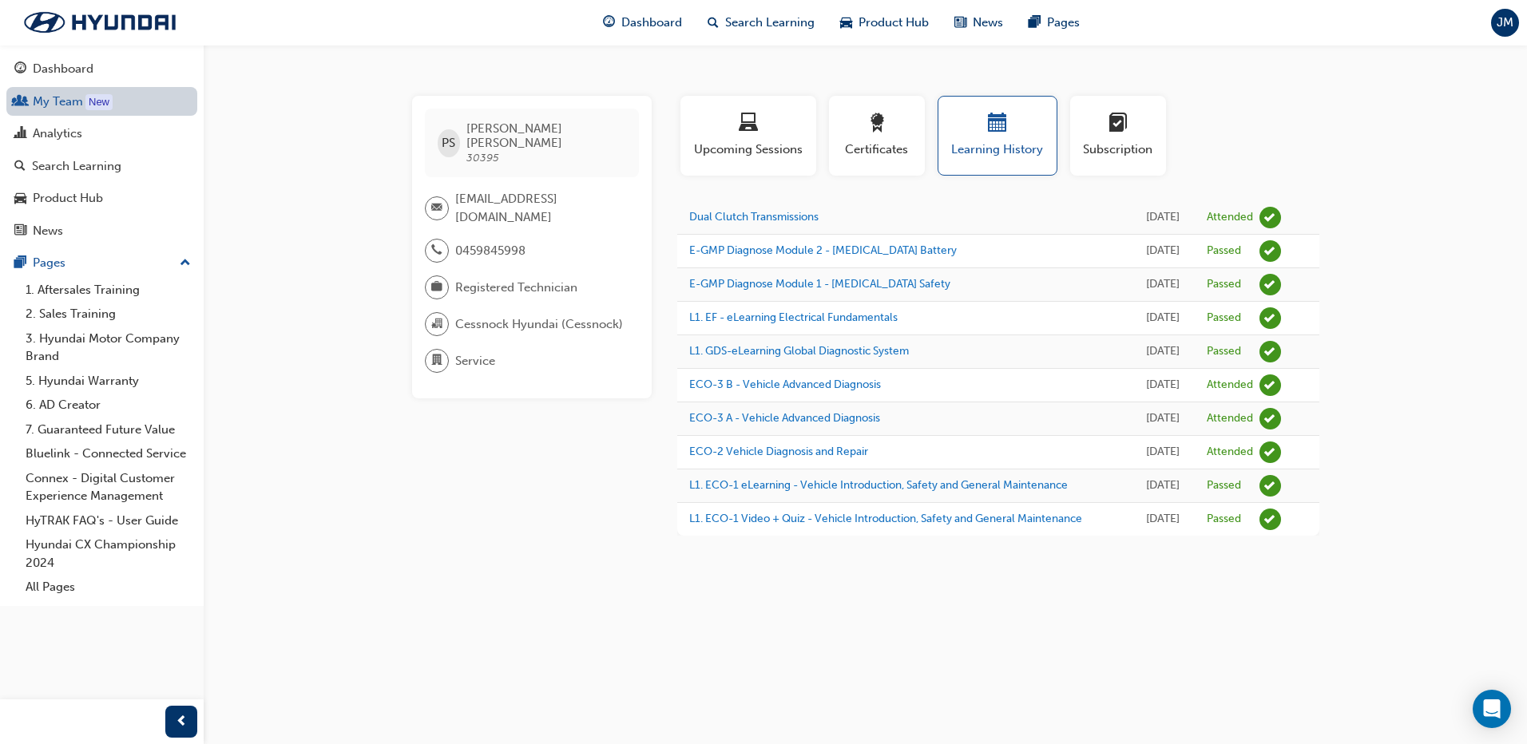
click at [53, 101] on link "My Team New" at bounding box center [101, 102] width 191 height 30
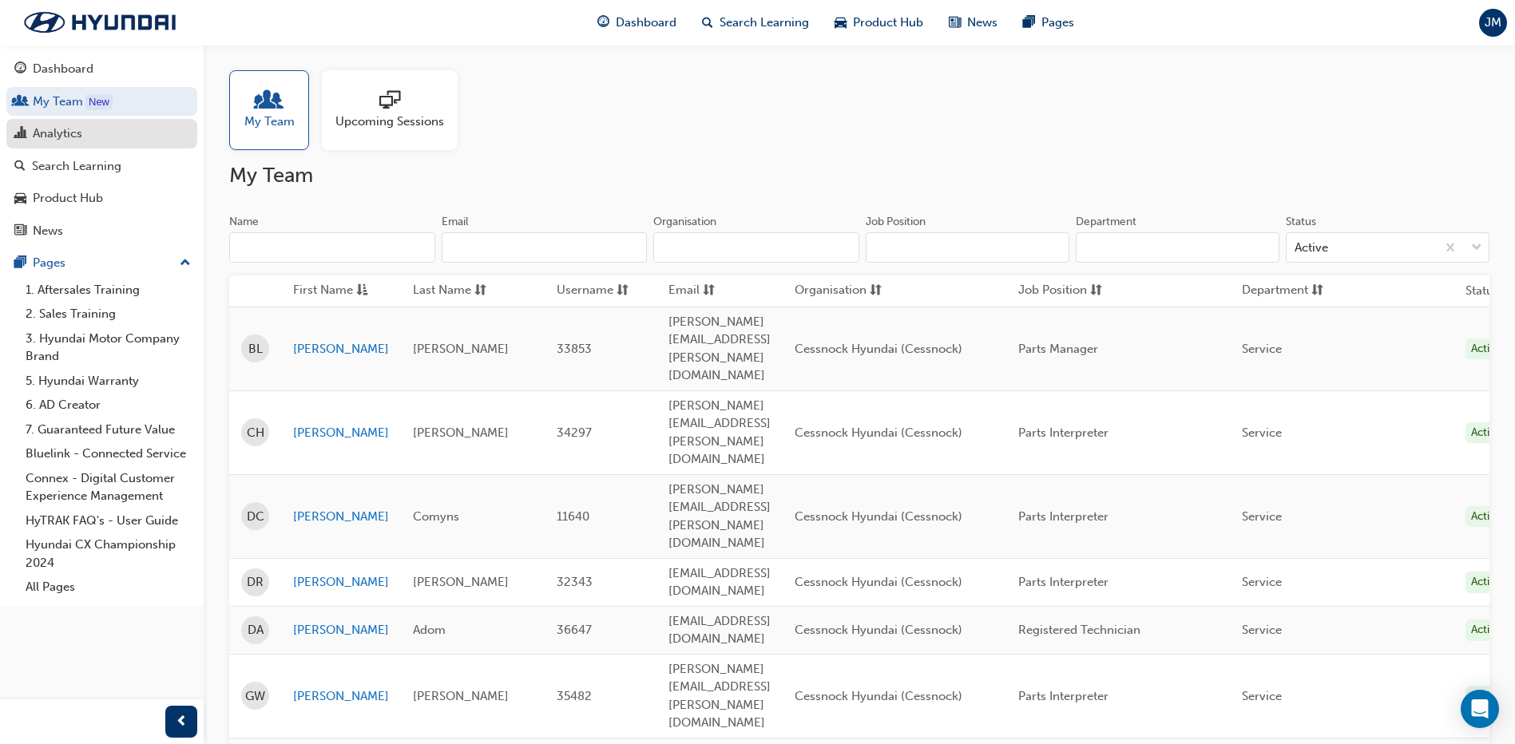
click at [52, 129] on div "Analytics" at bounding box center [58, 134] width 50 height 18
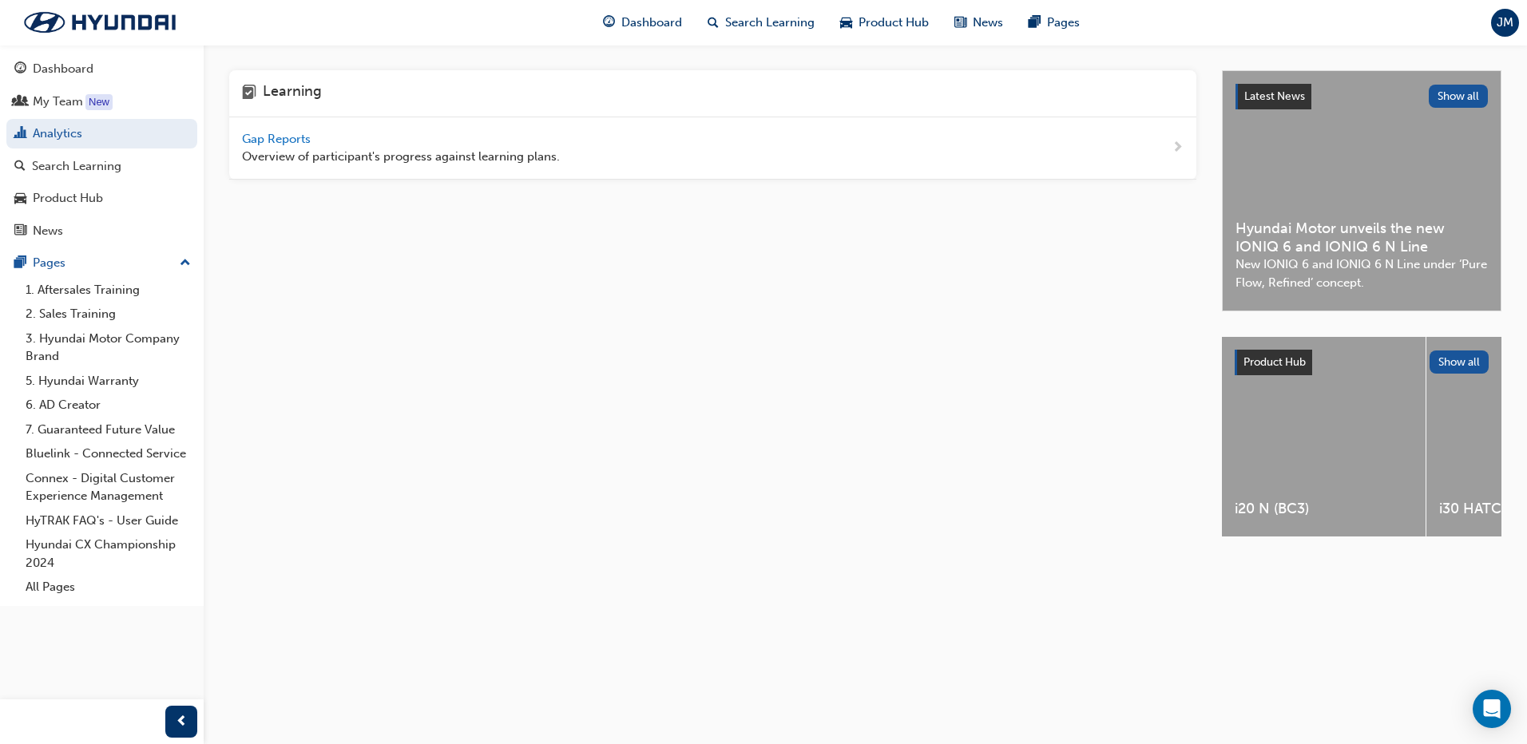
click at [276, 142] on span "Gap Reports" at bounding box center [278, 139] width 72 height 14
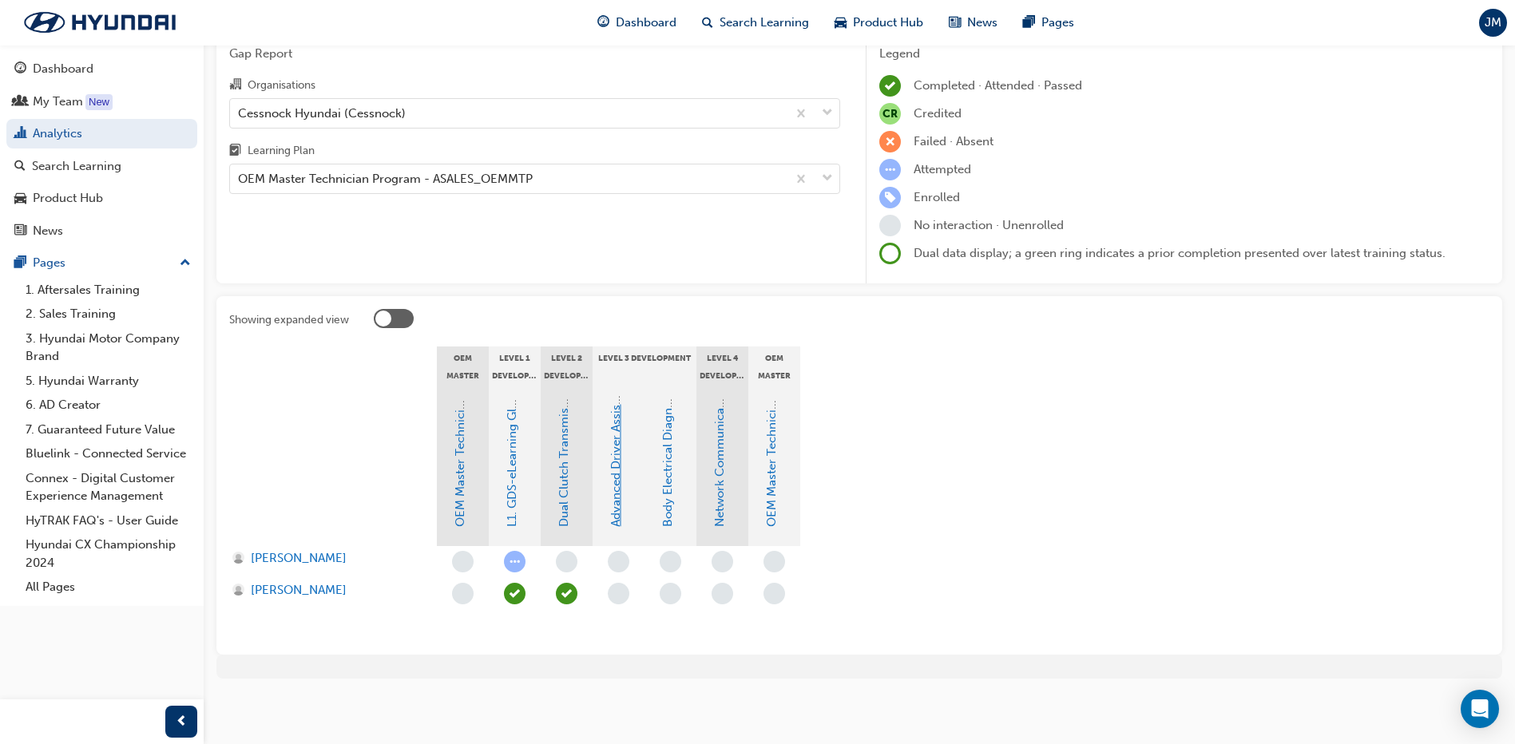
click at [617, 481] on link "Advanced Driver Assist Systems" at bounding box center [615, 439] width 14 height 175
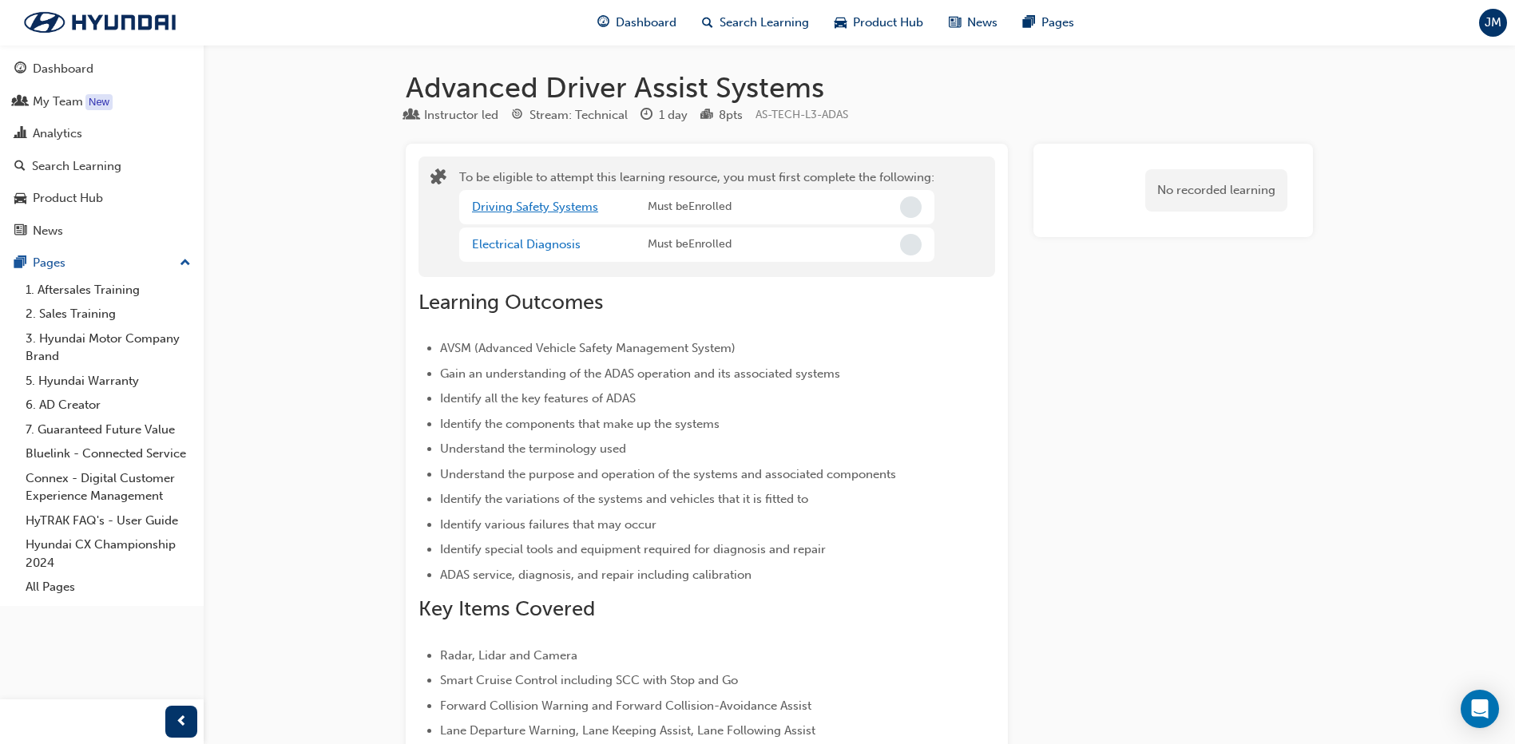
click at [569, 207] on link "Driving Safety Systems" at bounding box center [535, 207] width 126 height 14
click at [511, 240] on link "Electrical Diagnosis" at bounding box center [526, 244] width 109 height 14
click at [543, 201] on link "Driving Safety Systems" at bounding box center [535, 207] width 126 height 14
click at [524, 240] on link "Electrical Diagnosis" at bounding box center [526, 244] width 109 height 14
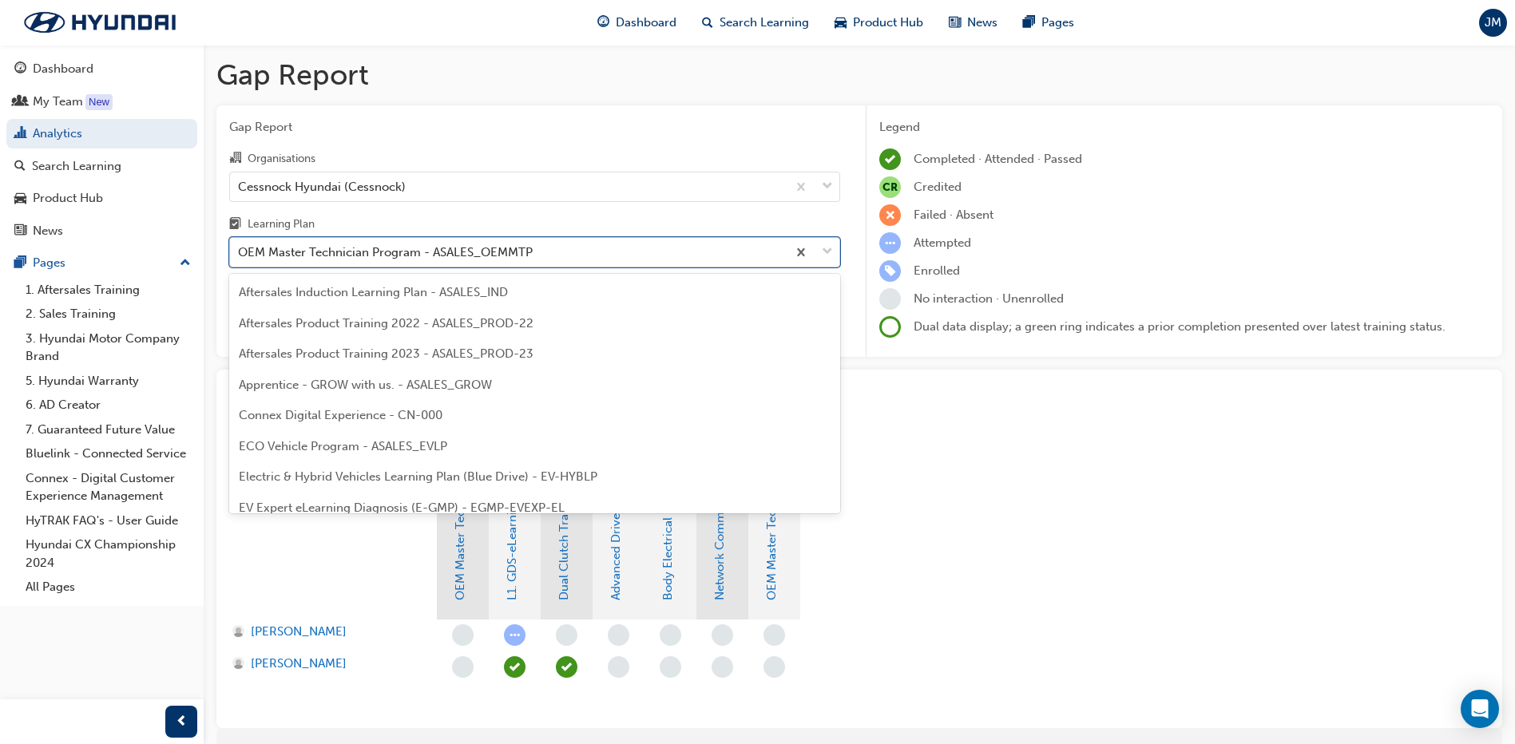
click at [533, 259] on div "OEM Master Technician Program - ASALES_OEMMTP" at bounding box center [508, 253] width 556 height 28
click at [240, 259] on input "Learning Plan option OEM Master Technician Program - ASALES_OEMMTP focused, 25 …" at bounding box center [239, 252] width 2 height 14
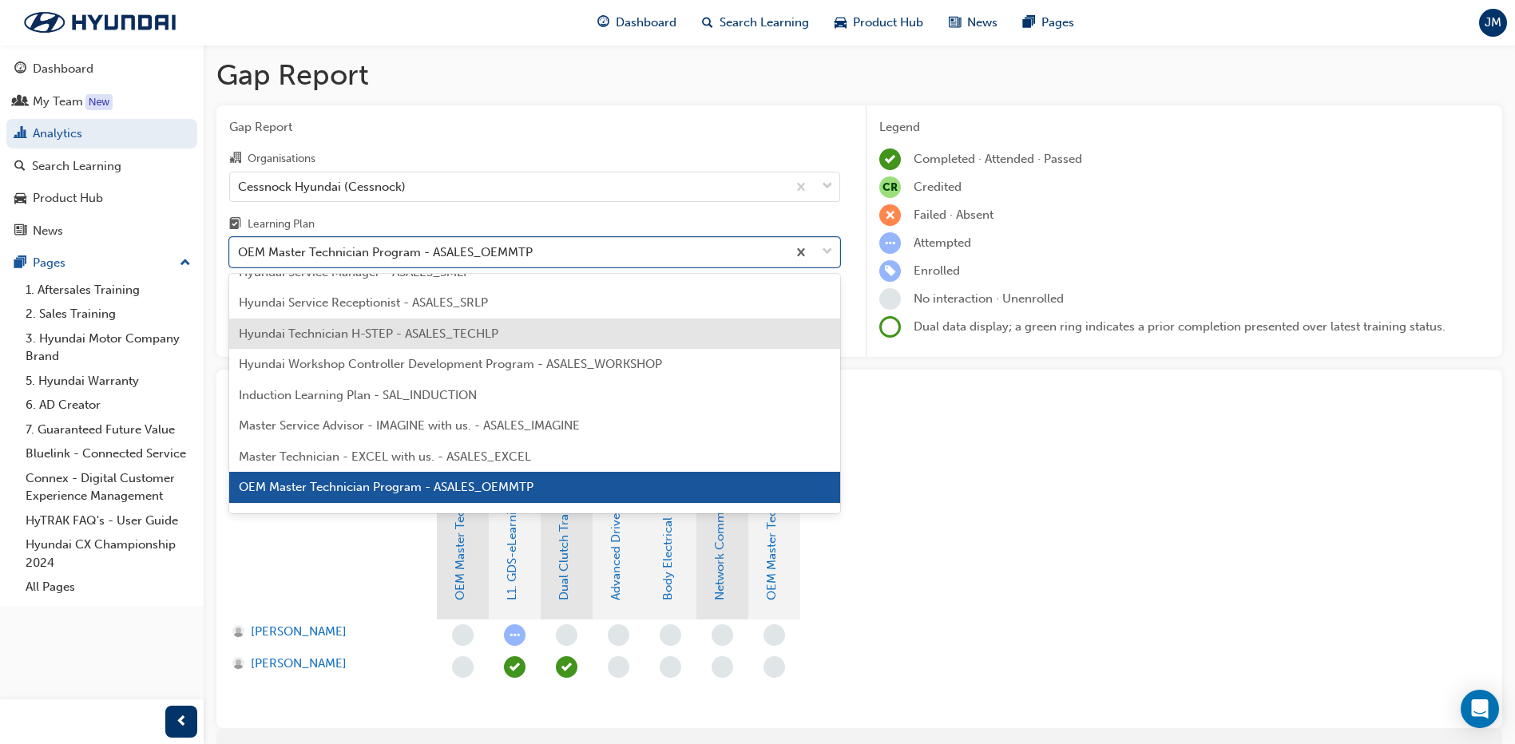
click at [457, 339] on span "Hyundai Technician H-STEP - ASALES_TECHLP" at bounding box center [368, 334] width 259 height 14
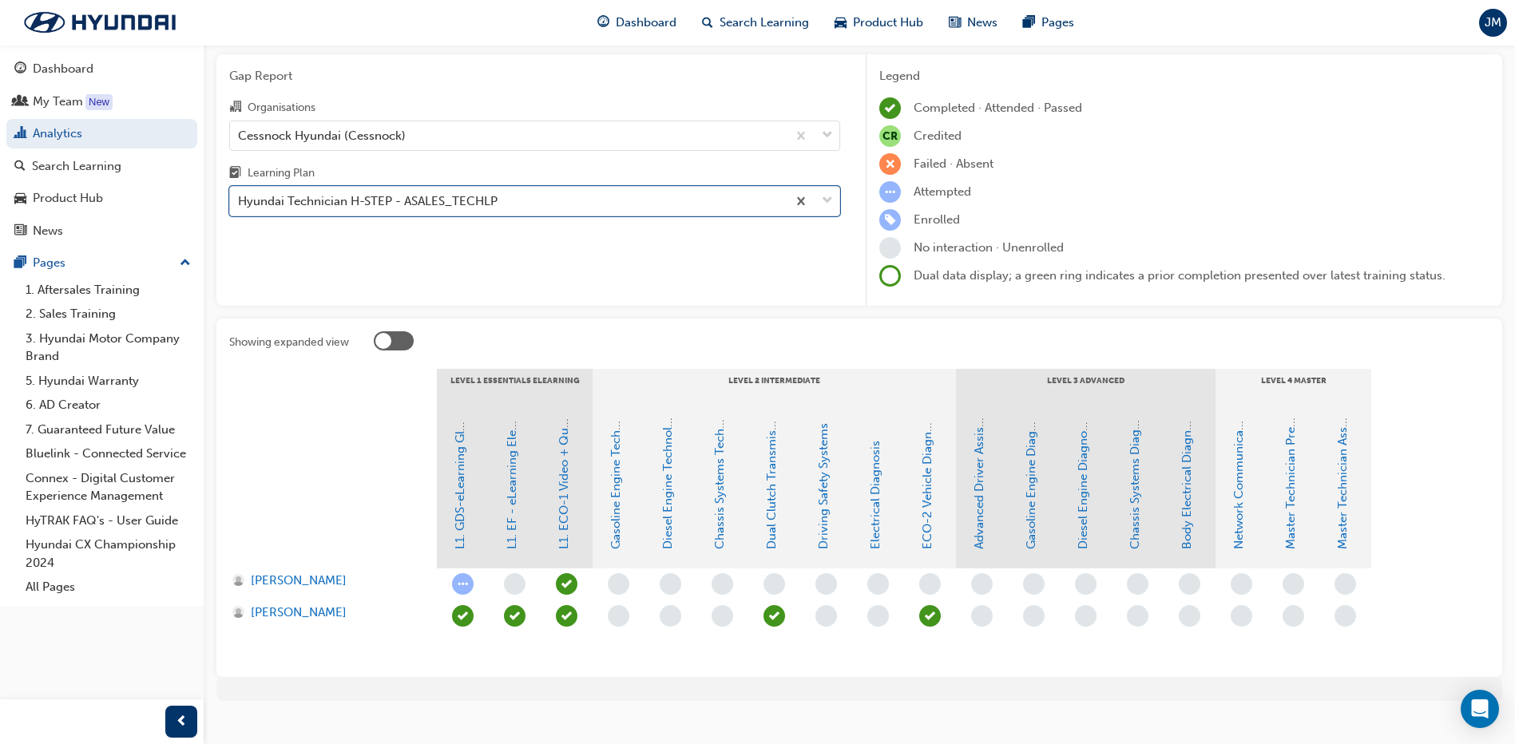
scroll to position [73, 0]
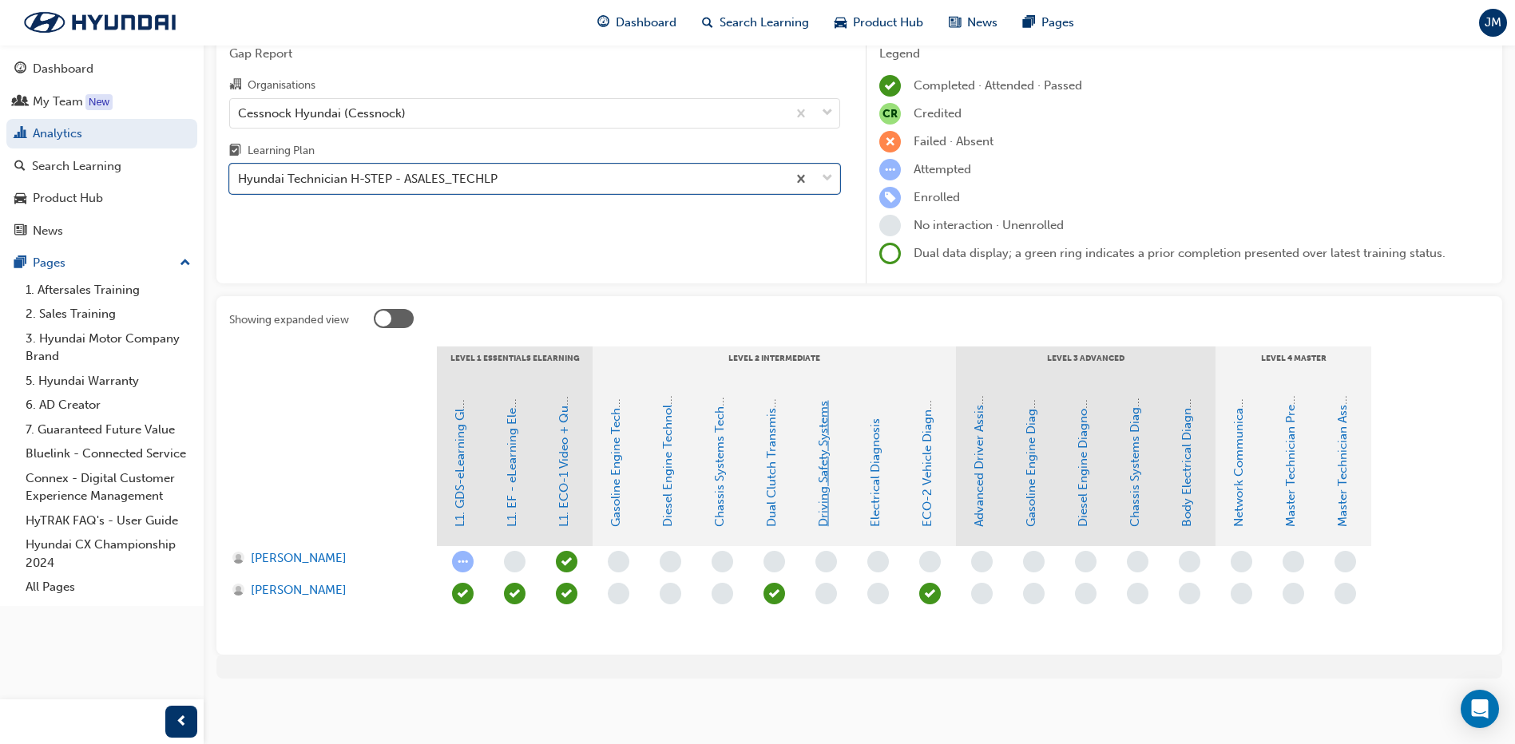
click at [826, 497] on link "Driving Safety Systems" at bounding box center [823, 464] width 14 height 126
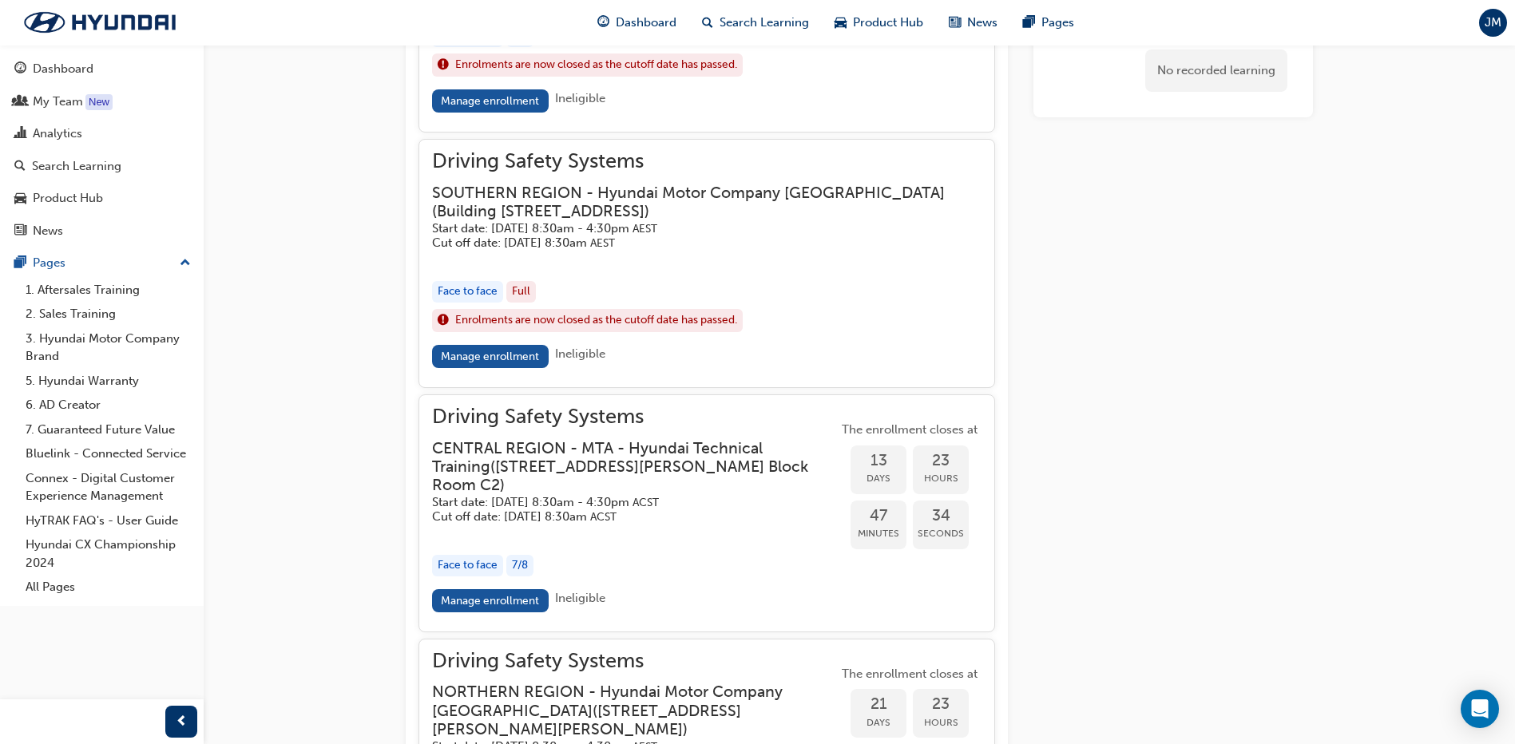
scroll to position [1556, 0]
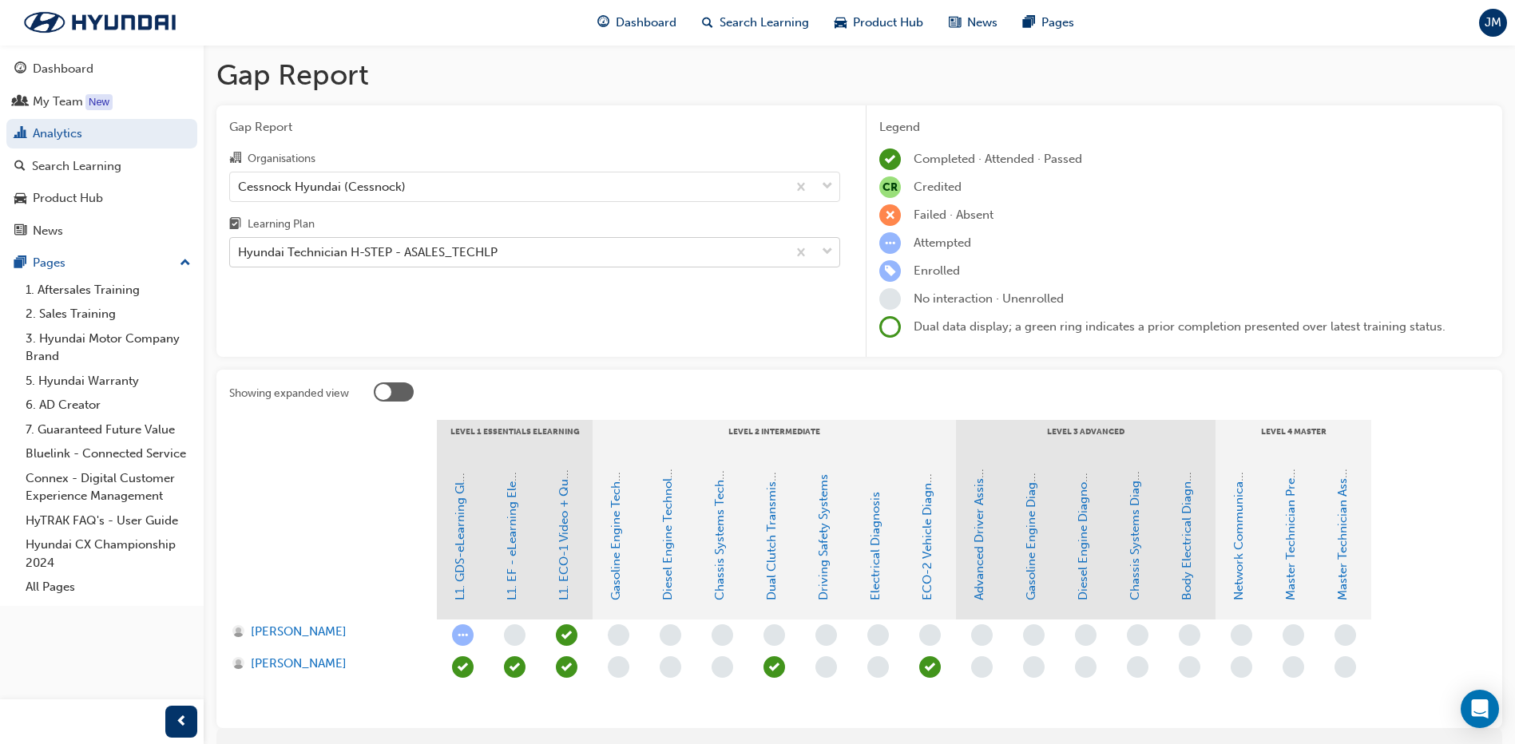
click at [592, 251] on div "Hyundai Technician H-STEP - ASALES_TECHLP" at bounding box center [508, 253] width 556 height 28
click at [240, 251] on input "Learning Plan Hyundai Technician H-STEP - ASALES_TECHLP" at bounding box center [239, 252] width 2 height 14
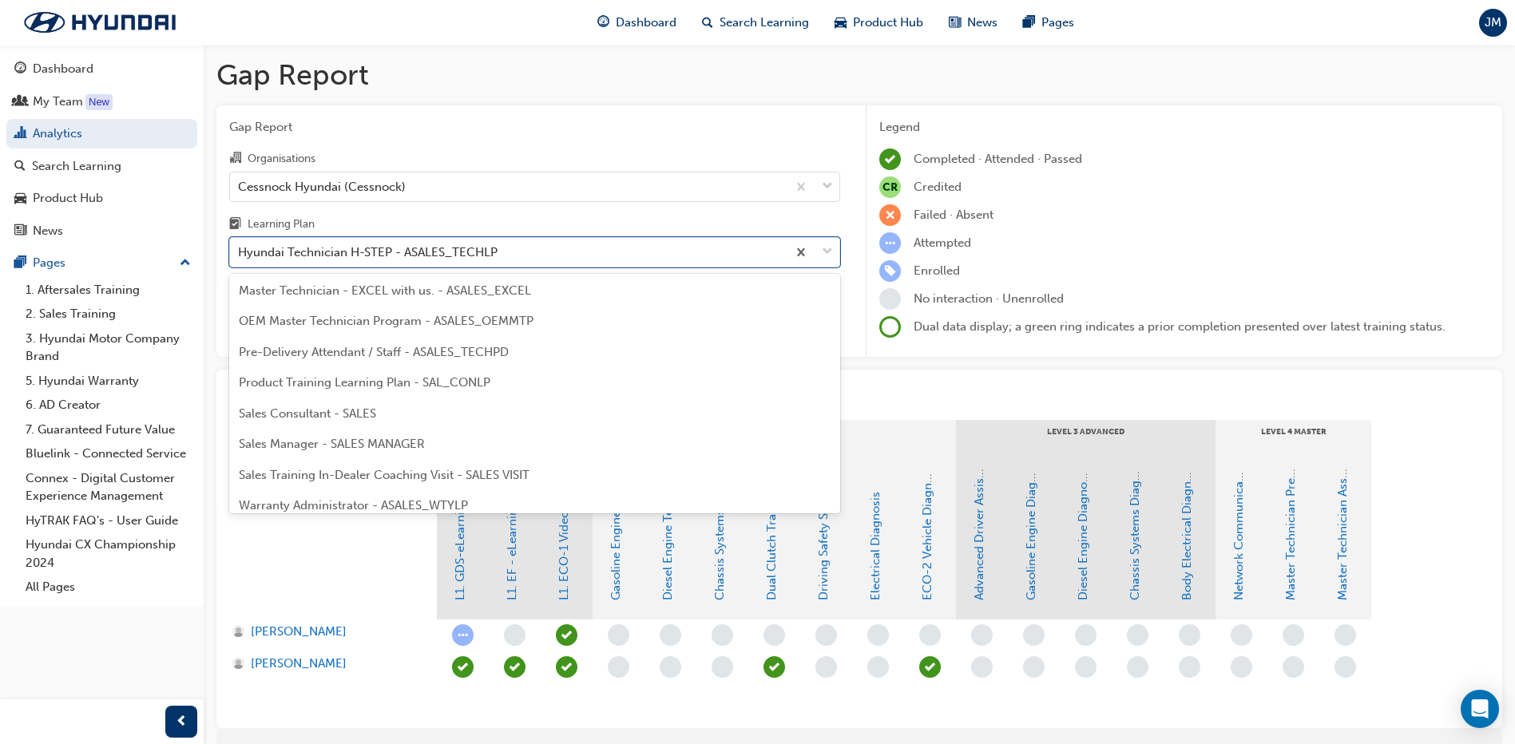
scroll to position [720, 0]
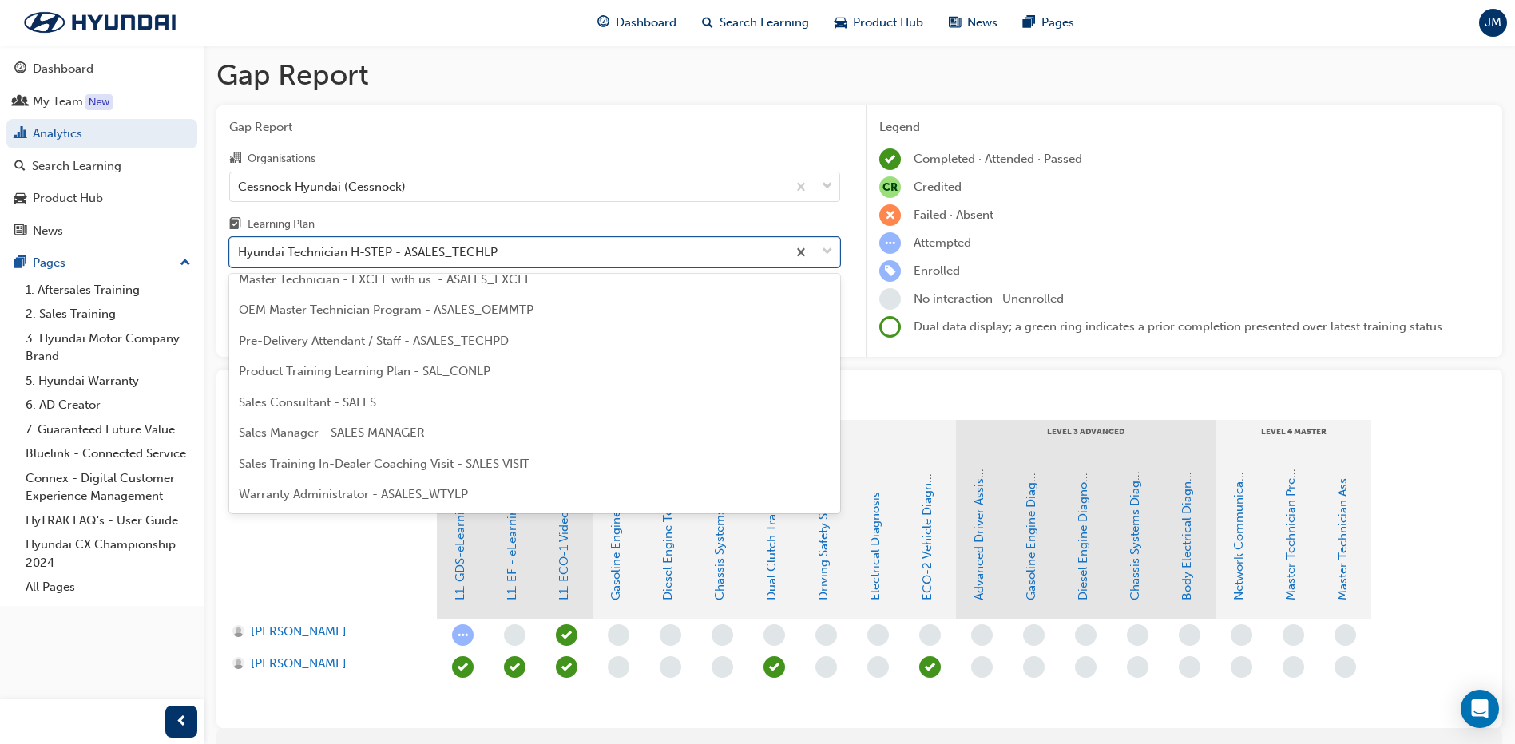
click at [349, 311] on span "OEM Master Technician Program - ASALES_OEMMTP" at bounding box center [386, 310] width 295 height 14
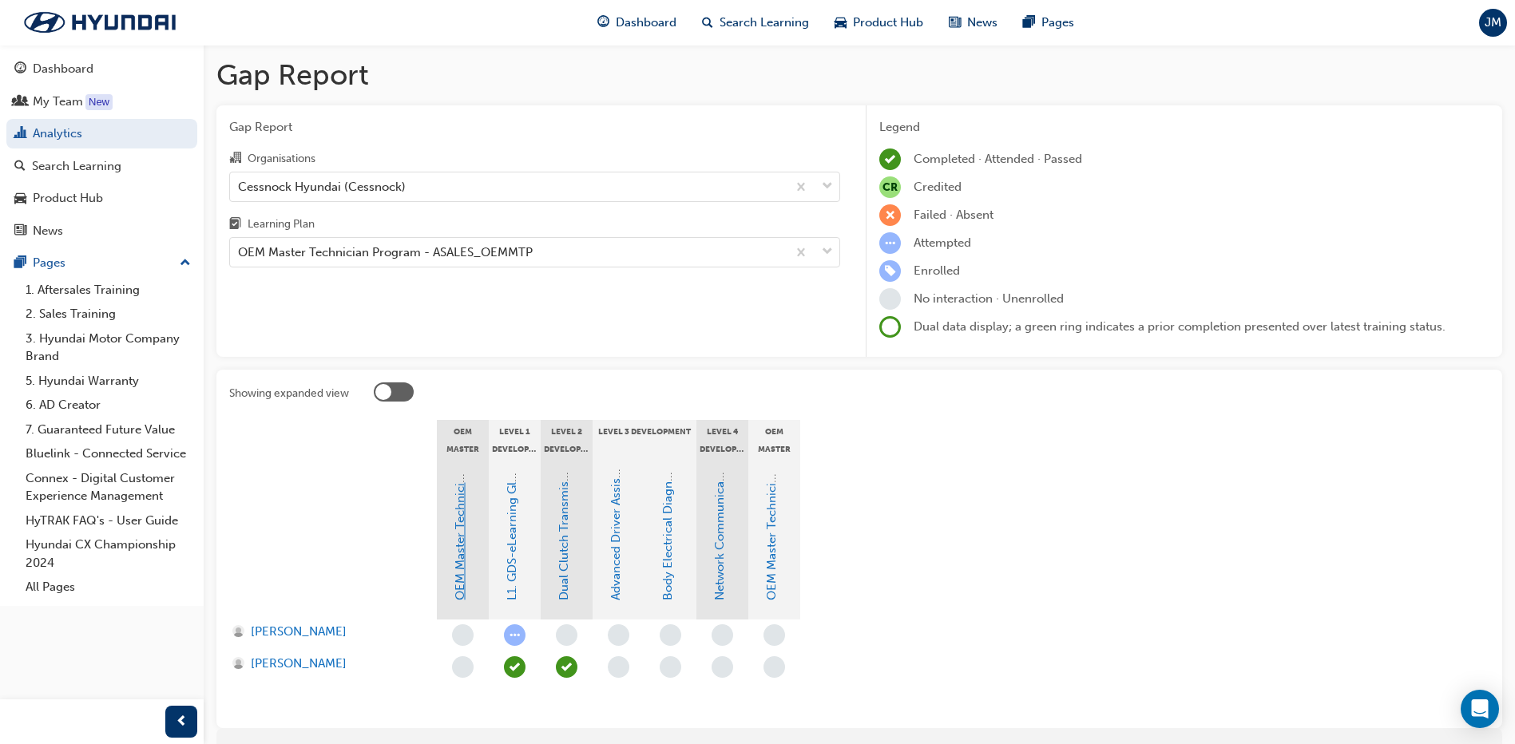
click at [466, 518] on link "OEM Master Technician (Recognised)" at bounding box center [460, 497] width 14 height 207
click at [726, 550] on link "Network Communications" at bounding box center [719, 527] width 14 height 146
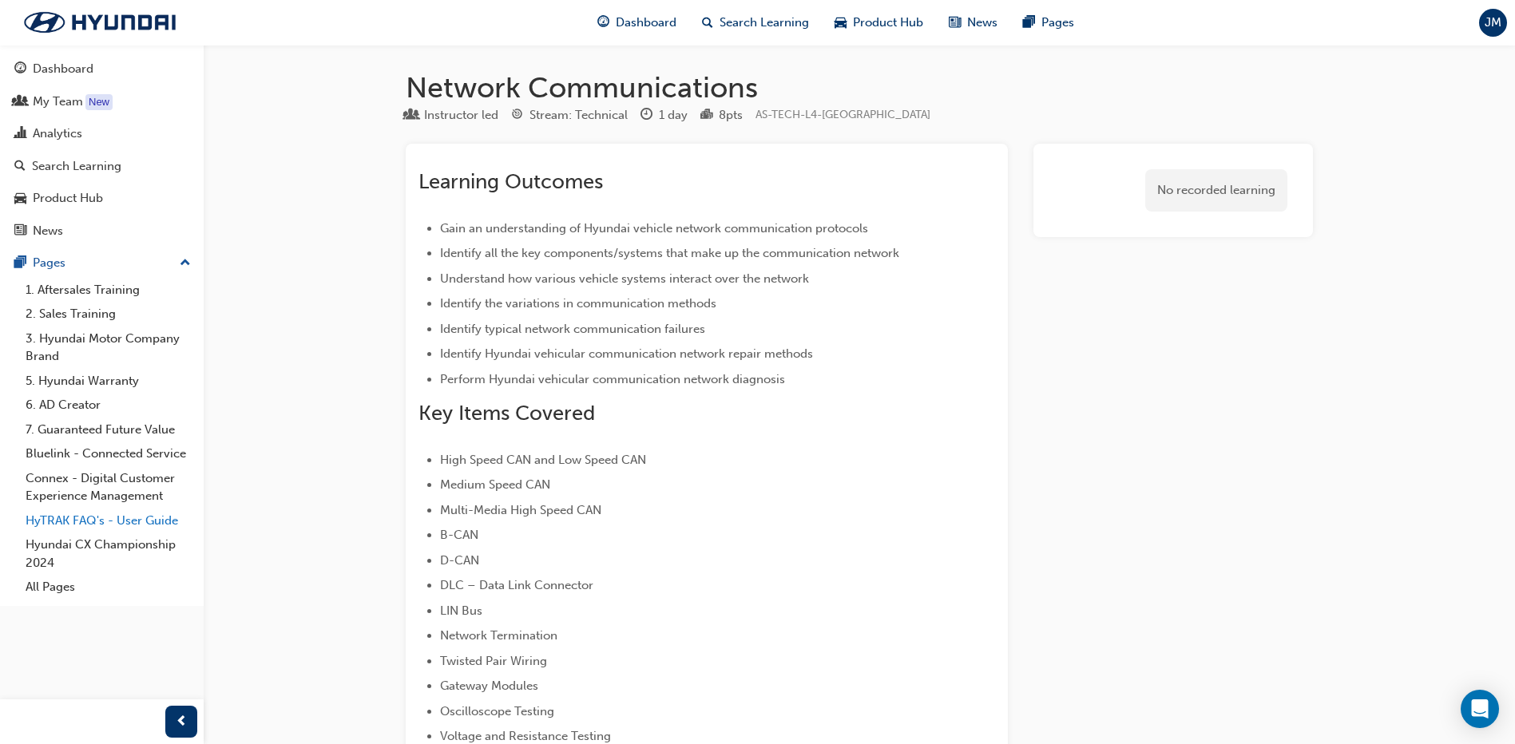
click at [54, 525] on link "HyTRAK FAQ's - User Guide" at bounding box center [108, 521] width 178 height 25
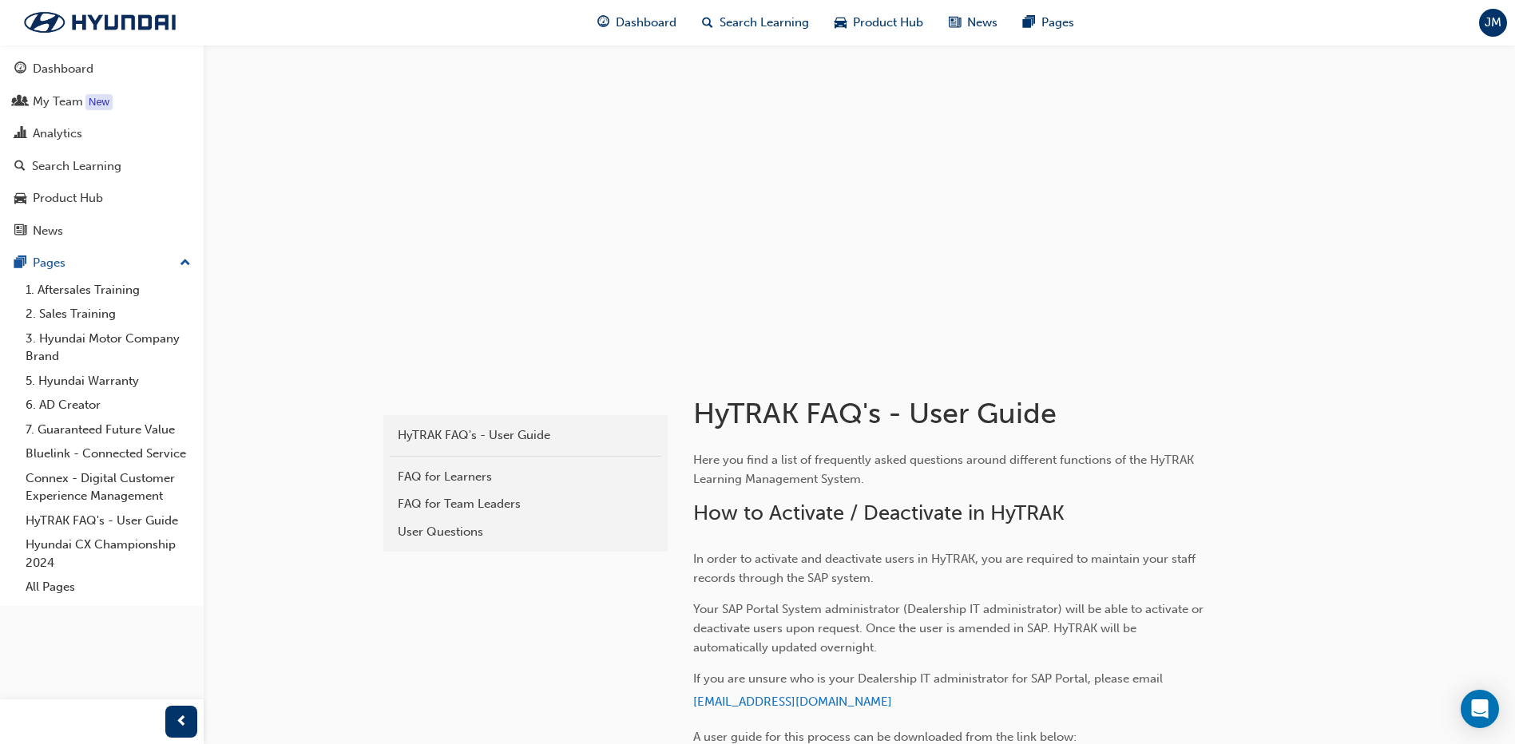
click at [487, 514] on link "FAQ for Team Leaders" at bounding box center [525, 504] width 271 height 28
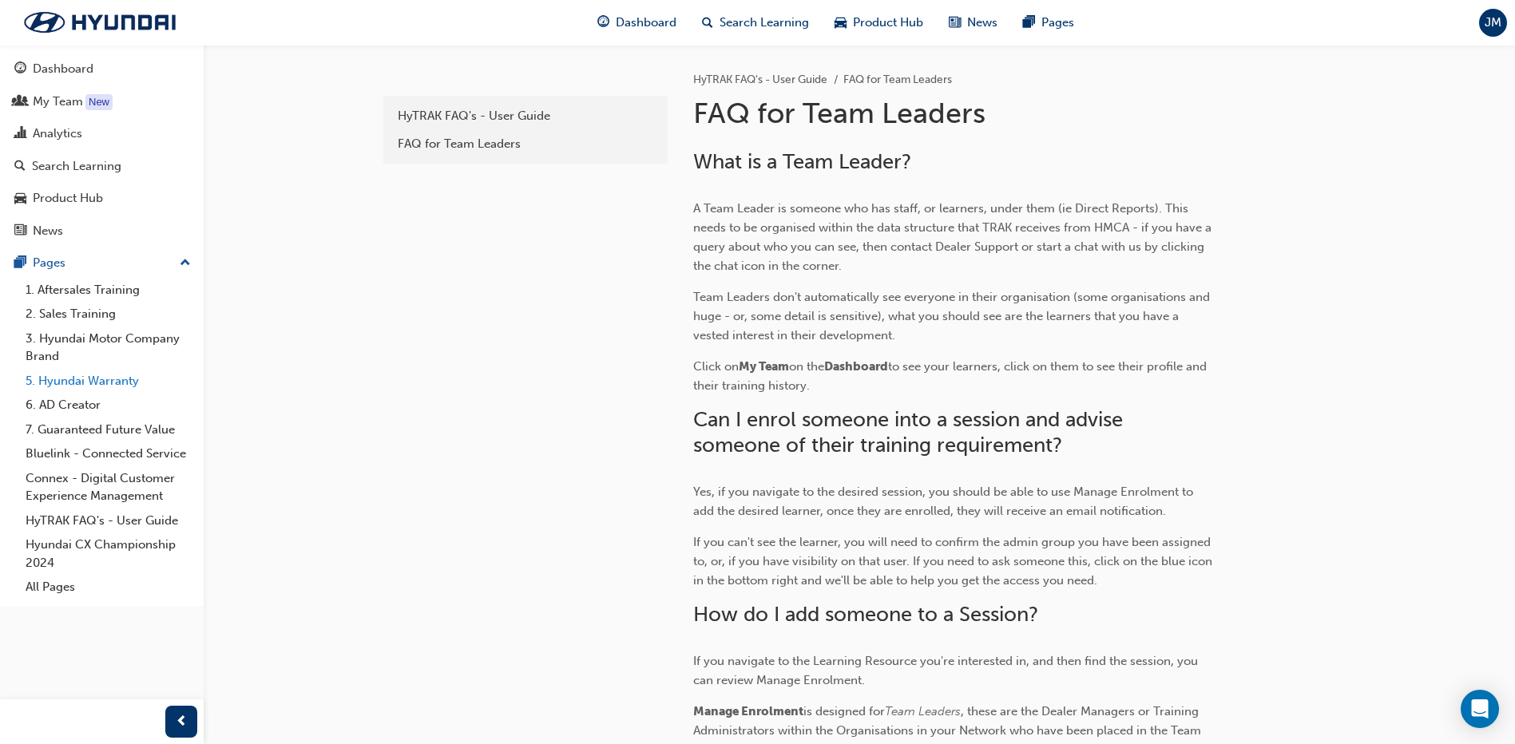
click at [91, 379] on link "5. Hyundai Warranty" at bounding box center [108, 381] width 178 height 25
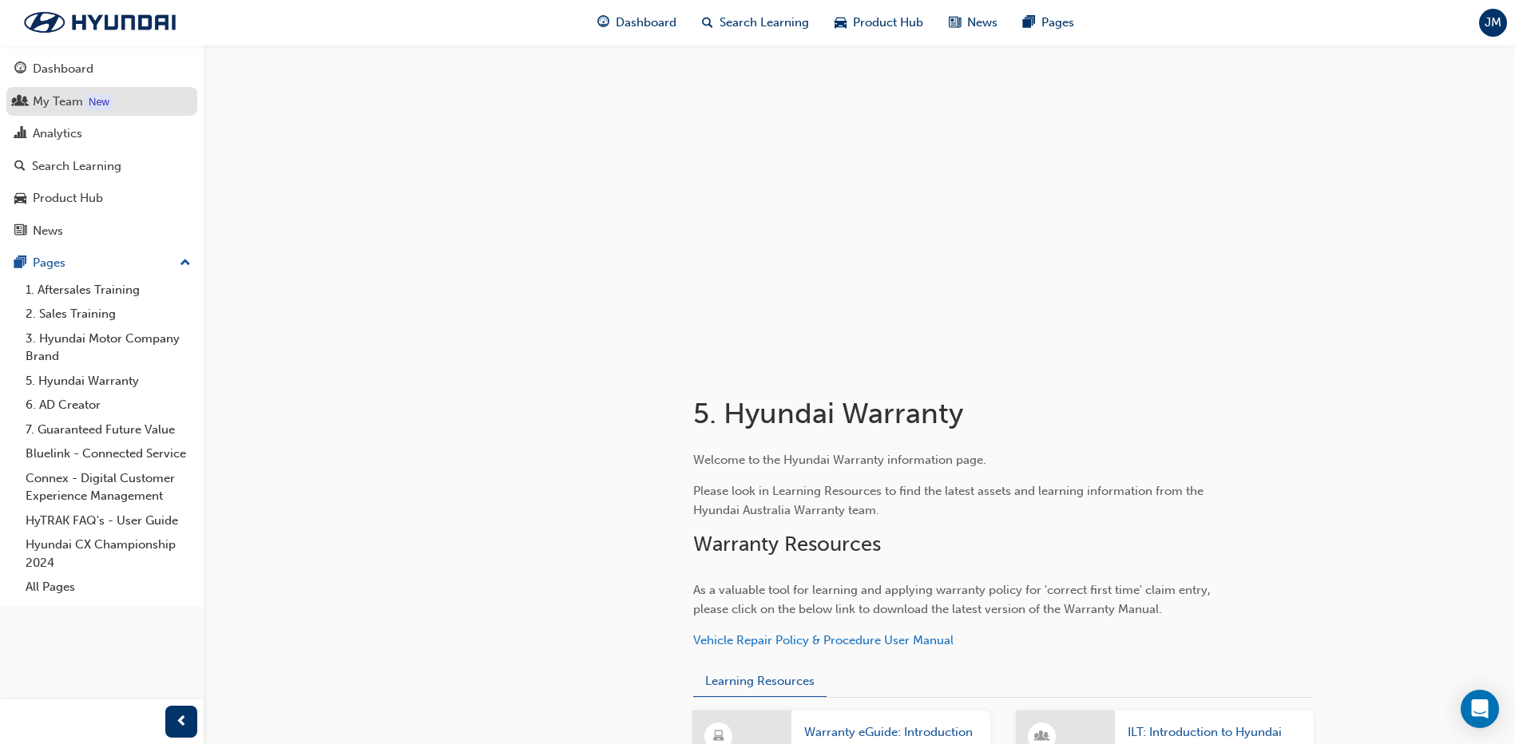
click at [38, 109] on div "My Team" at bounding box center [58, 102] width 50 height 18
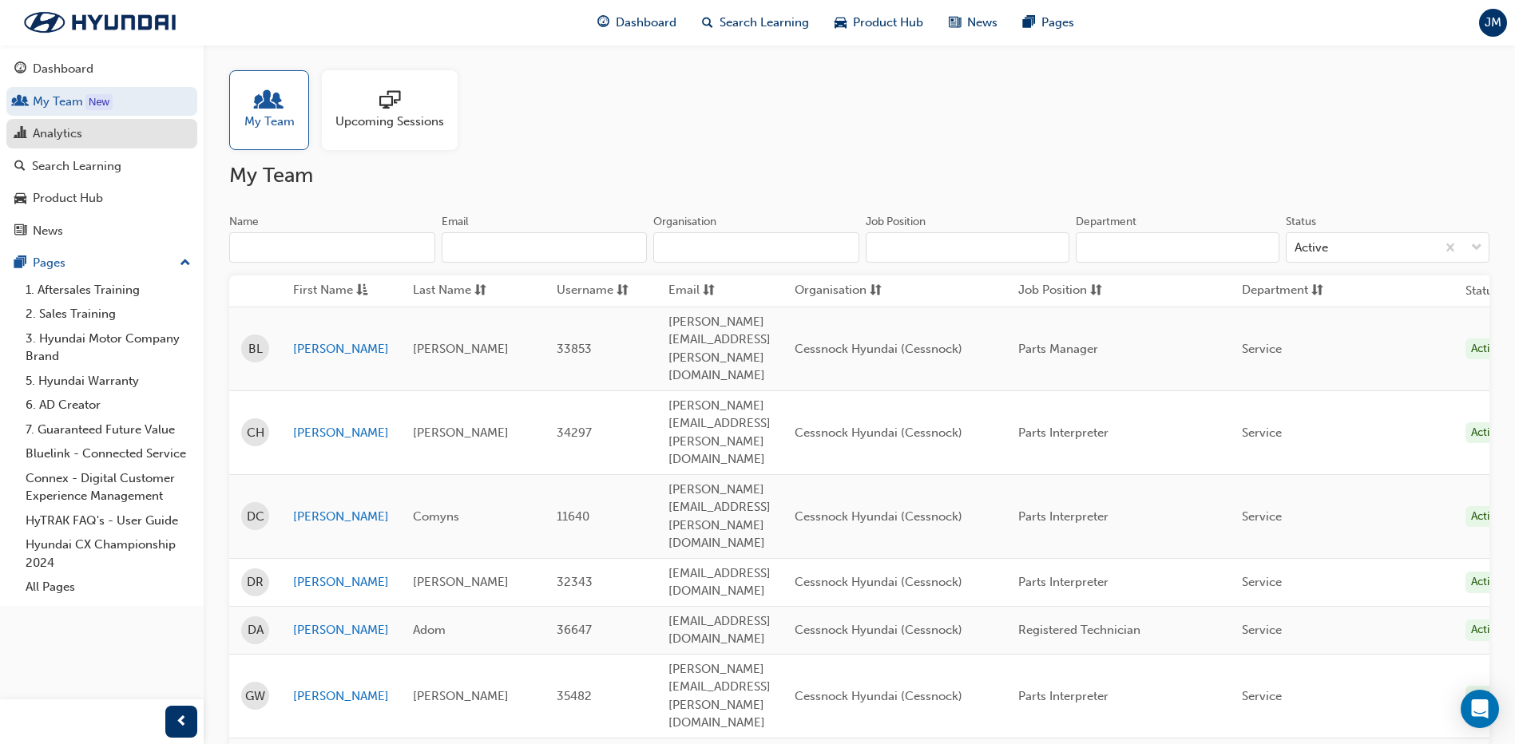
click at [62, 140] on div "Analytics" at bounding box center [58, 134] width 50 height 18
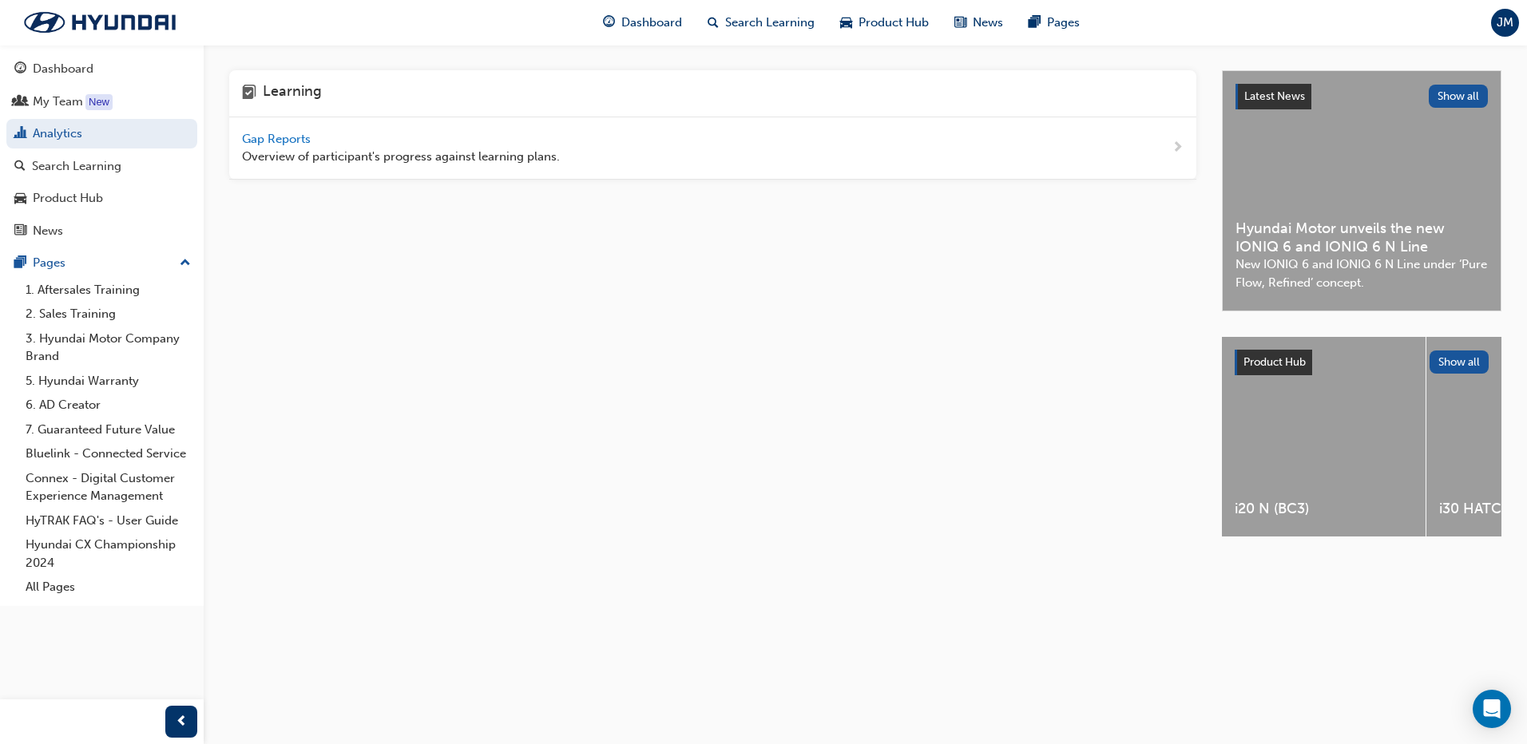
click at [283, 144] on span "Gap Reports" at bounding box center [278, 139] width 72 height 14
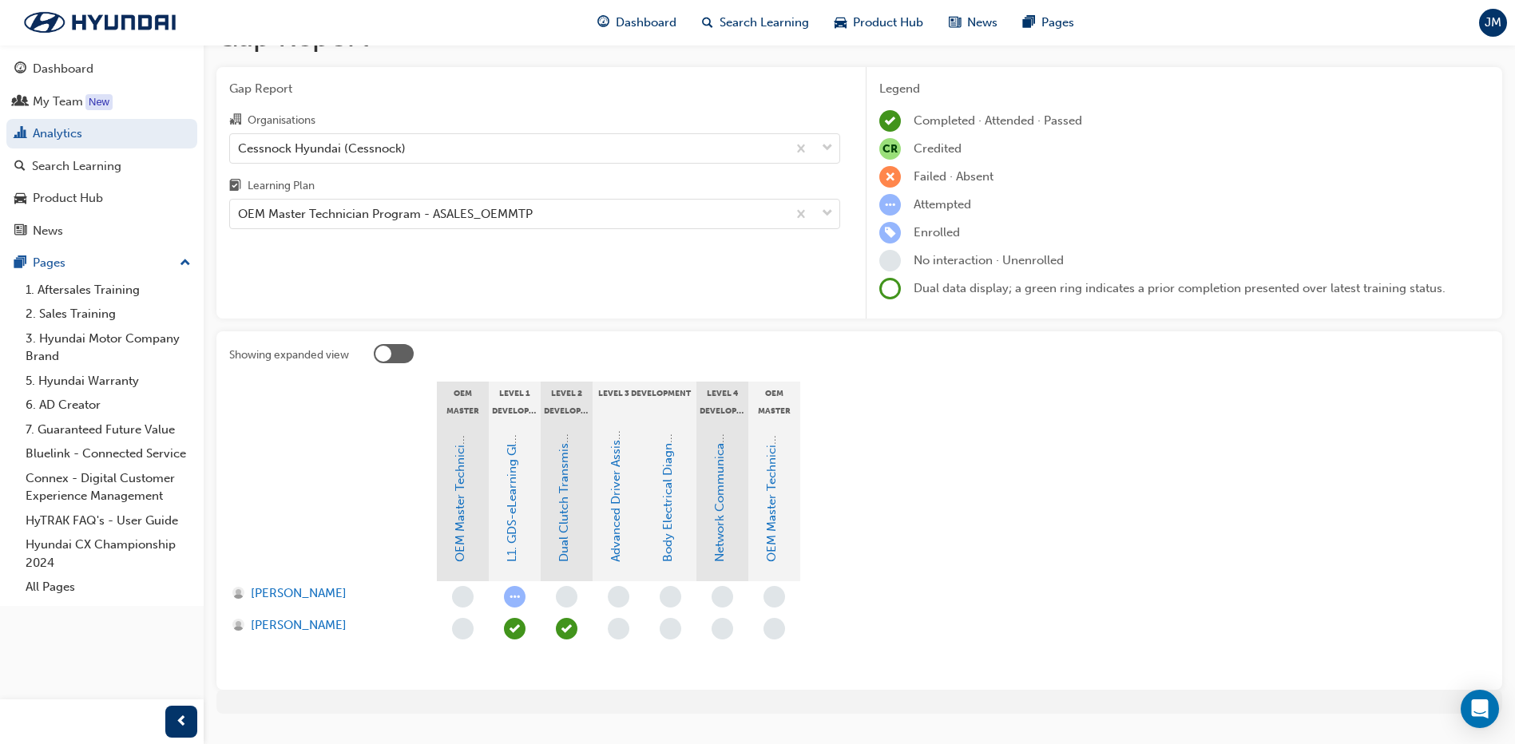
scroll to position [73, 0]
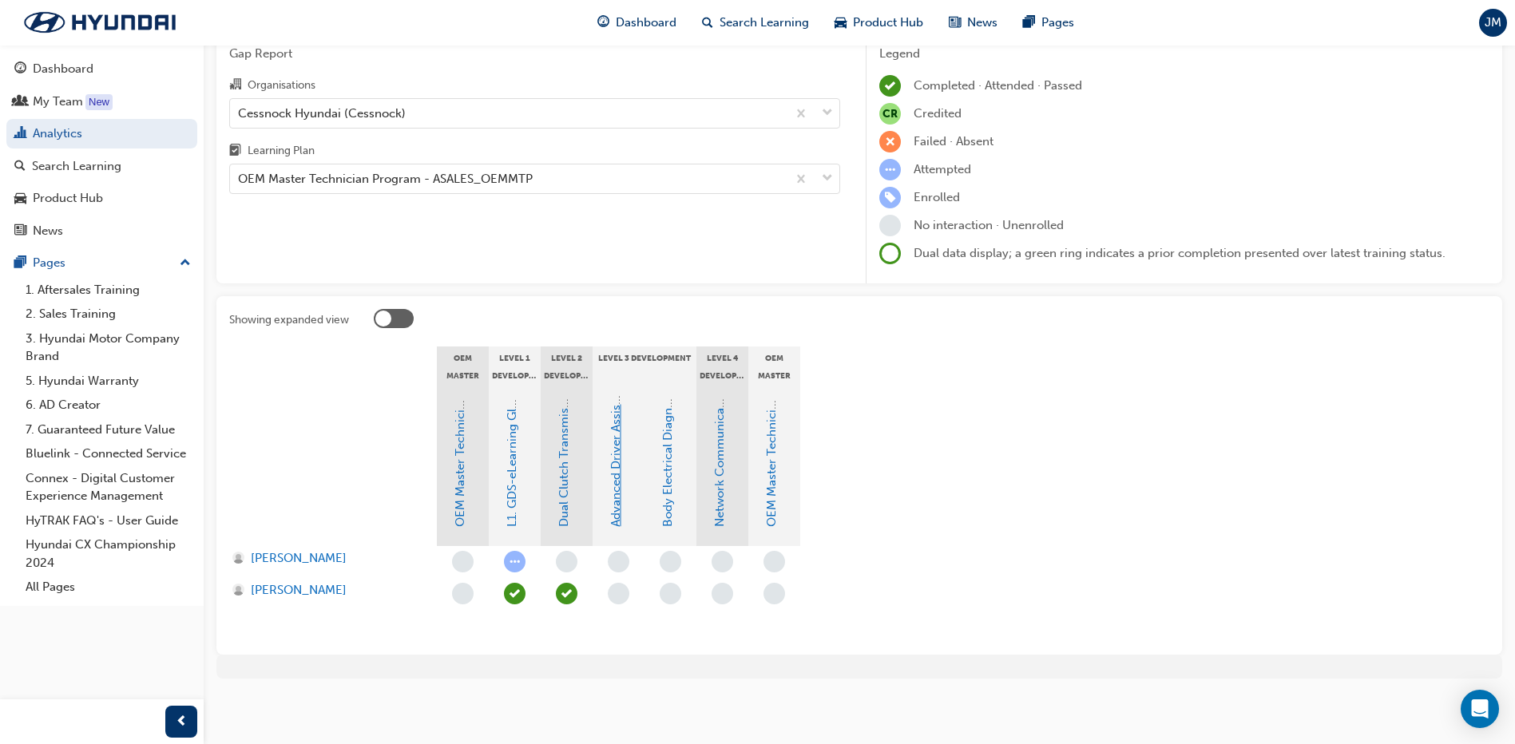
click at [616, 470] on link "Advanced Driver Assist Systems" at bounding box center [615, 439] width 14 height 175
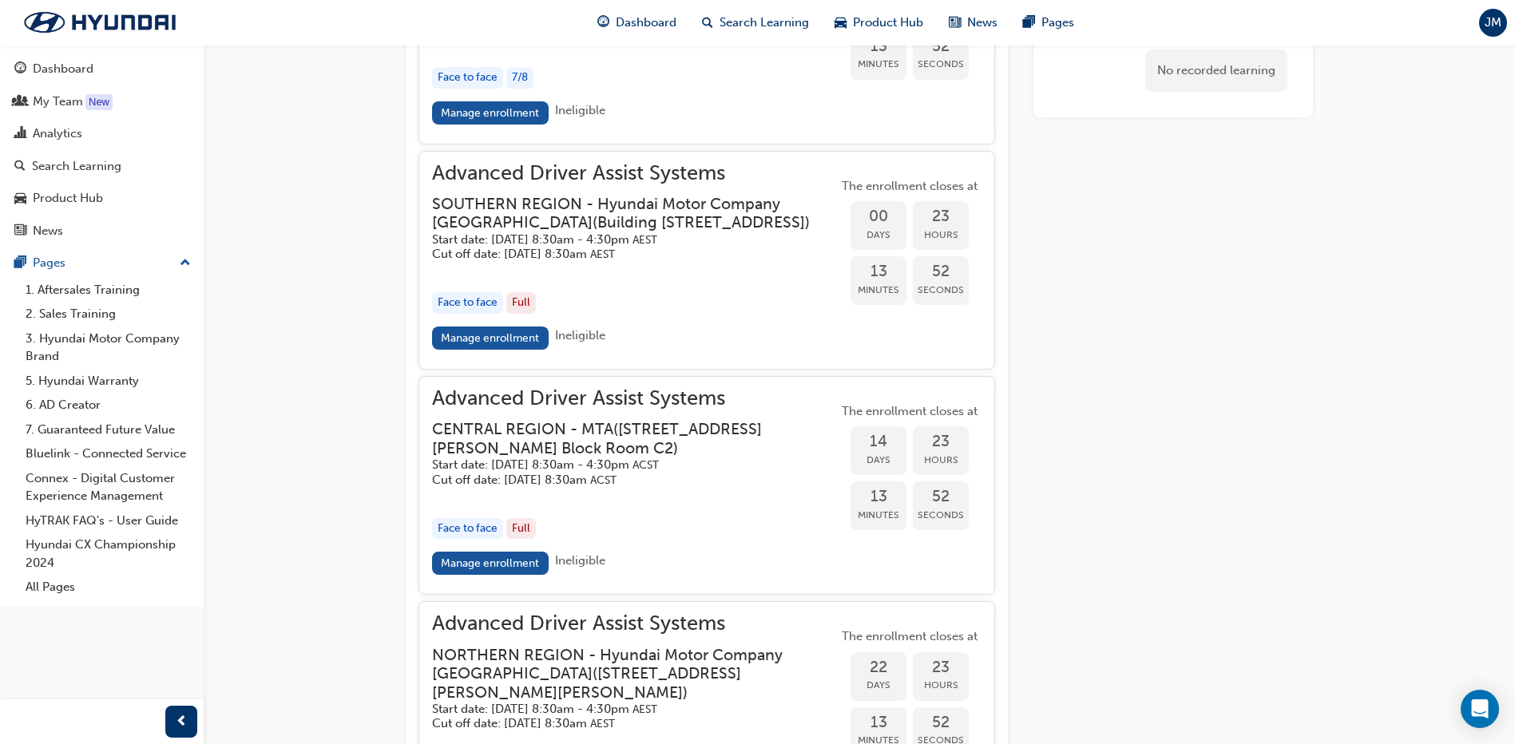
scroll to position [1443, 0]
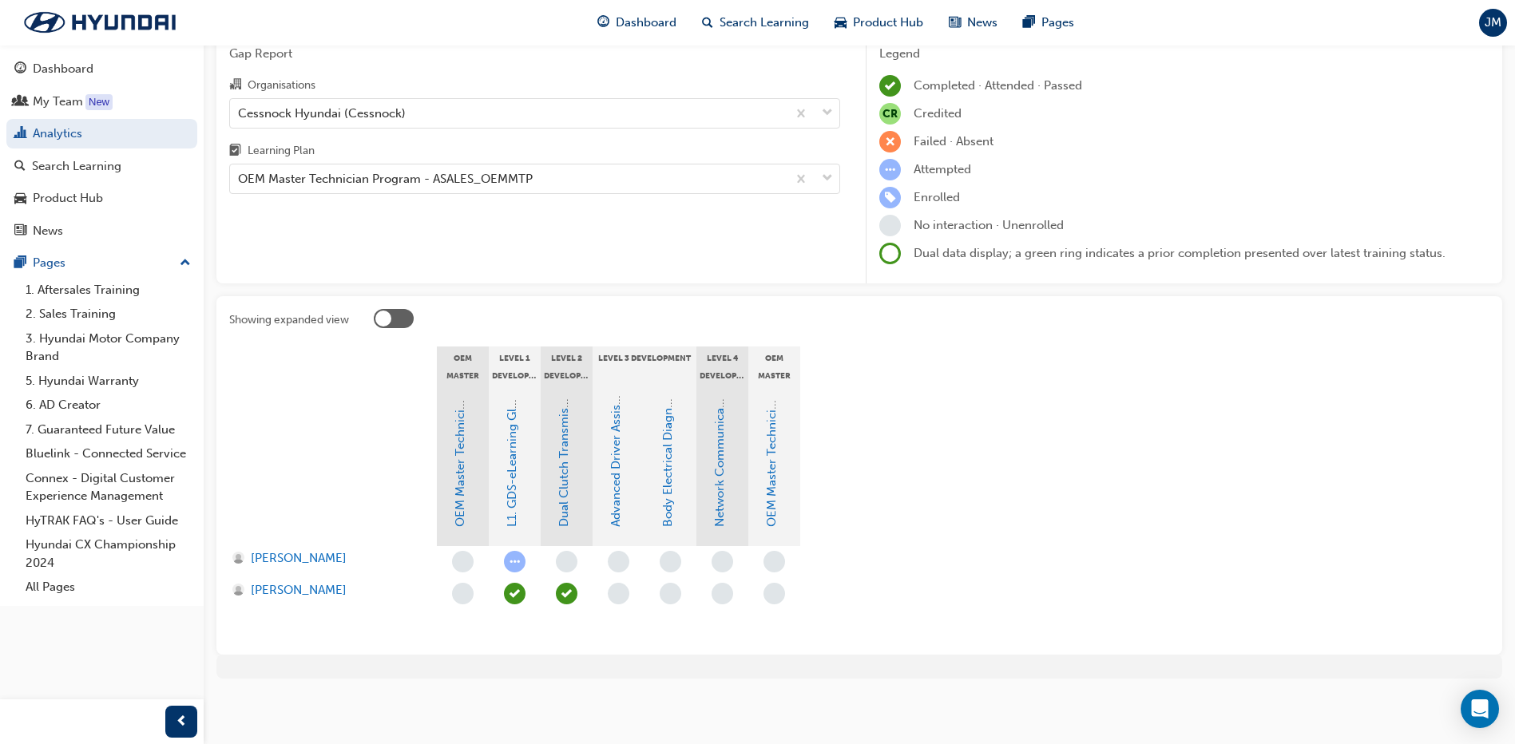
scroll to position [73, 0]
click at [669, 484] on link "Body Electrical Diagnosis" at bounding box center [667, 456] width 14 height 141
